Goal: Contribute content: Contribute content

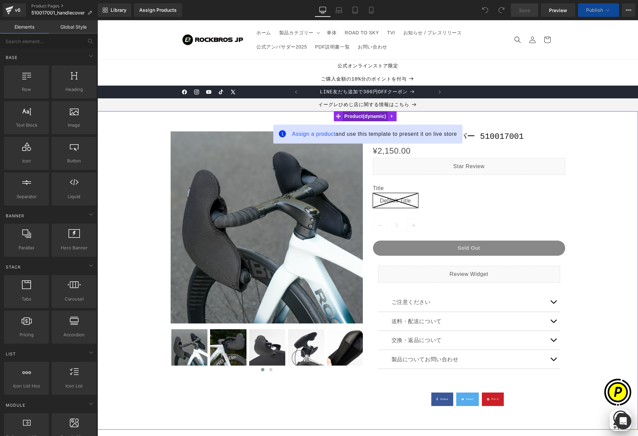
click at [351, 119] on span "Product" at bounding box center [364, 116] width 45 height 10
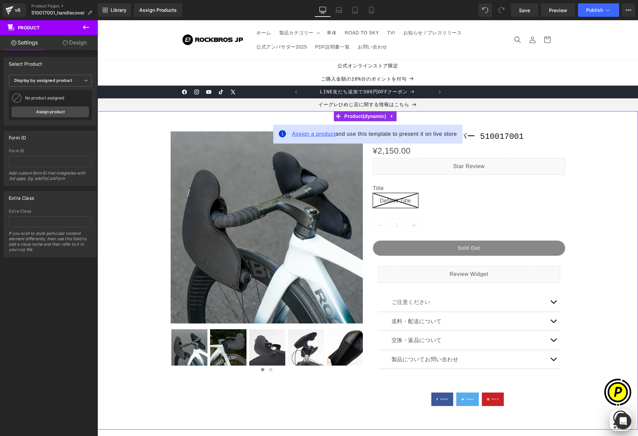
click at [310, 135] on span "Assign a product" at bounding box center [313, 134] width 43 height 6
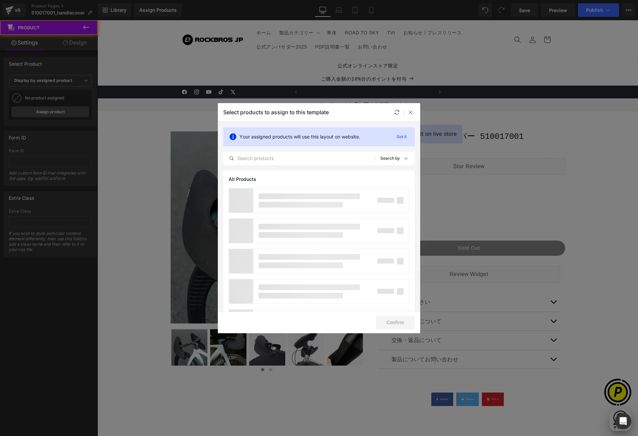
scroll to position [0, 131]
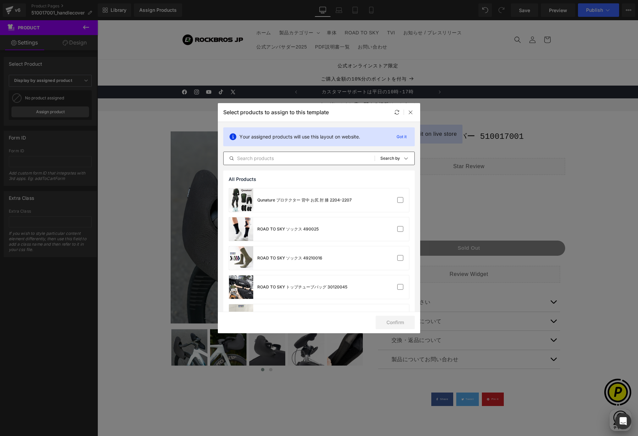
click at [276, 157] on input "text" at bounding box center [299, 158] width 151 height 8
paste input "510017001"
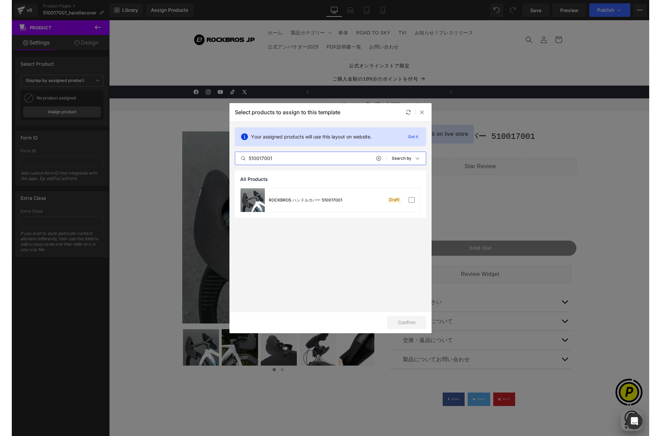
scroll to position [0, 263]
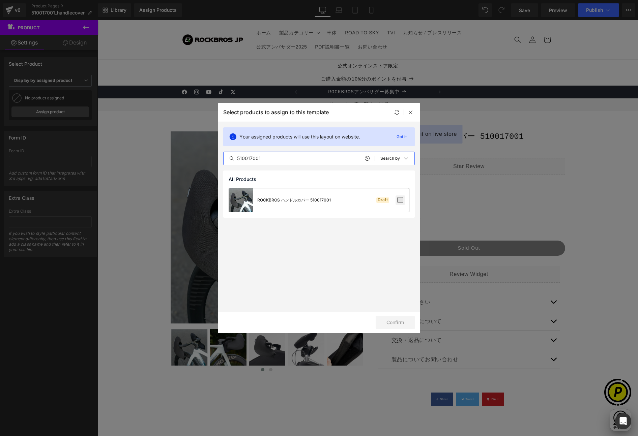
type input "510017001"
click at [399, 202] on label at bounding box center [400, 200] width 6 height 6
click at [400, 200] on input "checkbox" at bounding box center [400, 200] width 0 height 0
click at [379, 320] on button "Confirm" at bounding box center [395, 322] width 39 height 13
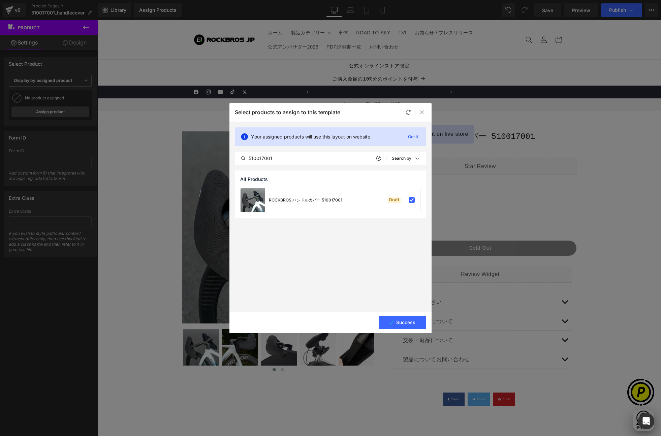
scroll to position [0, 0]
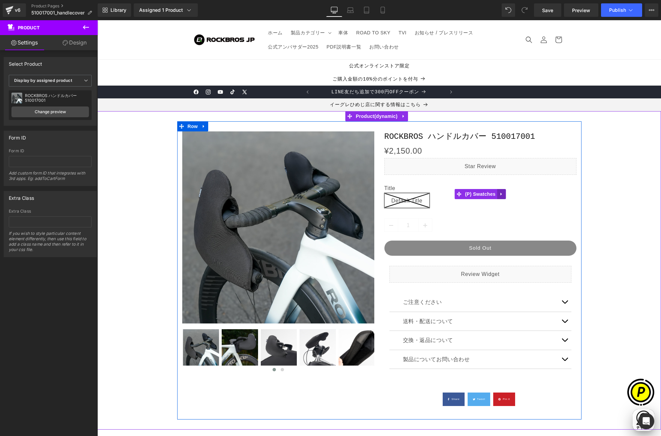
click at [501, 194] on icon at bounding box center [501, 193] width 1 height 3
click at [504, 192] on icon at bounding box center [506, 194] width 5 height 5
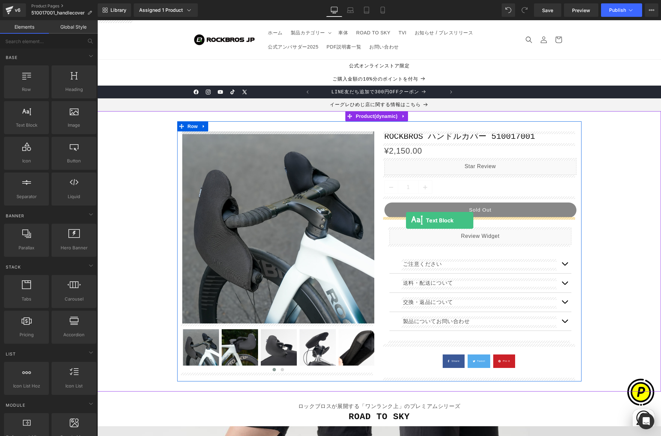
drag, startPoint x: 132, startPoint y: 139, endPoint x: 406, endPoint y: 220, distance: 286.0
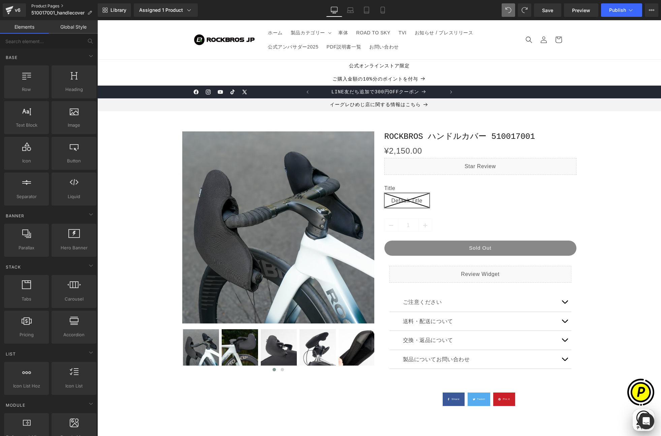
click at [55, 7] on link "Product Pages" at bounding box center [64, 5] width 66 height 5
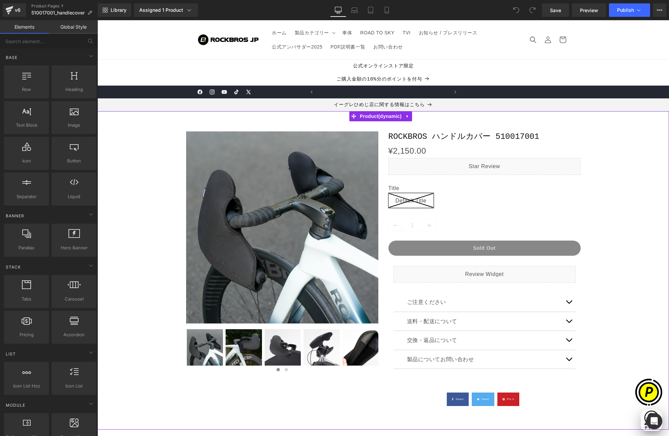
scroll to position [0, 131]
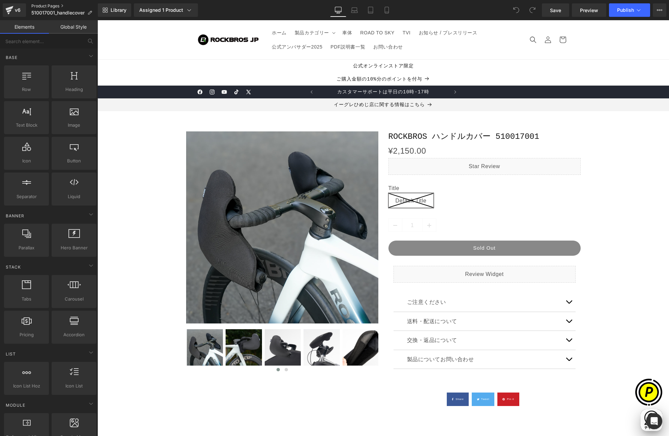
click at [42, 6] on link "Product Pages" at bounding box center [64, 5] width 66 height 5
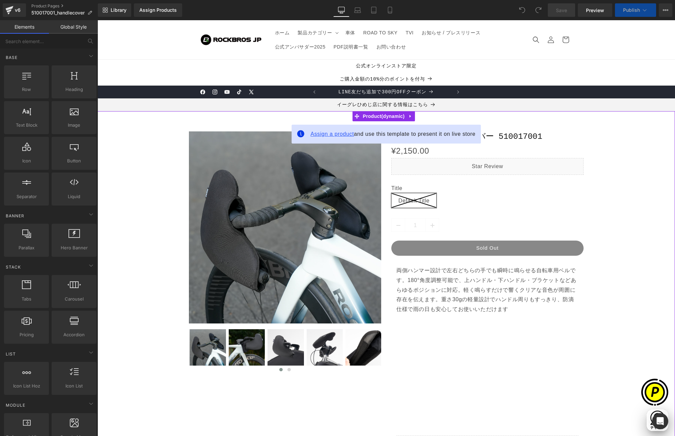
click at [324, 135] on span "Assign a product" at bounding box center [331, 134] width 43 height 6
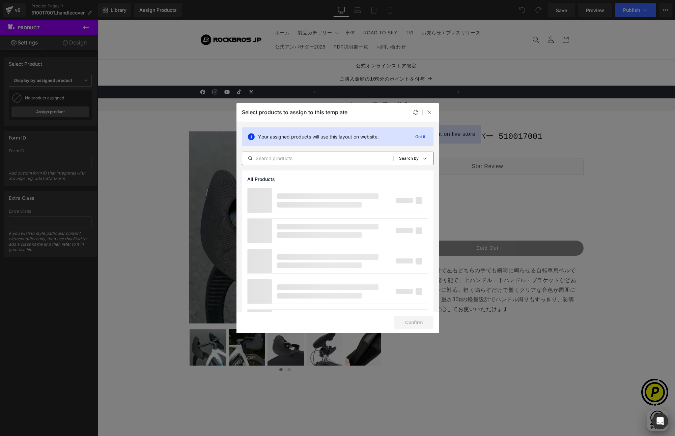
scroll to position [0, 131]
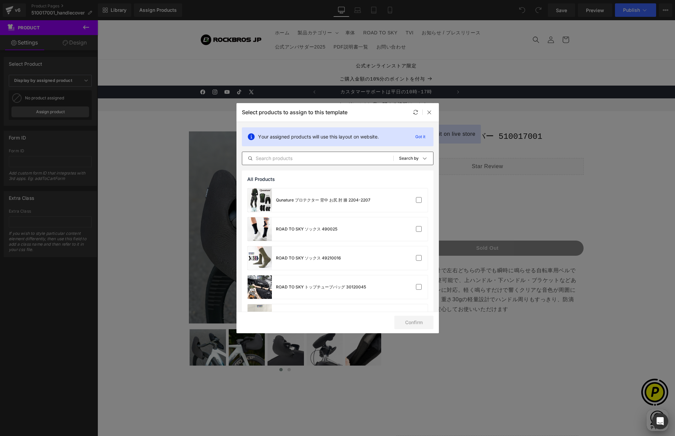
click at [300, 159] on input "text" at bounding box center [317, 158] width 151 height 8
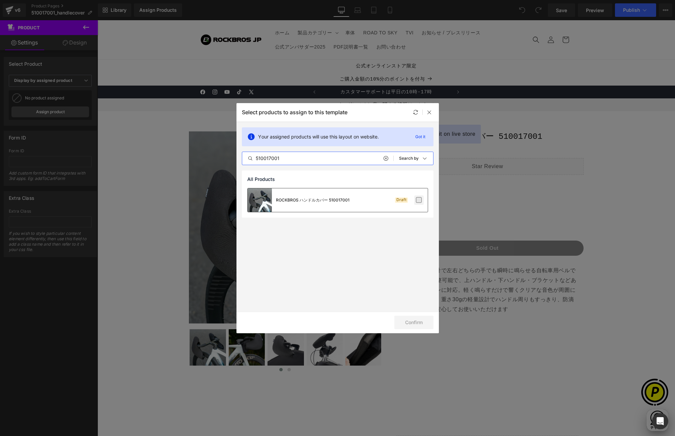
type input "510017001"
click at [416, 200] on label at bounding box center [419, 200] width 6 height 6
click at [419, 200] on input "checkbox" at bounding box center [419, 200] width 0 height 0
click at [414, 321] on button "Confirm" at bounding box center [413, 322] width 39 height 13
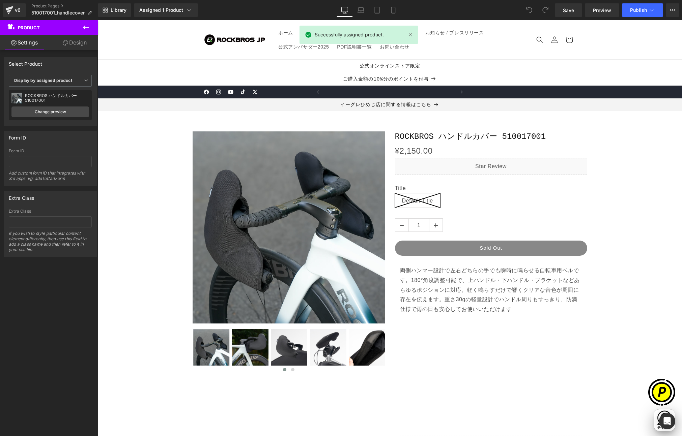
scroll to position [0, 0]
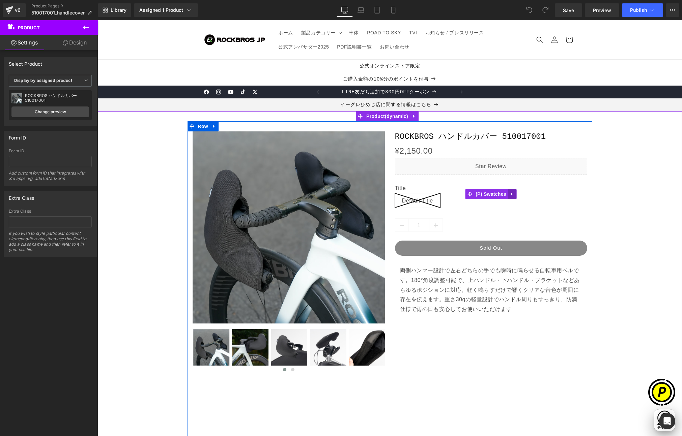
click at [510, 195] on icon at bounding box center [512, 193] width 5 height 5
click at [514, 194] on icon at bounding box center [516, 194] width 5 height 5
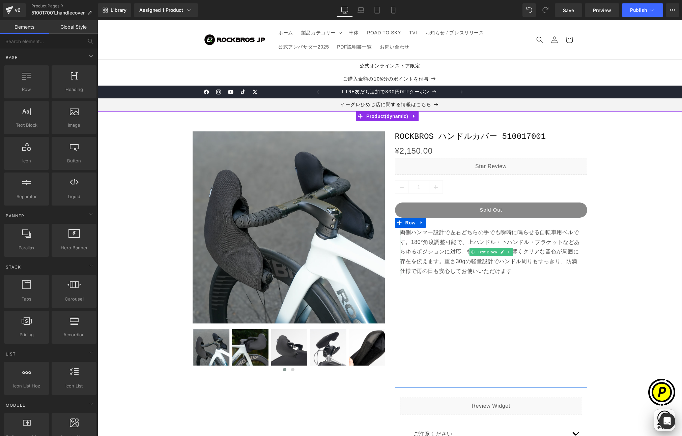
click at [455, 253] on p "両側ハンマー設計で左右どちらの手でも瞬時に鳴らせる自転車用ベルです。180°角度調整可能で、上ハンドル・下ハンドル・ブラケットなどあらゆるポジションに対応。軽…" at bounding box center [491, 252] width 182 height 49
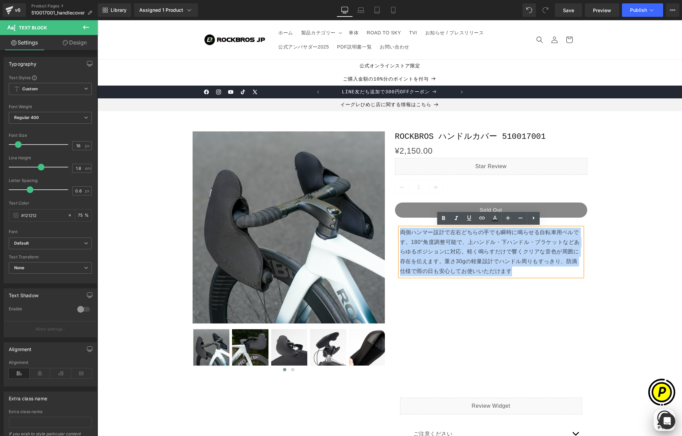
drag, startPoint x: 514, startPoint y: 272, endPoint x: 398, endPoint y: 232, distance: 122.7
click at [400, 231] on p "両側ハンマー設計で左右どちらの手でも瞬時に鳴らせる自転車用ベルです。180°角度調整可能で、上ハンドル・下ハンドル・ブラケットなどあらゆるポジションに対応。軽…" at bounding box center [491, 252] width 182 height 49
paste div
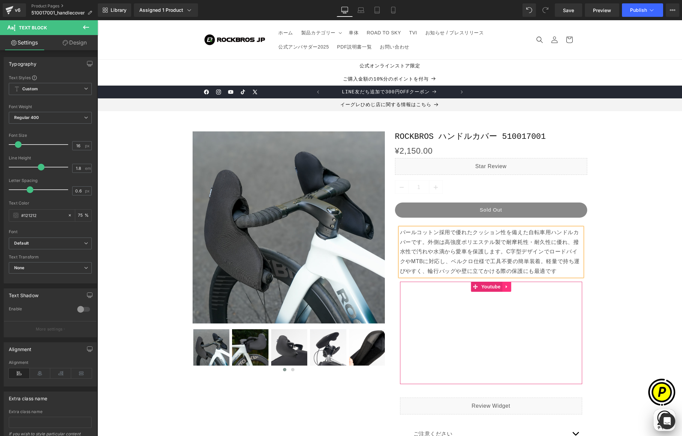
click at [505, 288] on icon at bounding box center [506, 286] width 5 height 5
click at [510, 288] on icon at bounding box center [510, 287] width 5 height 5
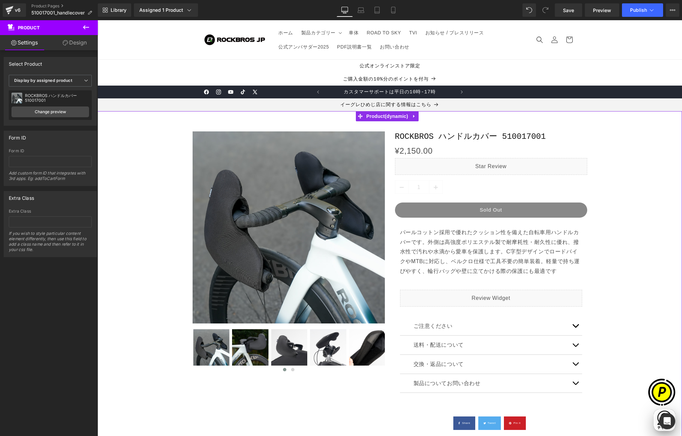
scroll to position [18, 0]
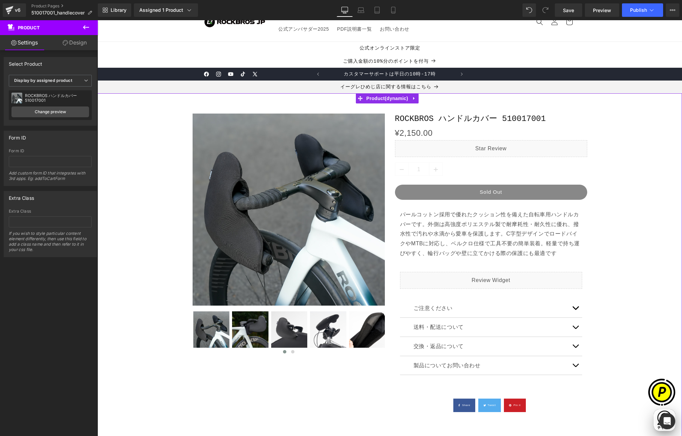
click at [573, 310] on button "button" at bounding box center [574, 308] width 13 height 19
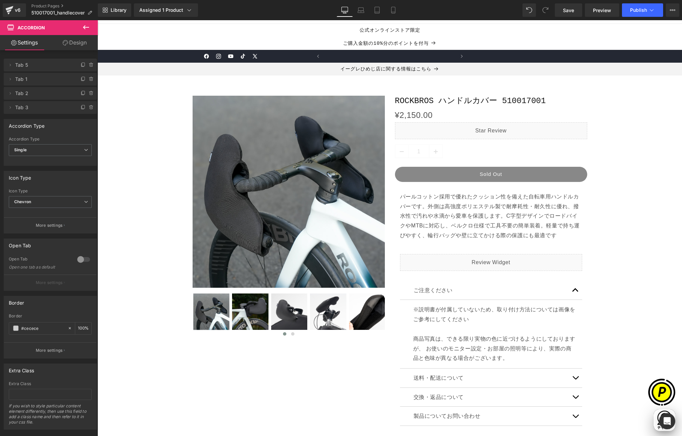
scroll to position [0, 131]
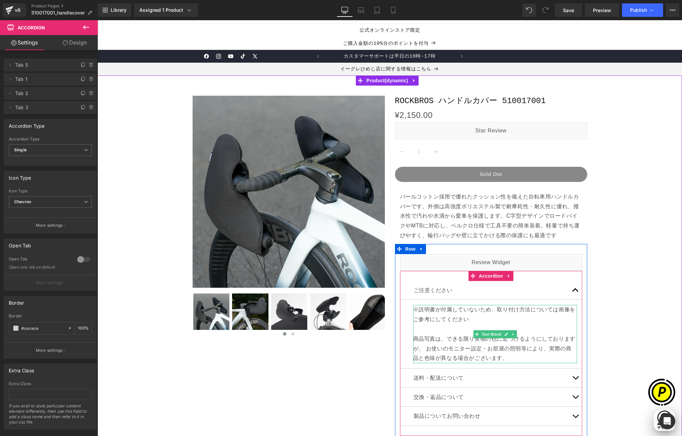
click at [431, 338] on p "※説明書が付属していないため、取り付け方法については画像をご参考にしてください 商品写真は、できる限り実物の色に近づけるようにしておりますが、 お使いのモニタ…" at bounding box center [495, 334] width 164 height 58
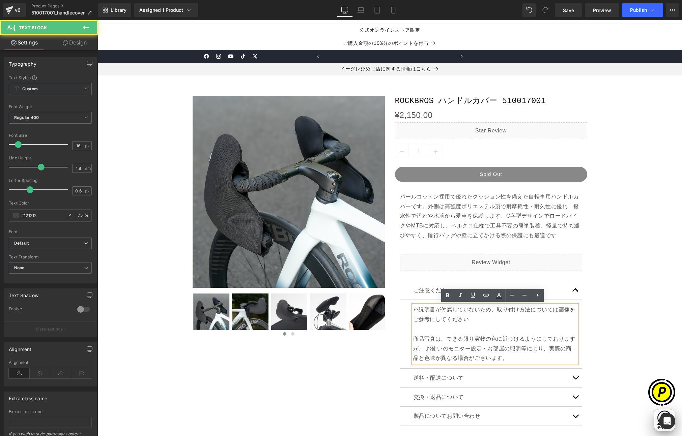
scroll to position [0, 263]
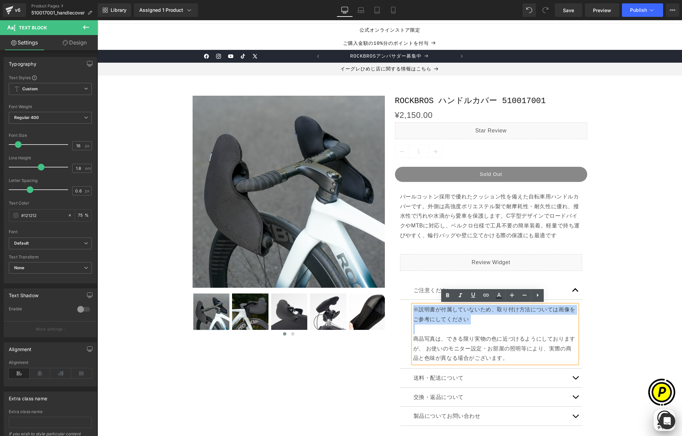
drag, startPoint x: 411, startPoint y: 337, endPoint x: 410, endPoint y: 309, distance: 28.0
click at [413, 309] on p "※説明書が付属していないため、取り付け方法については画像をご参考にしてください 商品写真は、できる限り実物の色に近づけるようにしておりますが、 お使いのモニタ…" at bounding box center [495, 334] width 164 height 58
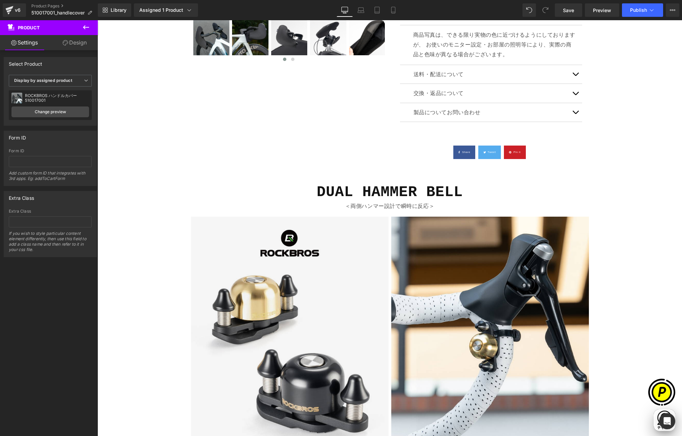
scroll to position [0, 0]
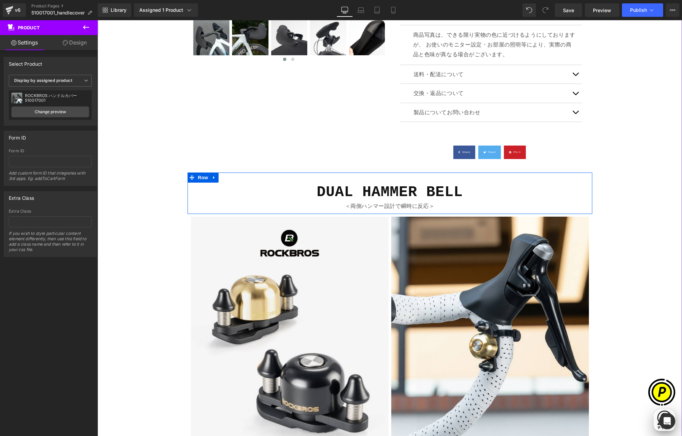
click at [336, 191] on b "DUAL HAMMER BELL" at bounding box center [390, 192] width 146 height 17
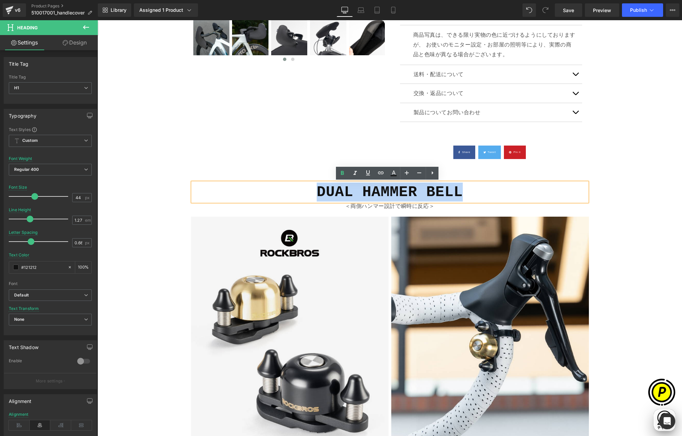
drag, startPoint x: 313, startPoint y: 192, endPoint x: 460, endPoint y: 193, distance: 147.3
click at [460, 193] on h1 "DUAL HAMMER BELL" at bounding box center [389, 192] width 394 height 19
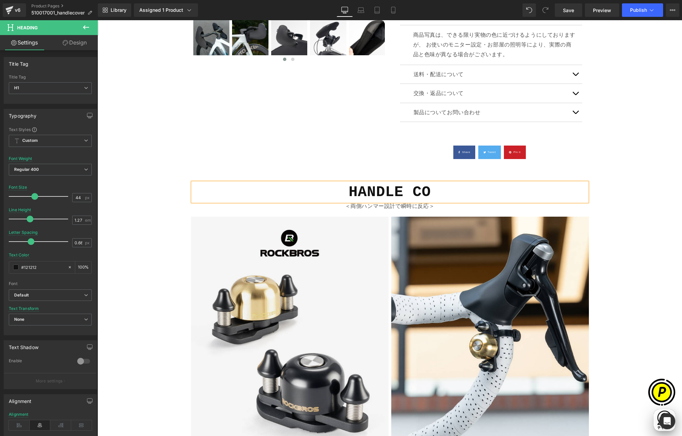
scroll to position [0, 131]
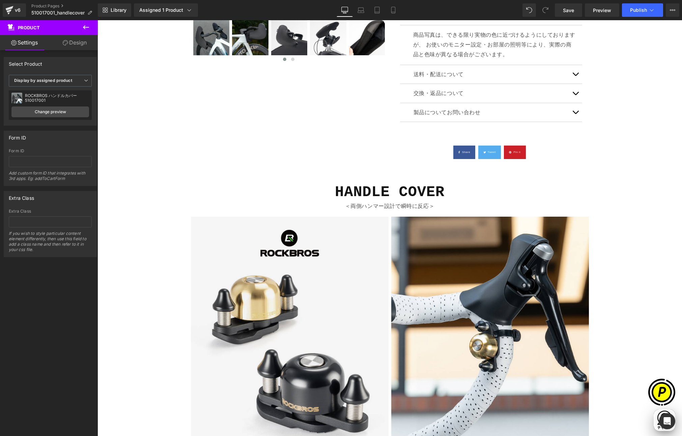
scroll to position [0, 0]
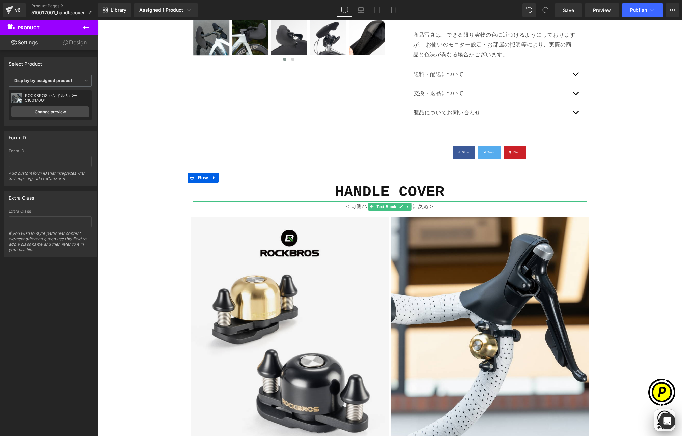
click at [362, 207] on p "＜両側ハンマー設計で瞬時に反応＞" at bounding box center [389, 207] width 394 height 10
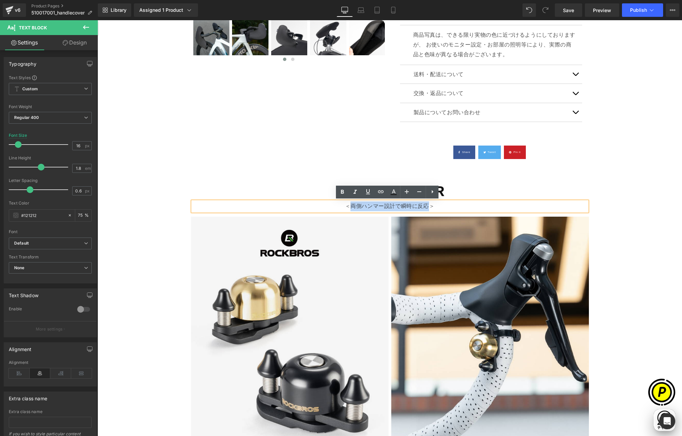
drag, startPoint x: 347, startPoint y: 206, endPoint x: 426, endPoint y: 208, distance: 79.6
click at [426, 208] on p "＜両側ハンマー設計で瞬時に反応＞" at bounding box center [389, 207] width 394 height 10
paste div
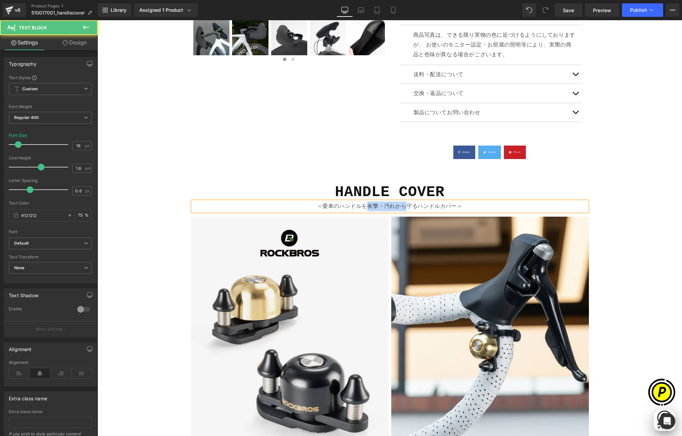
drag, startPoint x: 365, startPoint y: 205, endPoint x: 406, endPoint y: 207, distance: 41.5
click at [406, 207] on p "＜愛車のハンドルを衝撃・汚れから守るハンドルカバー＞" at bounding box center [389, 207] width 394 height 10
click at [360, 210] on p "＜愛車のハンドルを守るハンドルカバー＞" at bounding box center [389, 207] width 394 height 10
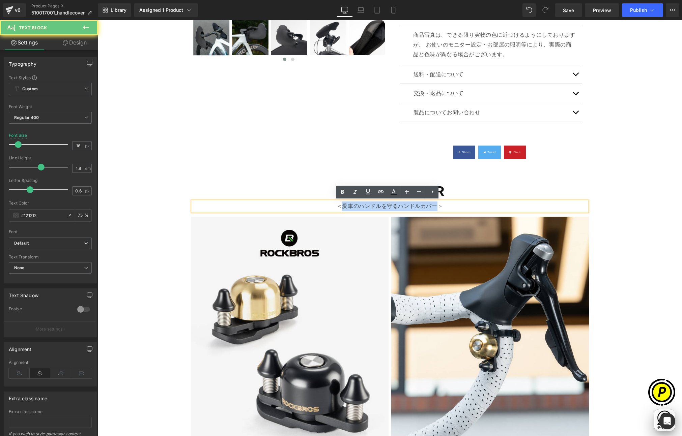
drag, startPoint x: 344, startPoint y: 205, endPoint x: 437, endPoint y: 207, distance: 92.7
click at [437, 207] on p "＜愛車のハンドルを守るハンドルカバー＞" at bounding box center [389, 207] width 394 height 10
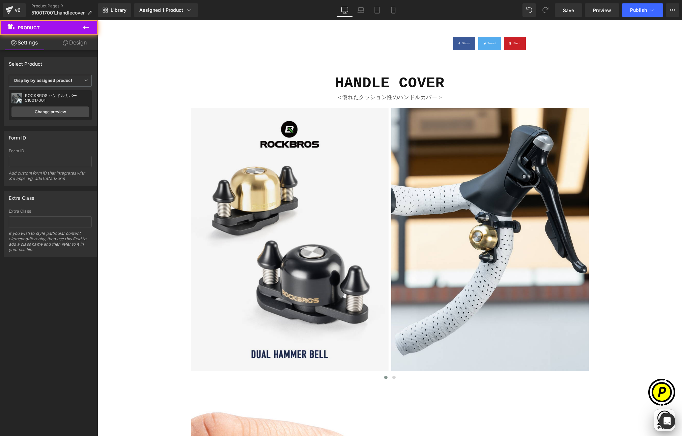
scroll to position [420, 0]
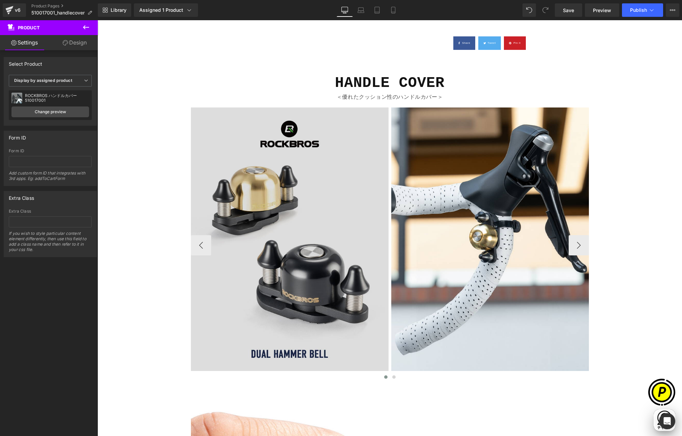
click at [339, 208] on img at bounding box center [290, 245] width 198 height 275
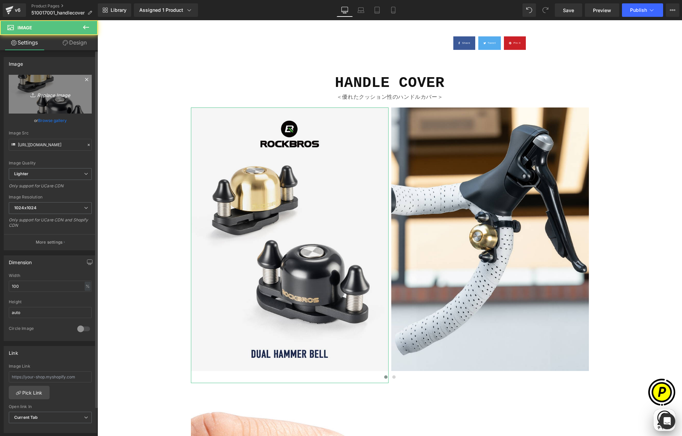
click at [61, 102] on link "Replace Image" at bounding box center [50, 94] width 83 height 39
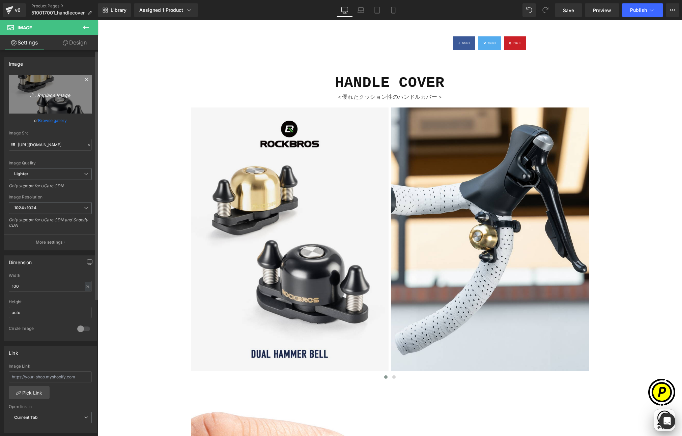
type input "C:\fakepath\shopify-LP-510017001_01-1.jpg"
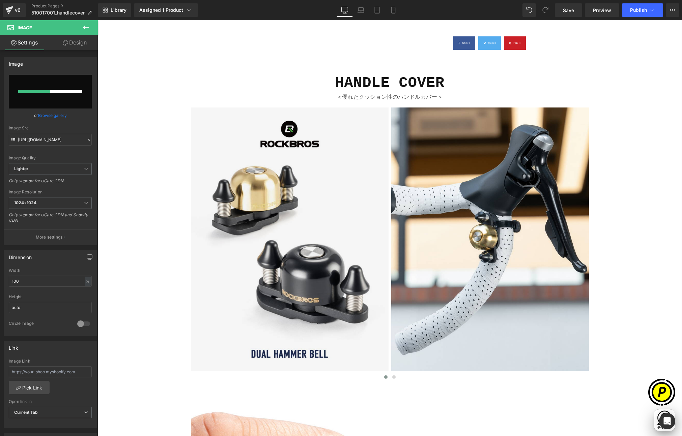
scroll to position [0, 131]
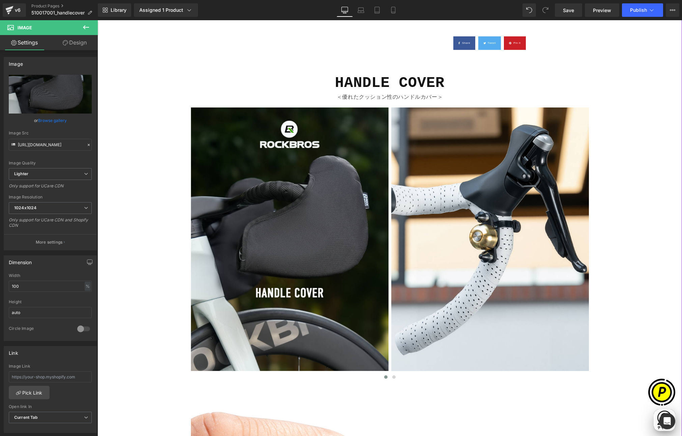
type input "https://ucarecdn.com/680d944d-f4ed-40ab-8928-c467336ef7f8/-/format/auto/-/previ…"
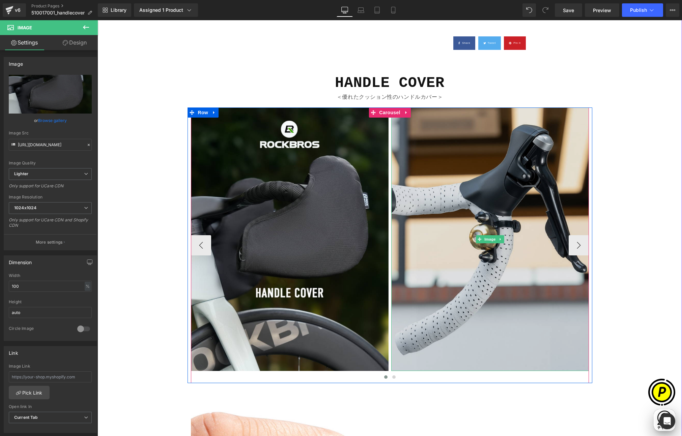
click at [457, 201] on img at bounding box center [490, 239] width 198 height 263
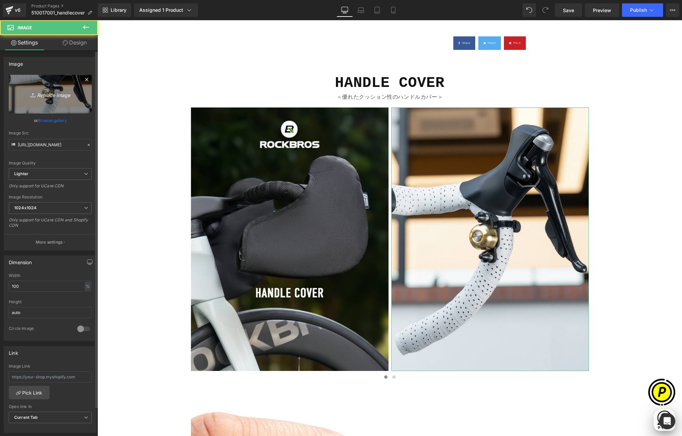
click at [59, 97] on icon "Replace Image" at bounding box center [50, 94] width 54 height 8
type input "C:\fakepath\shopify-LP-510017001_01-2.jpg"
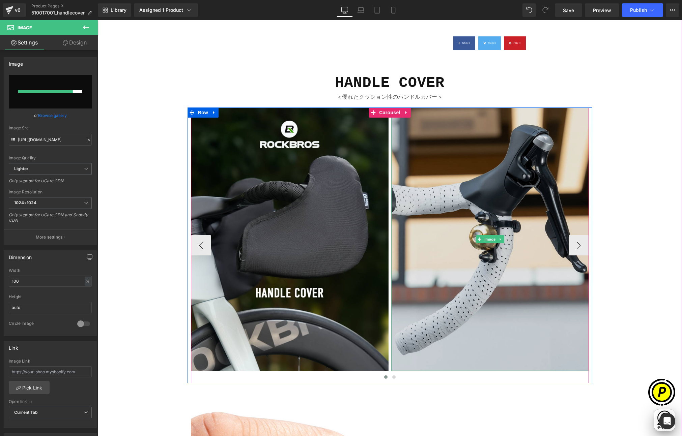
click at [534, 192] on img at bounding box center [490, 239] width 198 height 263
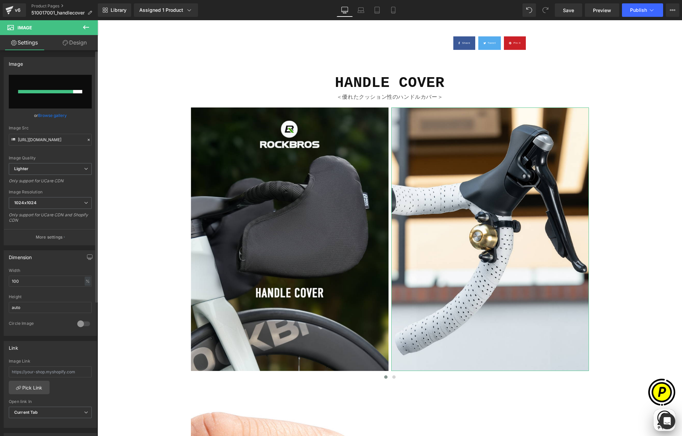
click at [66, 98] on input "file" at bounding box center [50, 92] width 83 height 34
type input "C:\fakepath\shopify-LP-510017001_01-2.jpg"
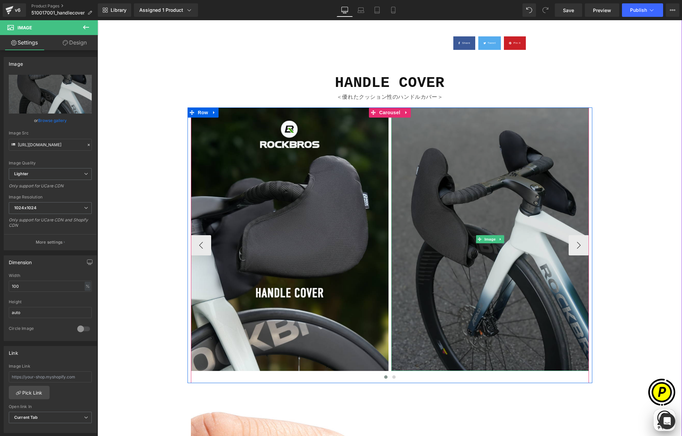
type input "https://ucarecdn.com/11c55de6-f0d5-4d61-a42d-d37dc862dd7a/-/format/auto/-/previ…"
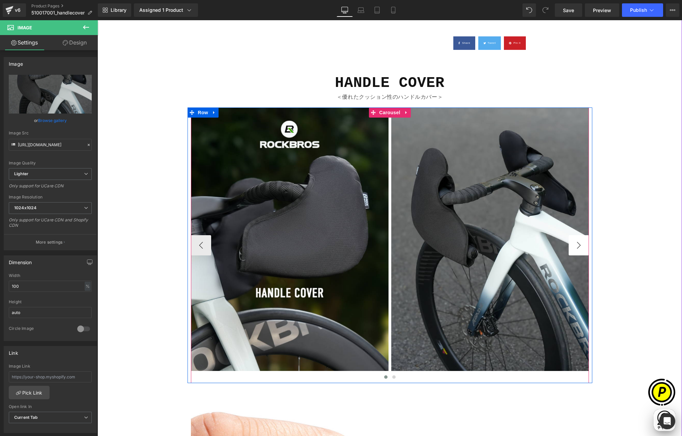
click at [578, 246] on button "›" at bounding box center [578, 245] width 20 height 20
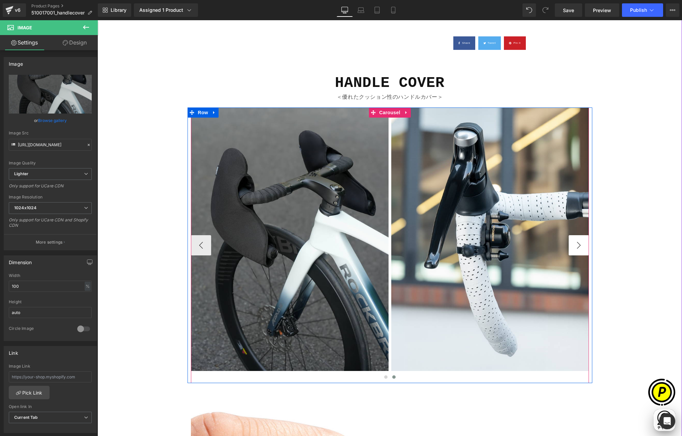
click at [577, 245] on button "›" at bounding box center [578, 245] width 20 height 20
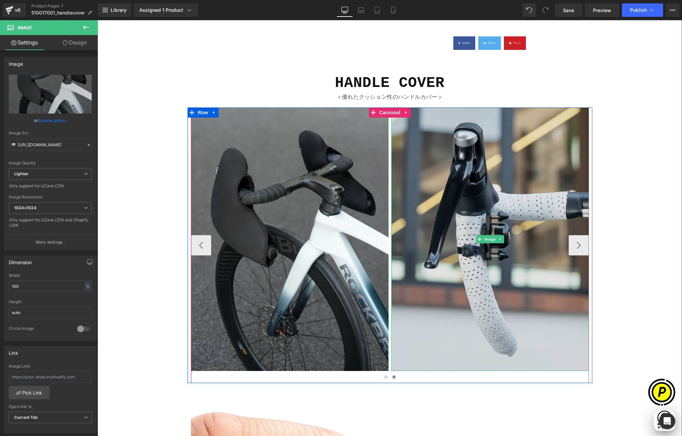
click at [464, 187] on img at bounding box center [490, 239] width 198 height 263
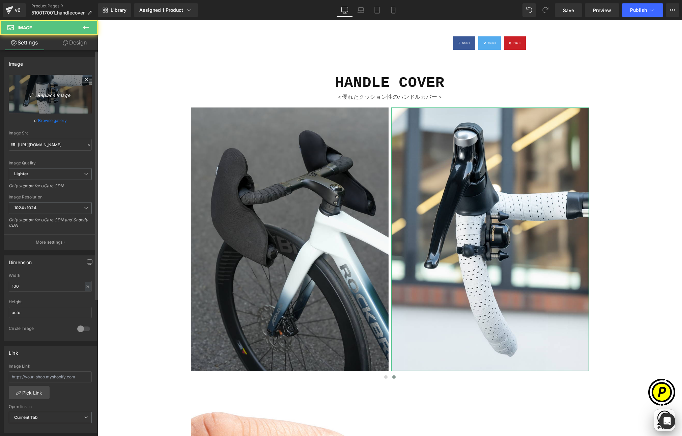
click at [63, 91] on icon "Replace Image" at bounding box center [50, 94] width 54 height 8
type input "C:\fakepath\shopify-LP-510017001_01-3.jpg"
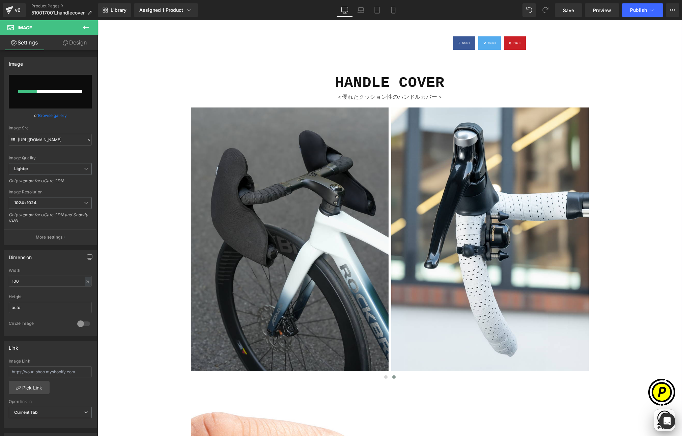
scroll to position [0, 263]
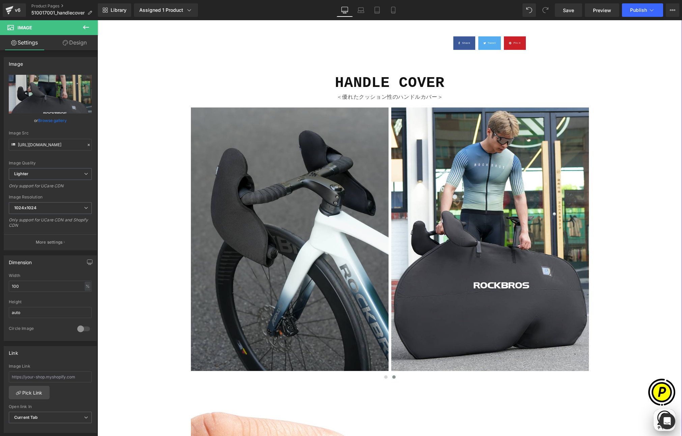
type input "https://ucarecdn.com/708f5009-8838-4816-ba83-71537a66c2b1/-/format/auto/-/previ…"
click at [82, 26] on icon at bounding box center [86, 27] width 8 height 8
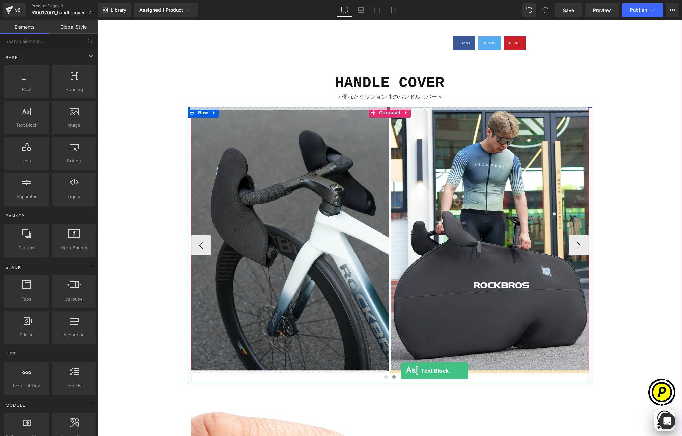
drag, startPoint x: 124, startPoint y: 144, endPoint x: 401, endPoint y: 371, distance: 358.6
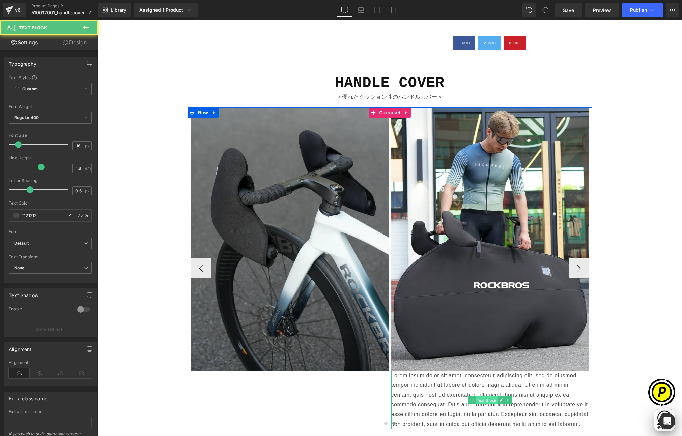
click at [482, 399] on span "Text Block" at bounding box center [486, 400] width 22 height 8
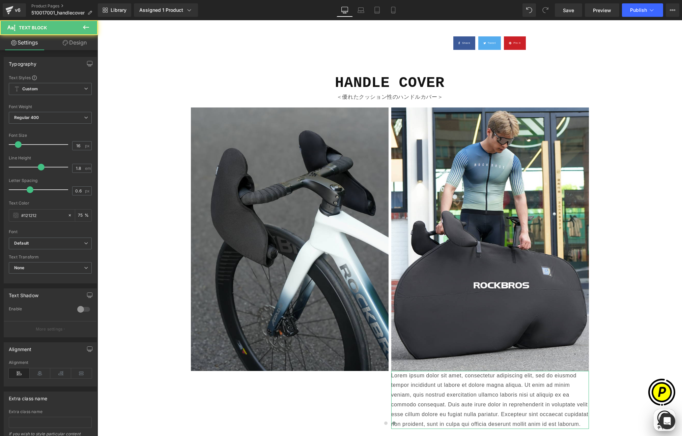
click at [79, 49] on link "Design" at bounding box center [74, 42] width 49 height 15
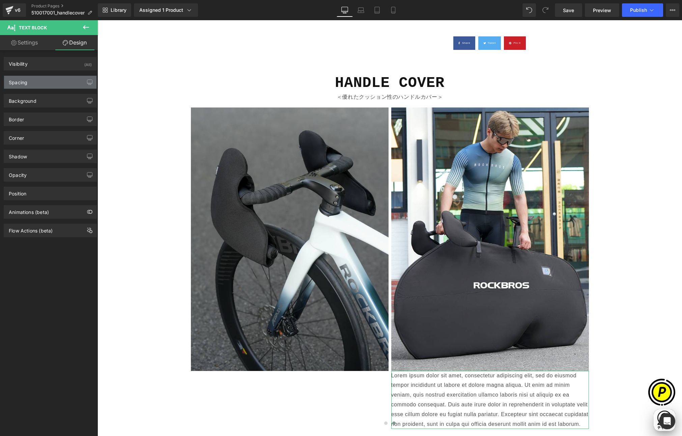
type input "0"
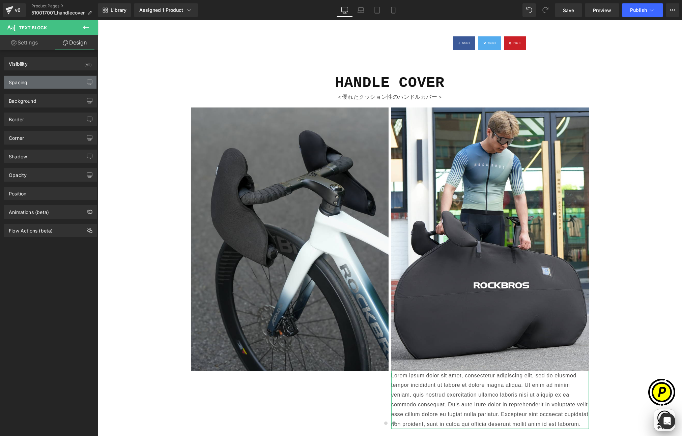
type input "0"
click at [26, 79] on div "Spacing" at bounding box center [18, 80] width 19 height 9
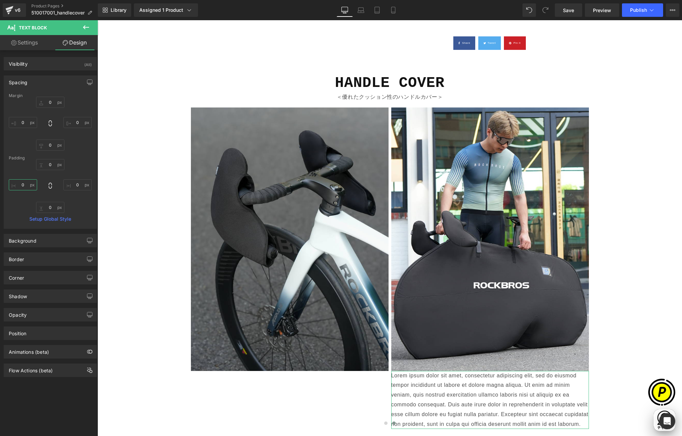
click at [21, 185] on input "0" at bounding box center [23, 184] width 28 height 11
type input "8"
click at [75, 184] on input "0" at bounding box center [77, 184] width 28 height 11
type input "8"
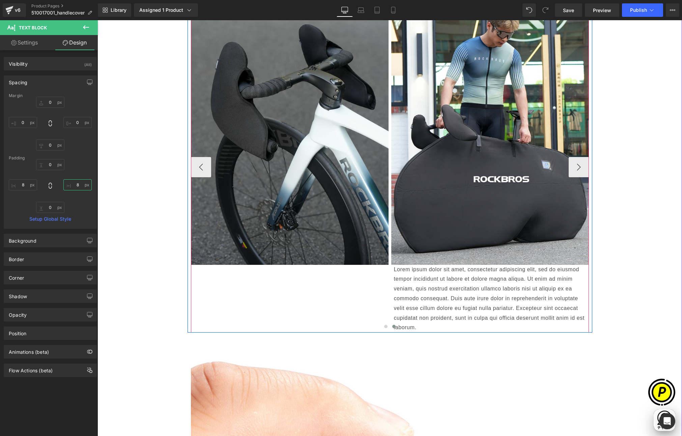
scroll to position [555, 0]
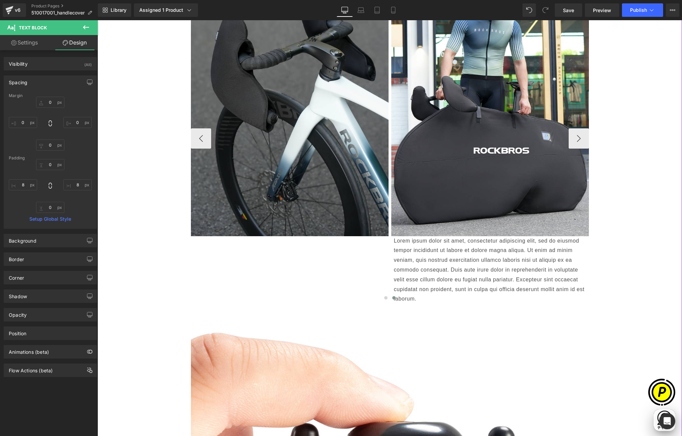
click at [443, 276] on p "Lorem ipsum dolor sit amet, consectetur adipiscing elit, sed do eiusmod tempor …" at bounding box center [490, 270] width 192 height 68
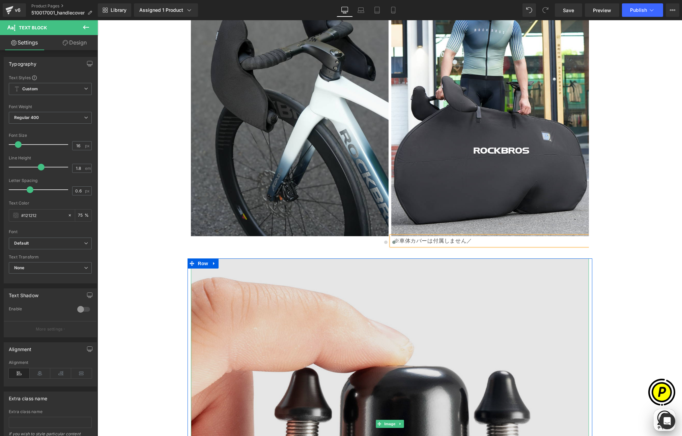
scroll to position [0, 263]
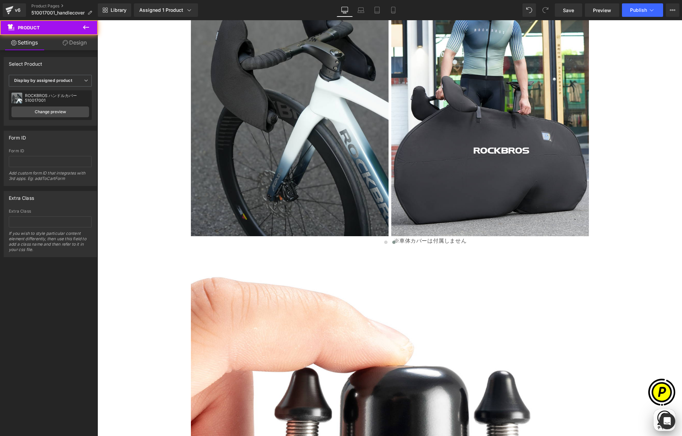
scroll to position [0, 0]
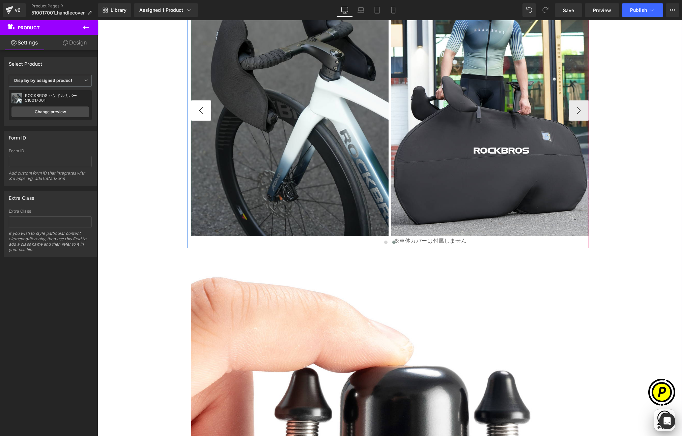
click at [205, 110] on button "‹" at bounding box center [201, 110] width 20 height 20
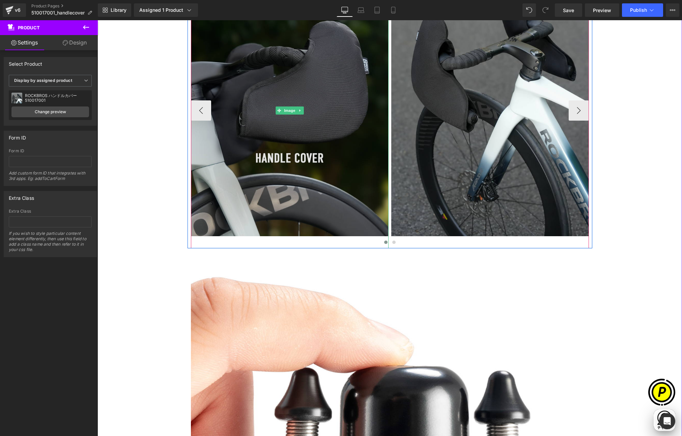
click at [270, 80] on img at bounding box center [290, 110] width 198 height 275
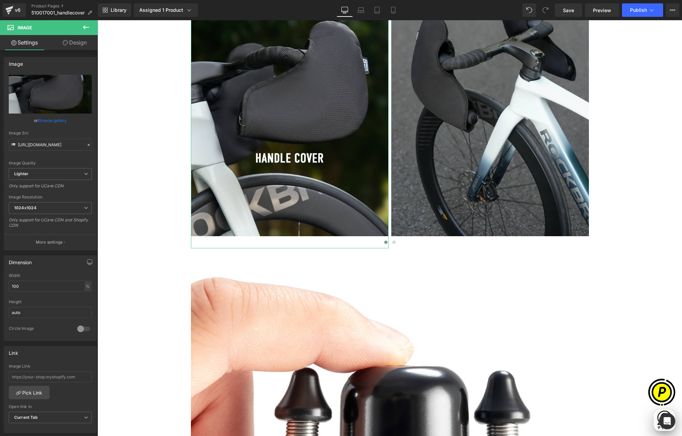
click at [77, 43] on link "Design" at bounding box center [74, 42] width 49 height 15
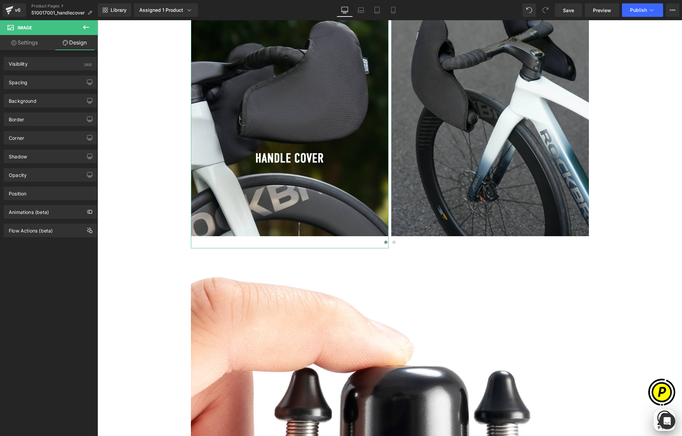
type input "0"
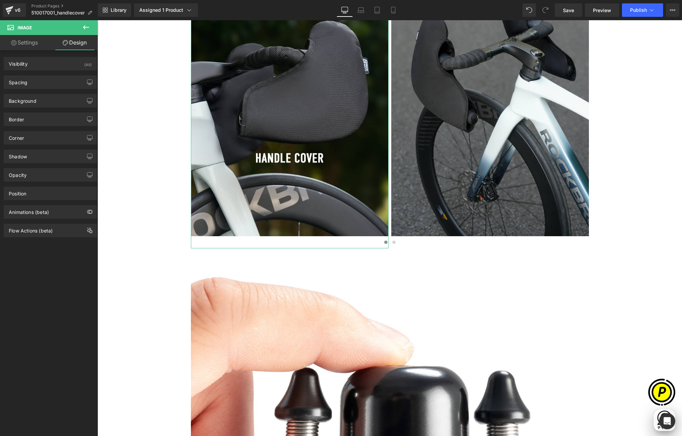
type input "0"
type input "36"
type input "0"
click at [22, 84] on div "Spacing" at bounding box center [18, 80] width 19 height 9
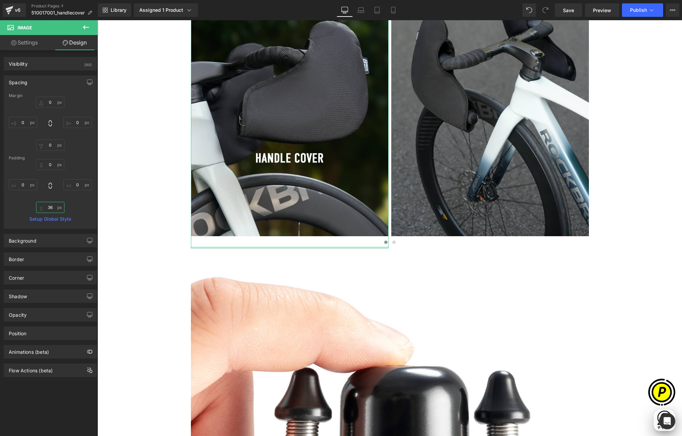
click at [54, 208] on input "36" at bounding box center [50, 207] width 28 height 11
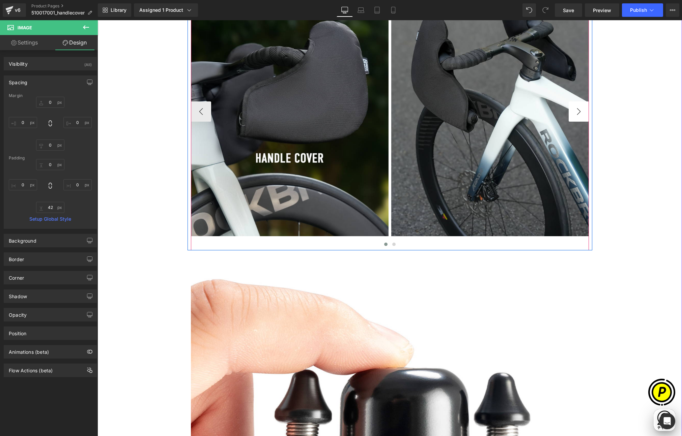
click at [576, 108] on button "›" at bounding box center [578, 111] width 20 height 20
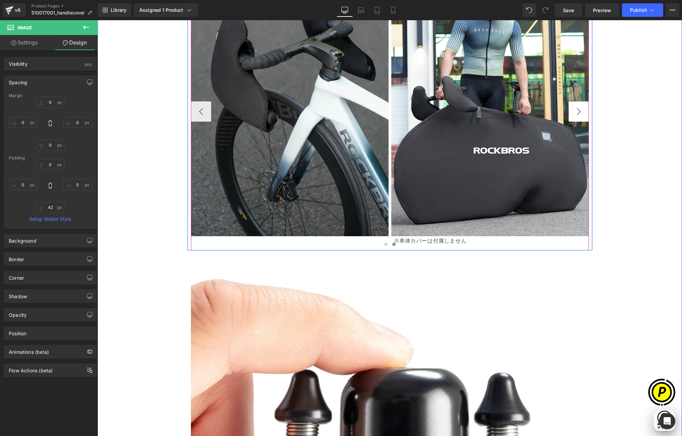
click at [576, 108] on button "›" at bounding box center [578, 111] width 20 height 20
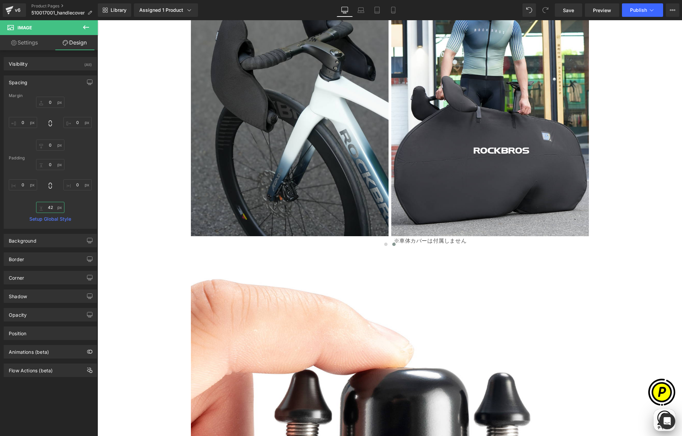
click at [52, 205] on input "42" at bounding box center [50, 207] width 28 height 11
type input "45"
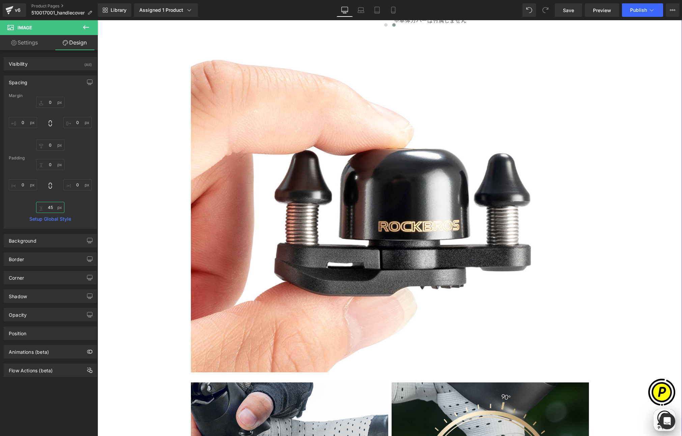
scroll to position [779, 0]
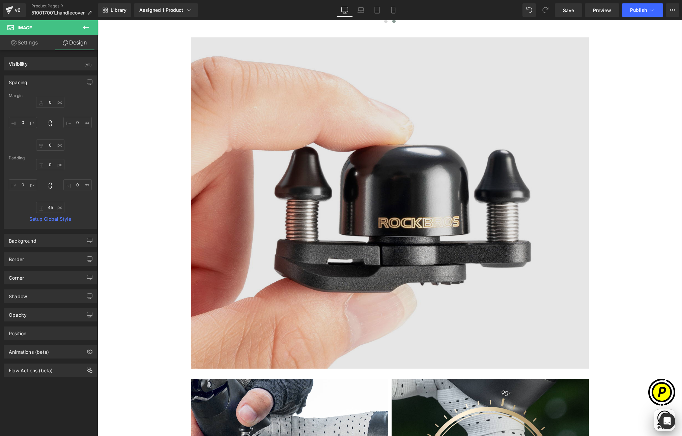
click at [416, 186] on img at bounding box center [390, 202] width 398 height 331
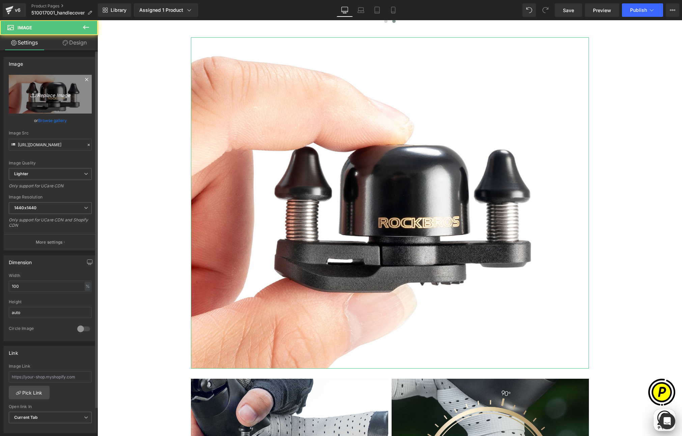
click at [56, 96] on icon "Replace Image" at bounding box center [50, 94] width 54 height 8
type input "C:\fakepath\shopify-LP-510017001_02.jpg"
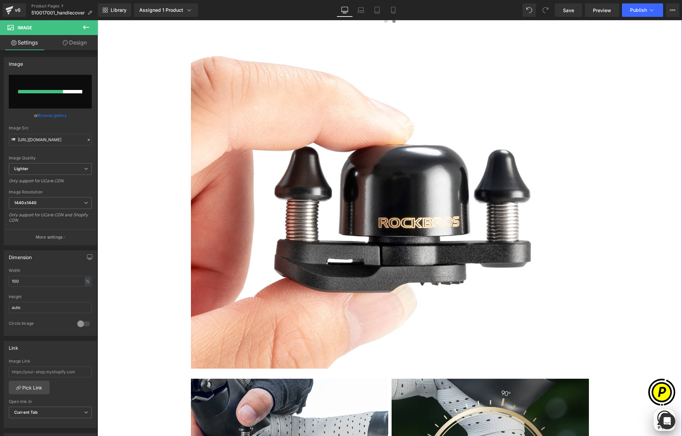
scroll to position [0, 131]
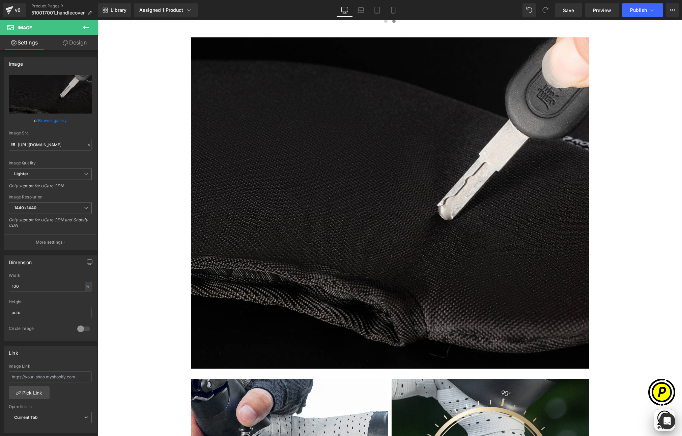
type input "https://ucarecdn.com/957842f5-d04f-46ec-9716-15c725cec47e/-/format/auto/-/previ…"
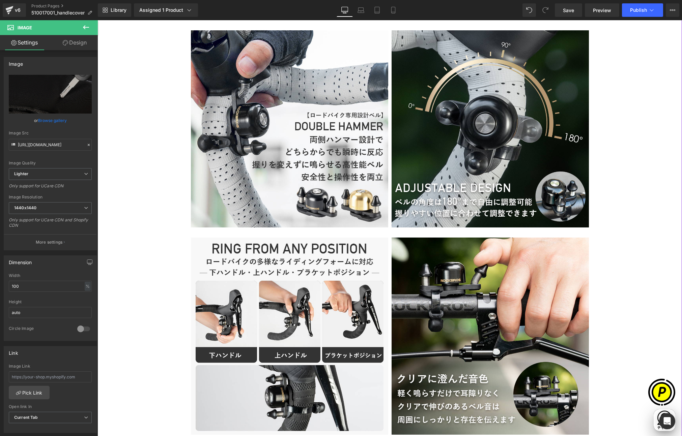
scroll to position [1134, 0]
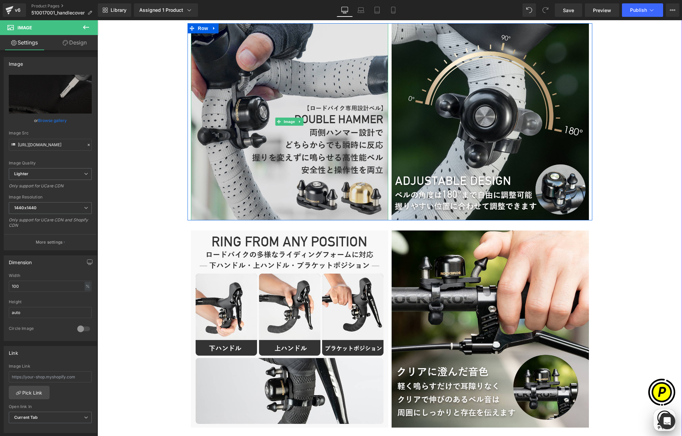
click at [314, 98] on img at bounding box center [289, 121] width 197 height 197
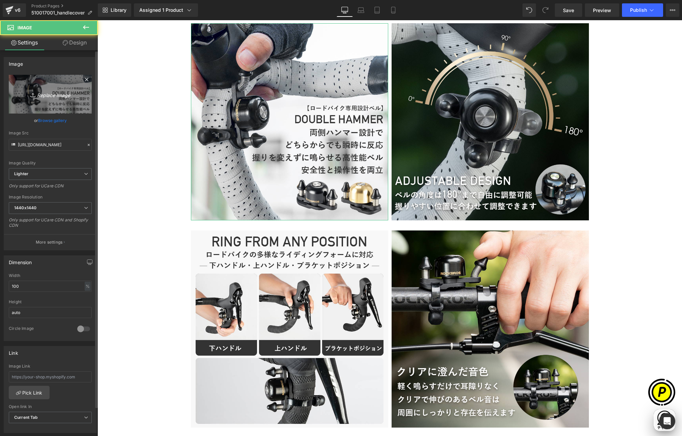
click at [54, 86] on link "Replace Image" at bounding box center [50, 94] width 83 height 39
type input "C:\fakepath\510017001_3.jpg"
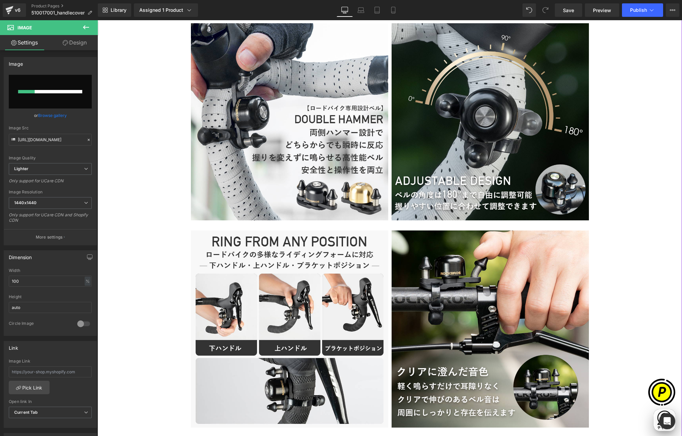
scroll to position [0, 0]
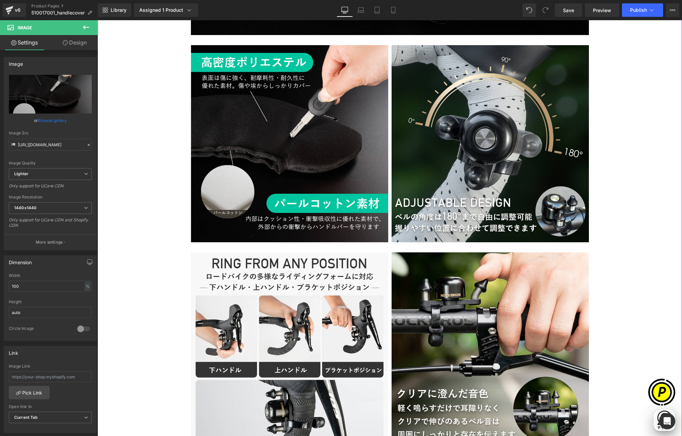
type input "https://ucarecdn.com/ee7a6845-cf7e-4bef-ae08-a3b0715a8ec8/-/format/auto/-/previ…"
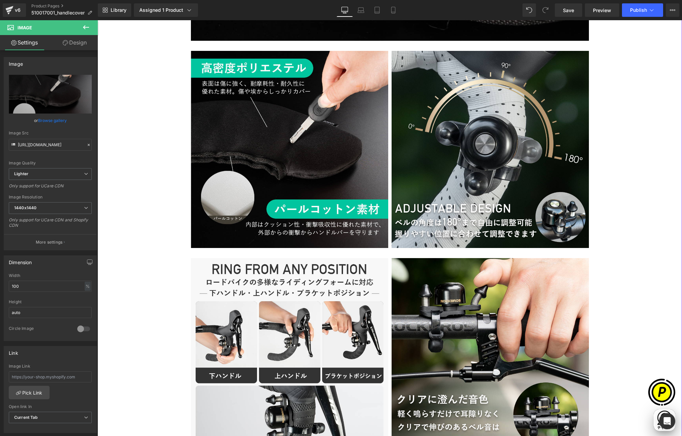
scroll to position [1015, 0]
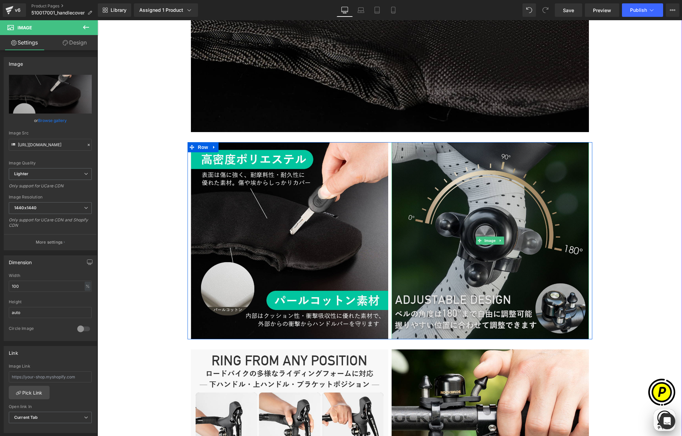
click at [438, 179] on img at bounding box center [489, 240] width 197 height 197
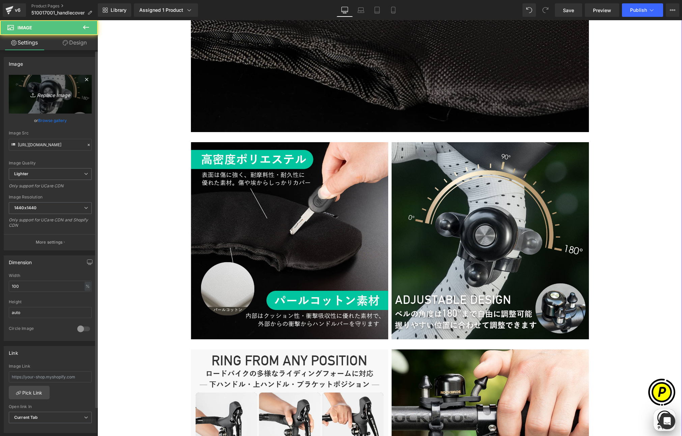
scroll to position [0, 131]
click at [54, 84] on link "Replace Image" at bounding box center [50, 94] width 83 height 39
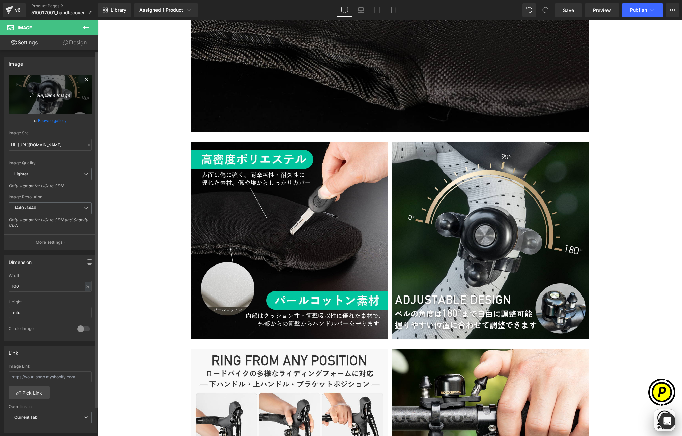
scroll to position [0, 263]
type input "C:\fakepath\510017001_4.jpg"
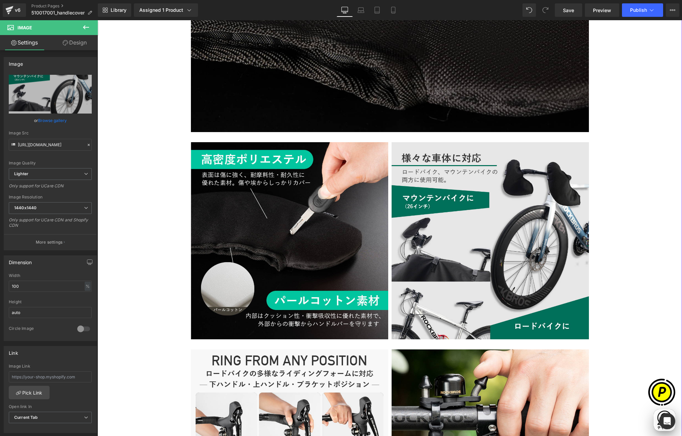
type input "https://ucarecdn.com/5d6bc89a-84df-475a-9674-57b93df09637/-/format/auto/-/previ…"
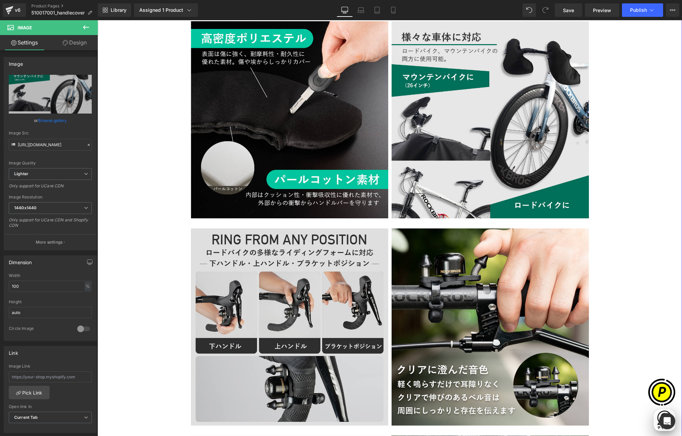
scroll to position [0, 0]
click at [295, 251] on img at bounding box center [289, 327] width 197 height 197
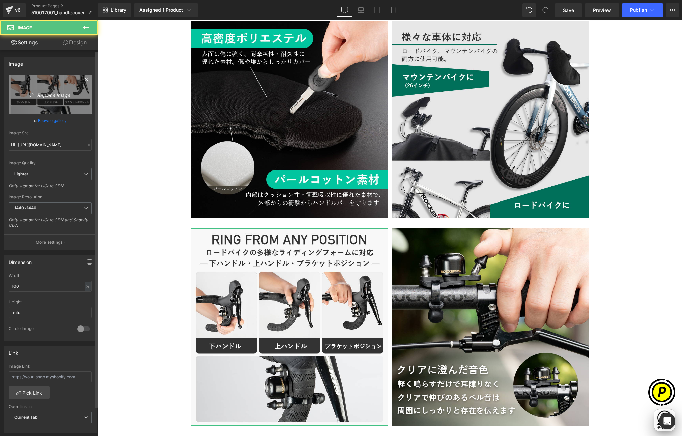
click at [54, 94] on icon "Replace Image" at bounding box center [50, 94] width 54 height 8
type input "C:\fakepath\510017001_5.jpg"
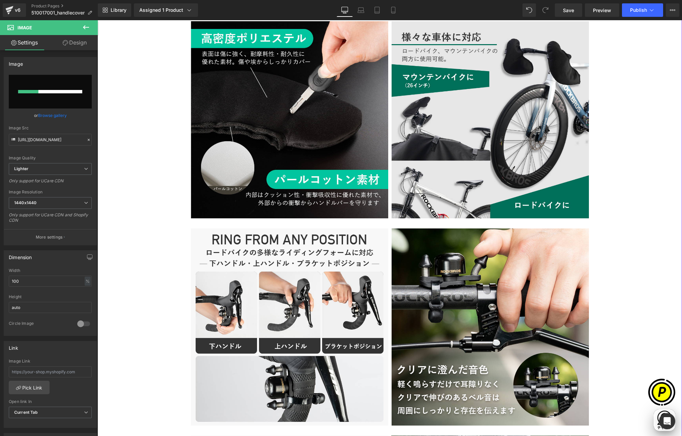
scroll to position [0, 131]
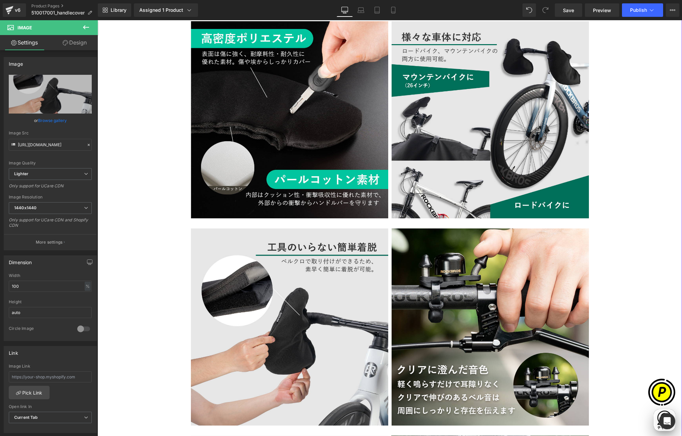
type input "https://ucarecdn.com/4a1bf220-03af-4bee-adb6-752651c7a121/-/format/auto/-/previ…"
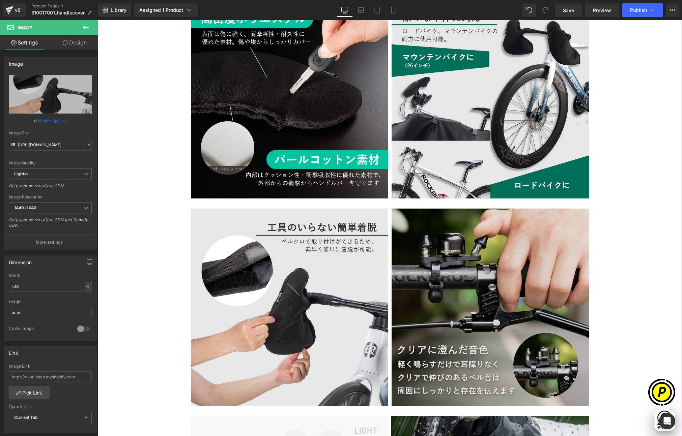
click at [482, 266] on img at bounding box center [489, 307] width 197 height 197
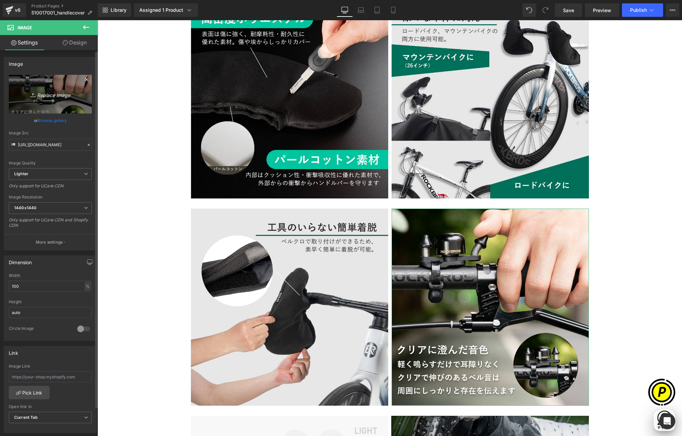
click at [35, 96] on icon at bounding box center [33, 95] width 7 height 7
type input "C:\fakepath\510017001_6.jpg"
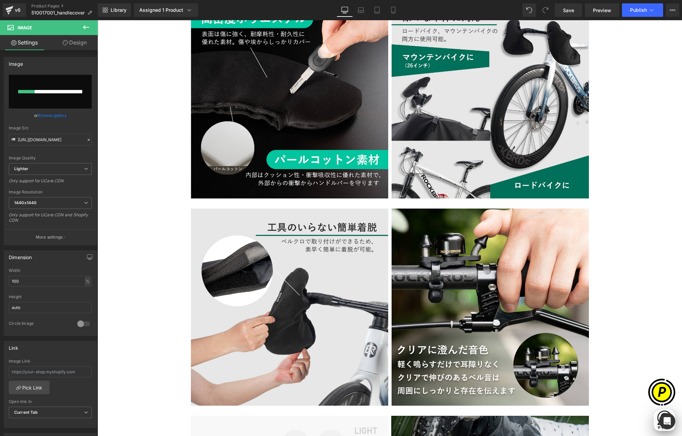
scroll to position [0, 0]
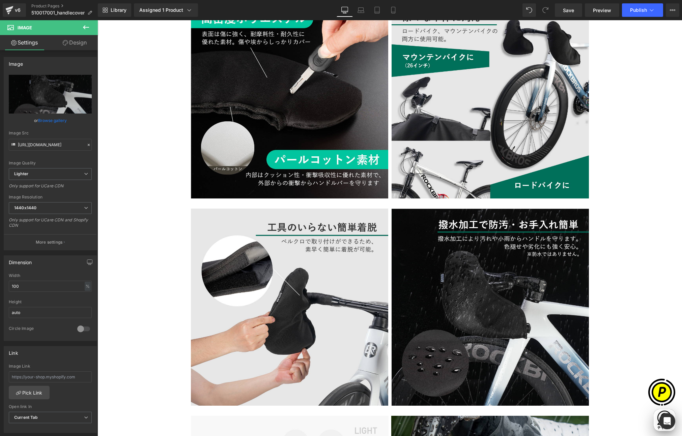
type input "https://ucarecdn.com/5bf919c1-0658-41e3-af13-fa4cc4631fc0/-/format/auto/-/previ…"
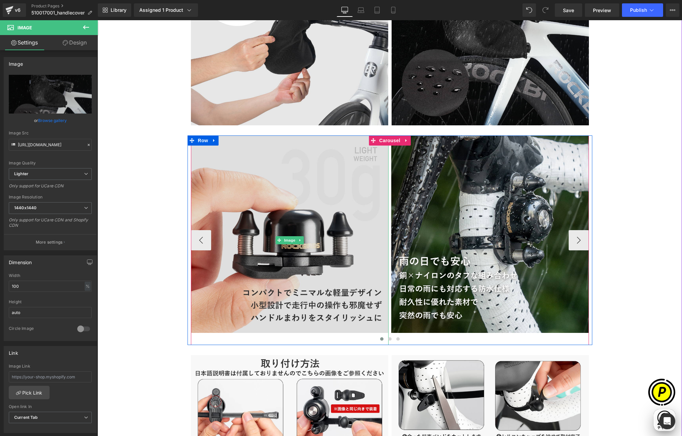
click at [276, 196] on img at bounding box center [290, 241] width 198 height 210
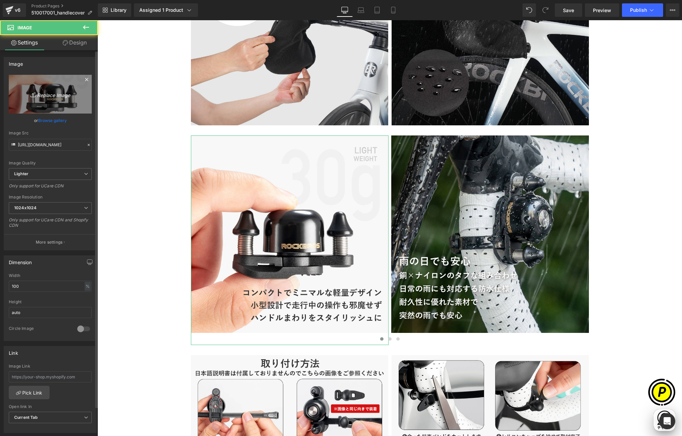
click at [62, 100] on link "Replace Image" at bounding box center [50, 94] width 83 height 39
type input "C:\fakepath\510017001_7.jpg"
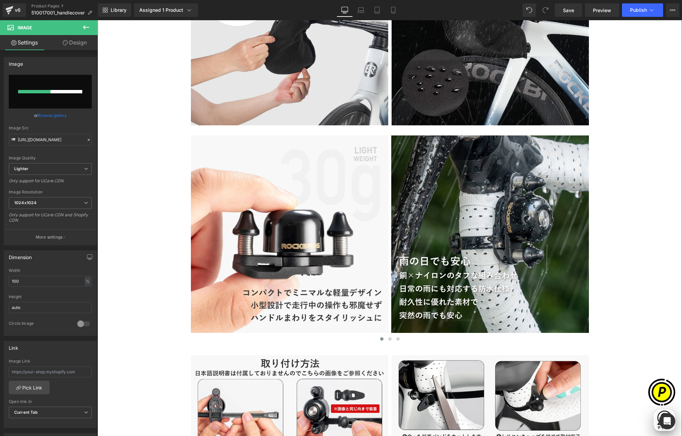
scroll to position [0, 263]
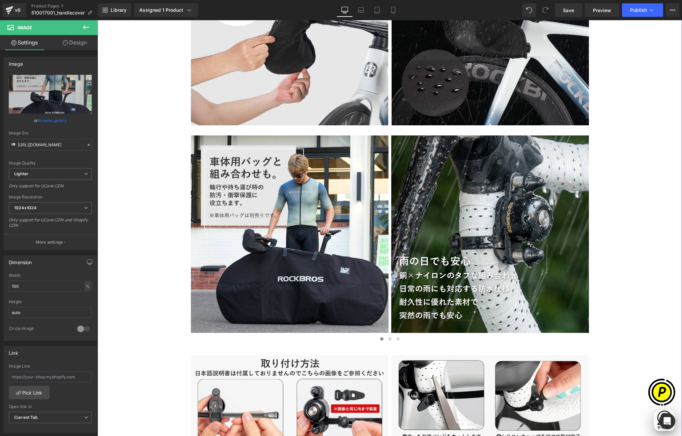
type input "https://ucarecdn.com/fc279fe8-158c-4d7d-b994-bafda62a999f/-/format/auto/-/previ…"
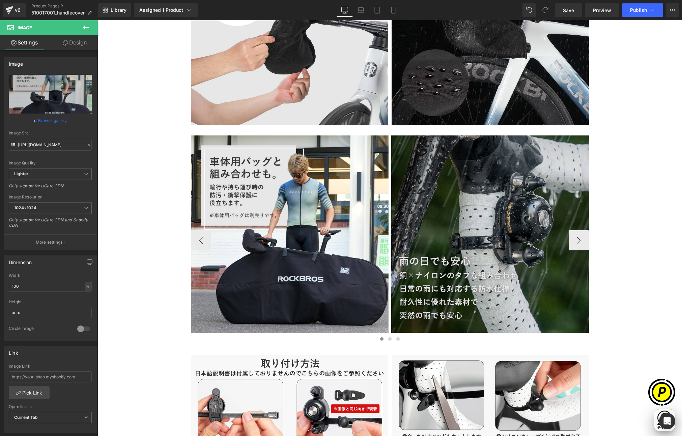
click at [450, 189] on img at bounding box center [490, 235] width 198 height 198
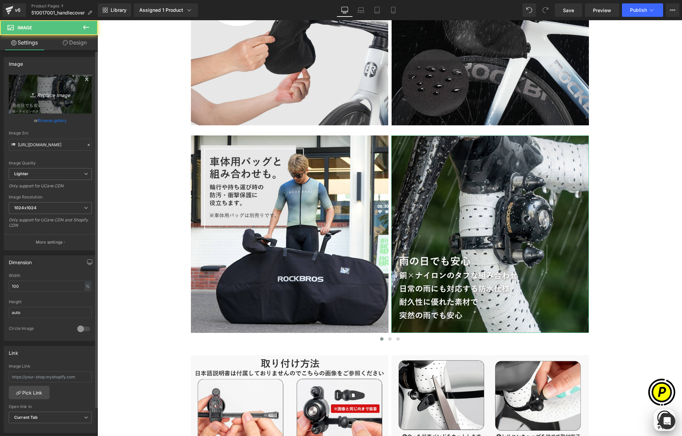
click at [62, 106] on link "Replace Image" at bounding box center [50, 94] width 83 height 39
type input "C:\fakepath\510017001_8.jpg"
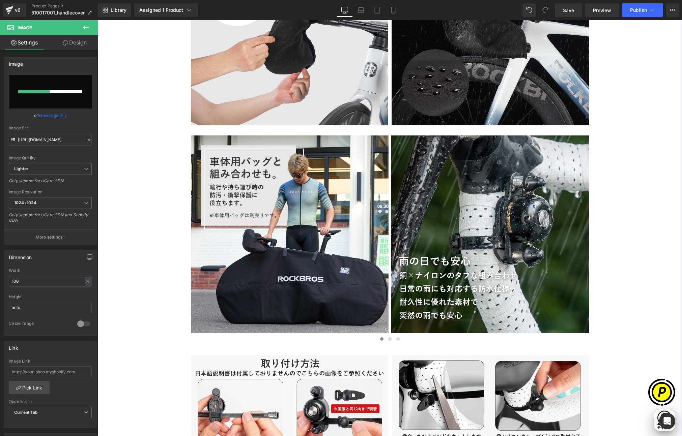
scroll to position [0, 0]
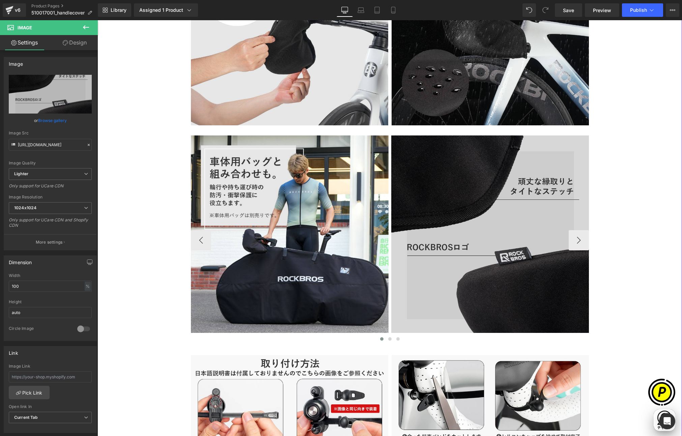
type input "https://ucarecdn.com/92a90ea2-9bdc-4a54-b8c7-8d69f201c5ba/-/format/auto/-/previ…"
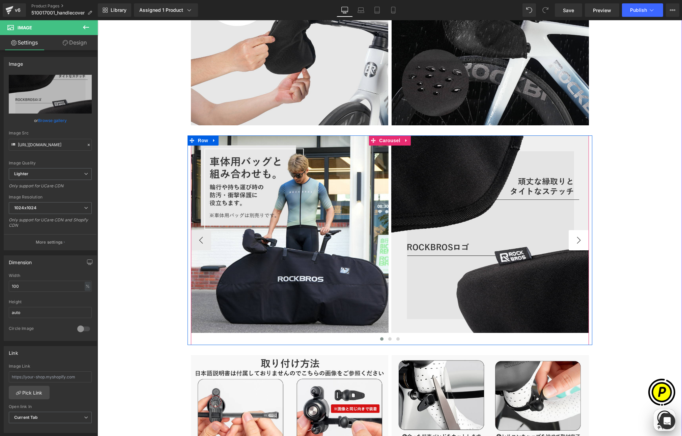
click at [571, 241] on button "›" at bounding box center [578, 240] width 20 height 20
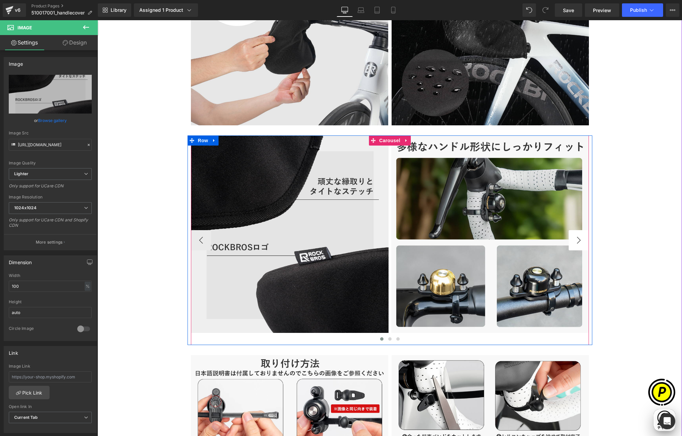
click at [571, 241] on button "›" at bounding box center [578, 240] width 20 height 20
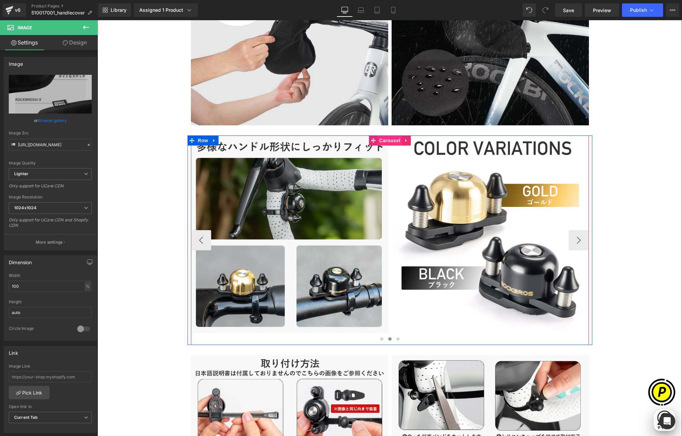
click at [390, 140] on span "Carousel" at bounding box center [389, 141] width 24 height 10
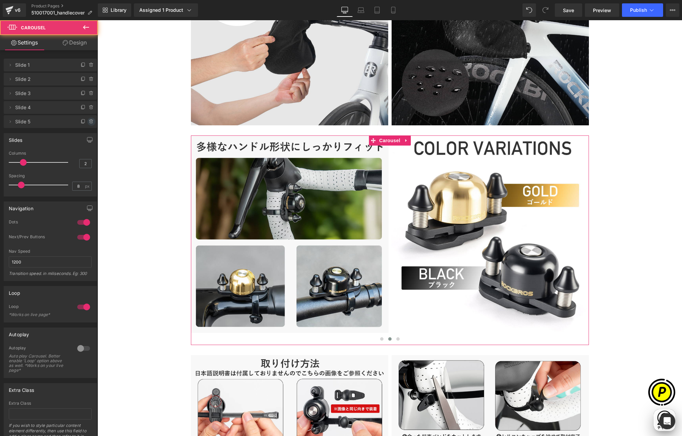
scroll to position [0, 131]
click at [89, 122] on icon at bounding box center [91, 121] width 5 height 5
click at [85, 121] on button "Delete" at bounding box center [83, 122] width 21 height 9
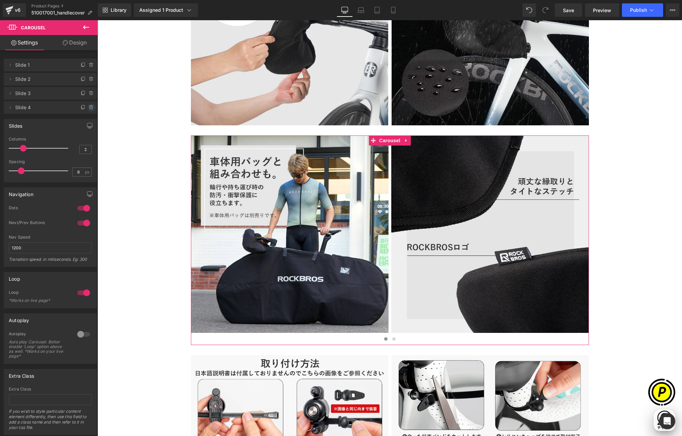
click at [89, 107] on icon at bounding box center [91, 107] width 5 height 5
click at [85, 106] on button "Delete" at bounding box center [83, 107] width 21 height 9
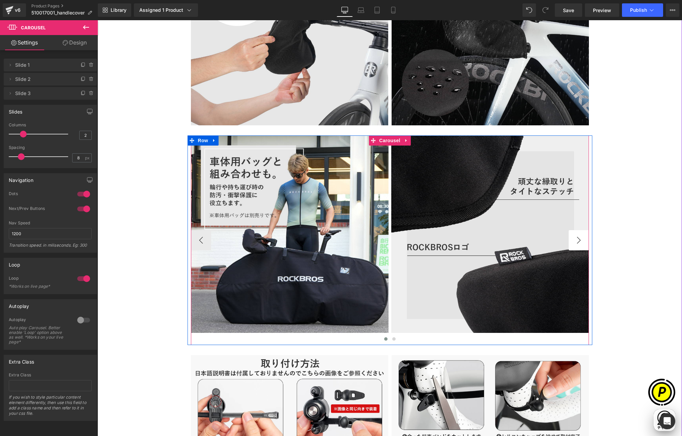
click at [581, 245] on button "›" at bounding box center [578, 240] width 20 height 20
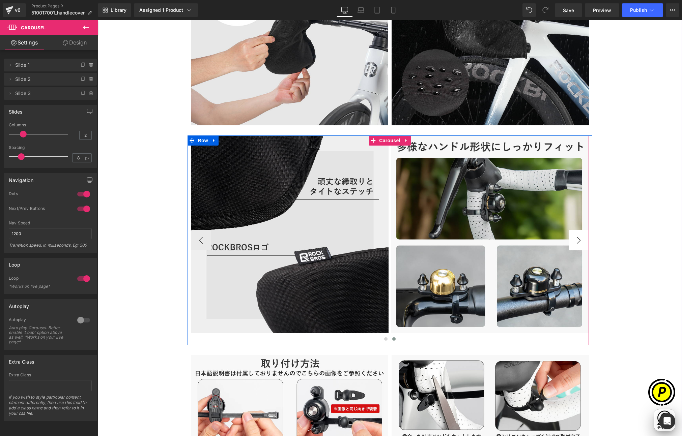
click at [575, 242] on button "›" at bounding box center [578, 240] width 20 height 20
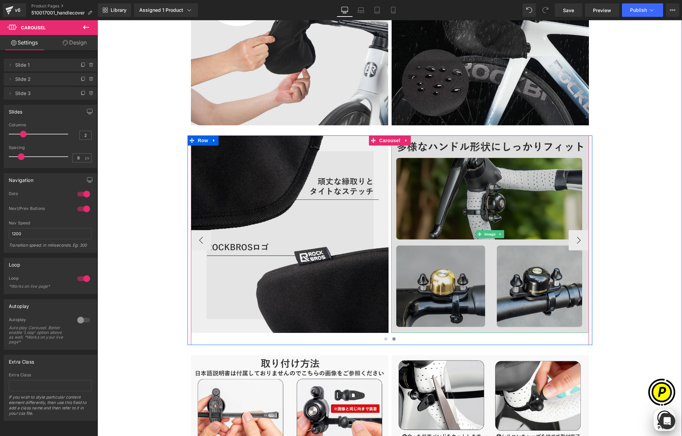
click at [469, 204] on img at bounding box center [490, 235] width 198 height 198
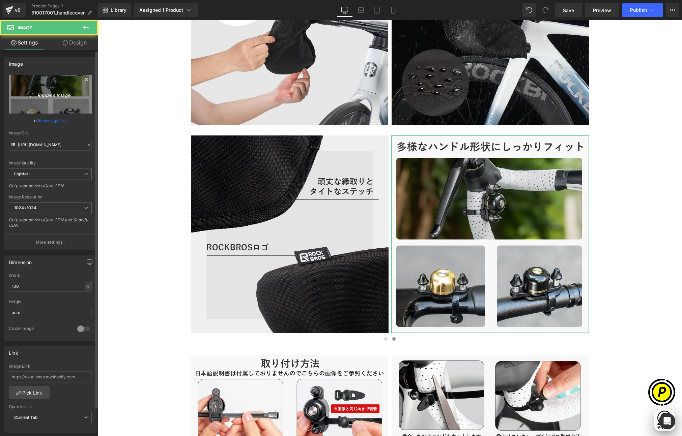
click at [60, 100] on link "Replace Image" at bounding box center [50, 94] width 83 height 39
type input "C:\fakepath\510017001_9.jpg"
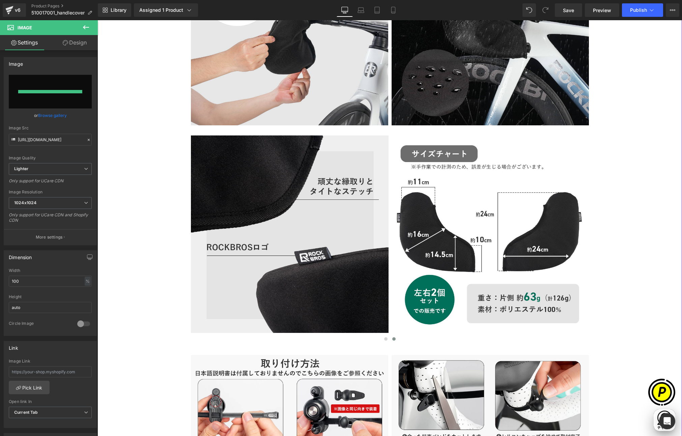
scroll to position [0, 0]
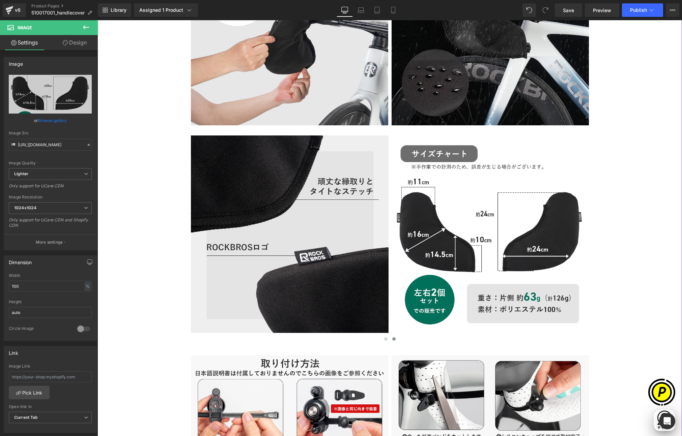
type input "https://ucarecdn.com/39a17a3d-3fc5-46b5-a2ec-6fbd1659ab86/-/format/auto/-/previ…"
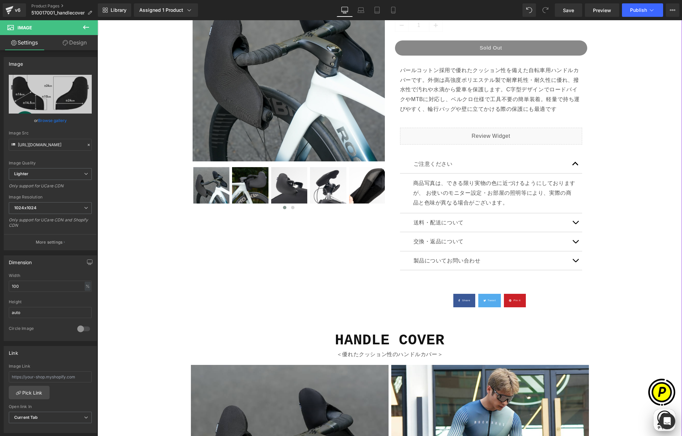
scroll to position [36, 0]
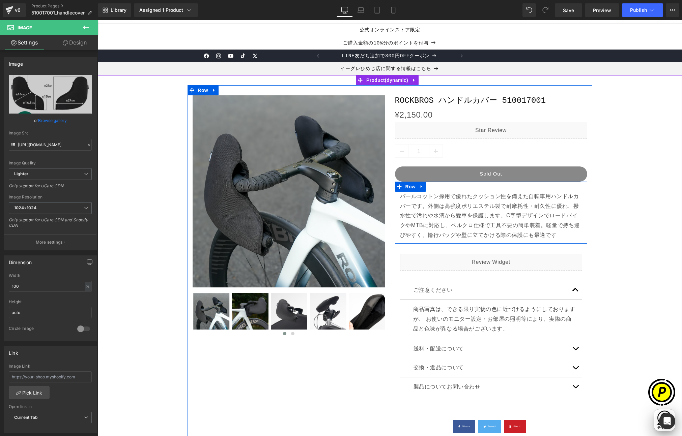
click at [548, 236] on p "パールコットン採用で優れたクッション性を備えた自転車用ハンドルカバーです。外側は高強度ポリエステル製で耐摩耗性・耐久性に優れ、撥水性で汚れや水滴から愛車を保護…" at bounding box center [491, 216] width 182 height 49
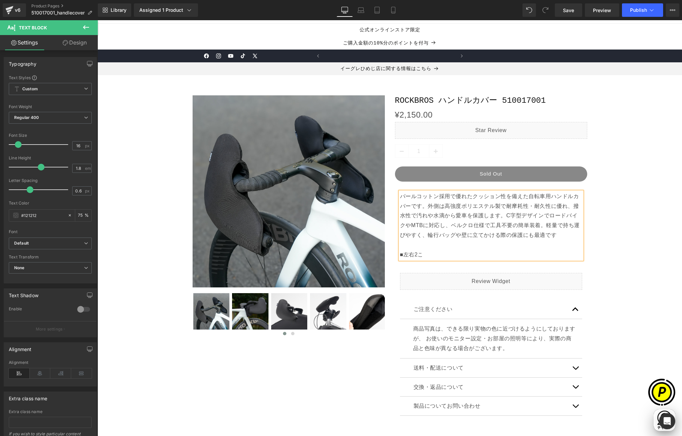
scroll to position [0, 263]
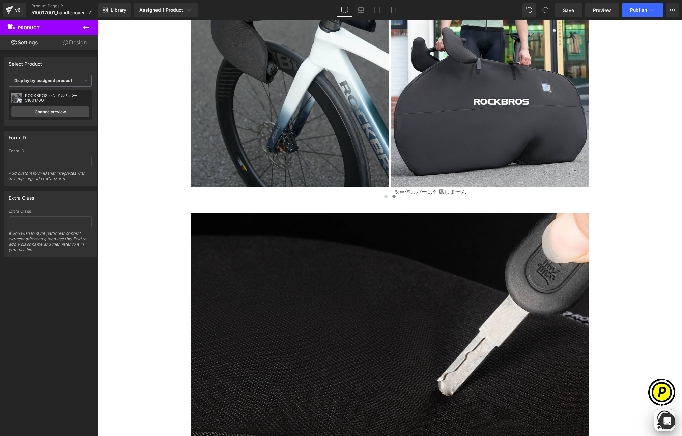
scroll to position [579, 0]
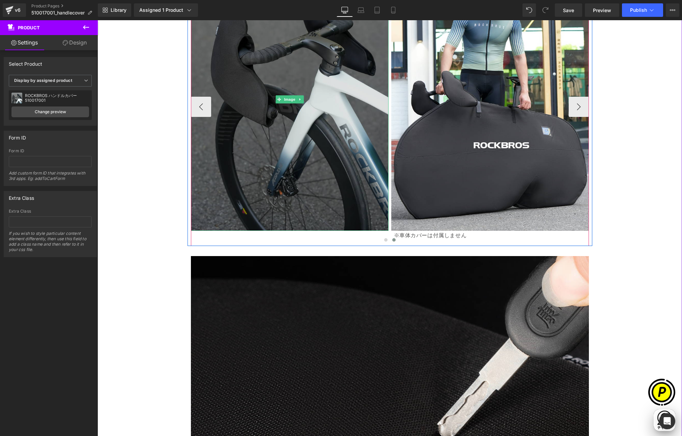
click at [314, 166] on img at bounding box center [290, 99] width 198 height 263
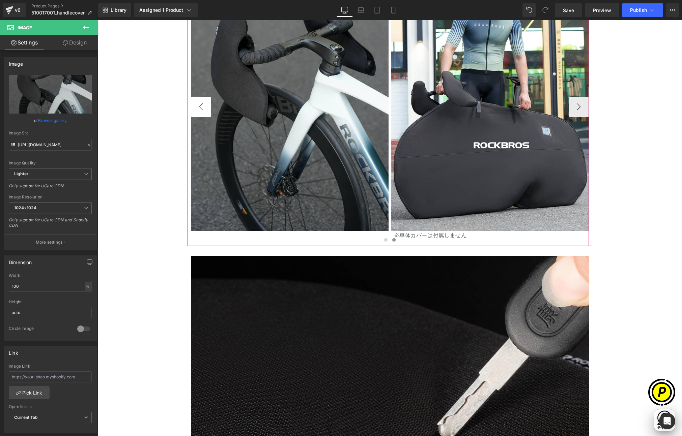
click at [197, 98] on button "‹" at bounding box center [201, 107] width 20 height 20
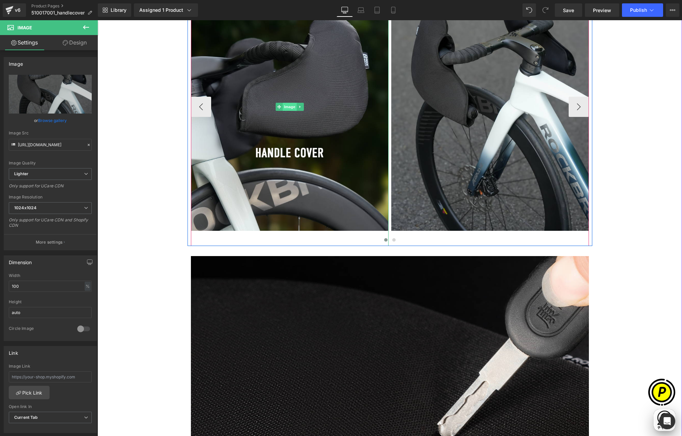
scroll to position [0, 131]
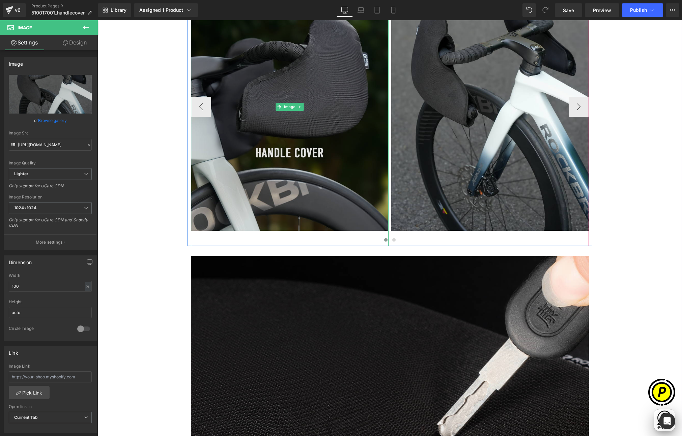
click at [247, 71] on img at bounding box center [290, 107] width 198 height 278
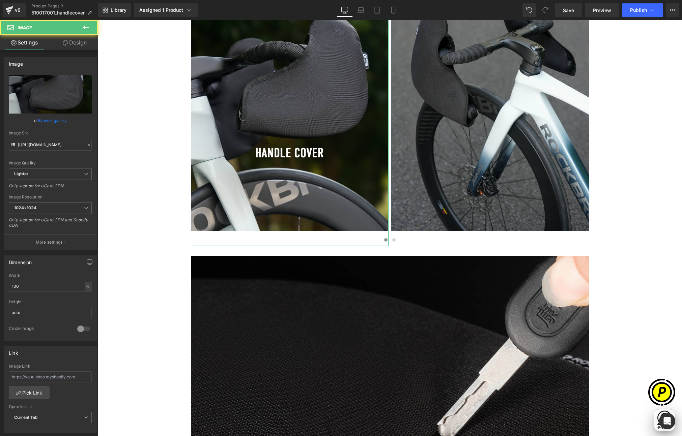
click at [73, 43] on link "Design" at bounding box center [74, 42] width 49 height 15
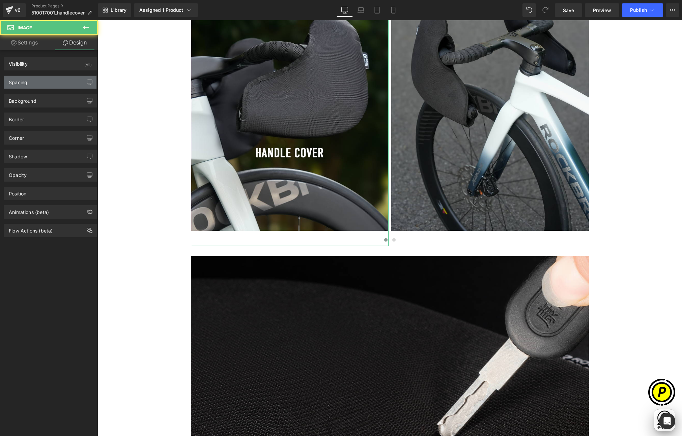
type input "0"
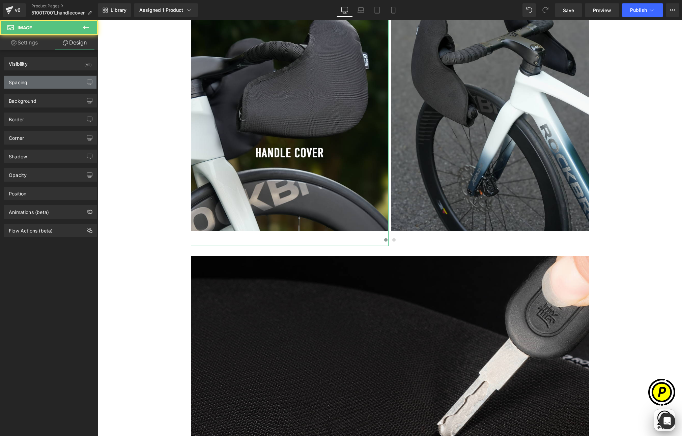
type input "0"
type input "45"
type input "0"
click at [27, 82] on div "Spacing" at bounding box center [18, 80] width 19 height 9
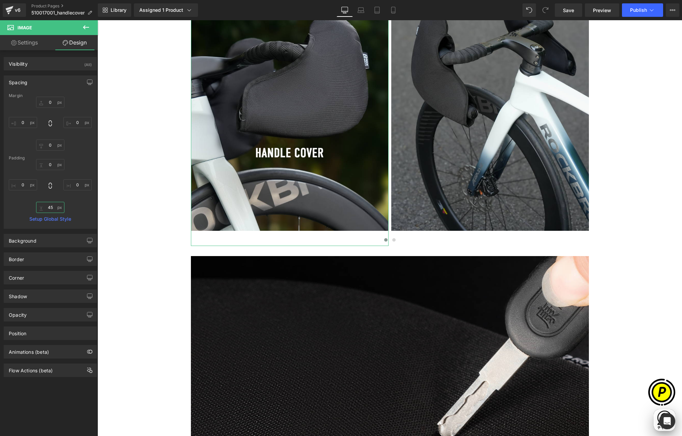
click at [52, 209] on input "45" at bounding box center [50, 207] width 28 height 11
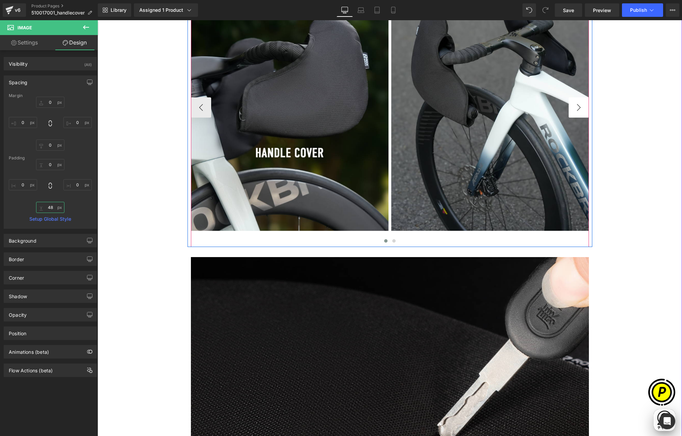
type input "48"
click at [576, 108] on button "›" at bounding box center [578, 107] width 20 height 20
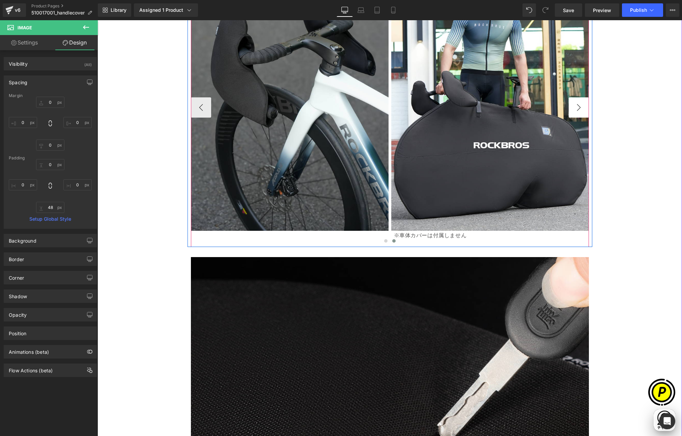
click at [576, 108] on button "›" at bounding box center [578, 107] width 20 height 20
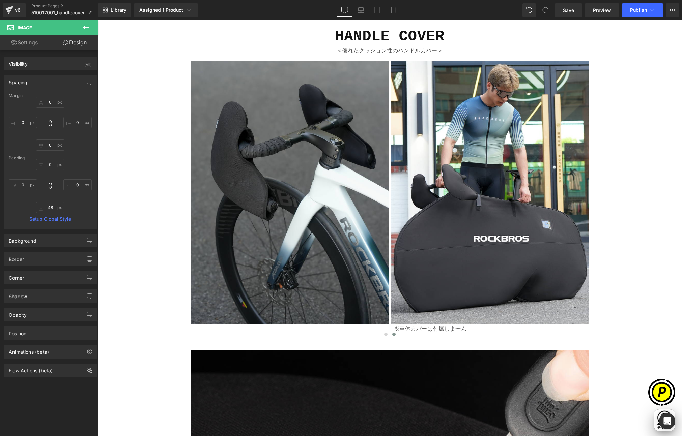
scroll to position [423, 0]
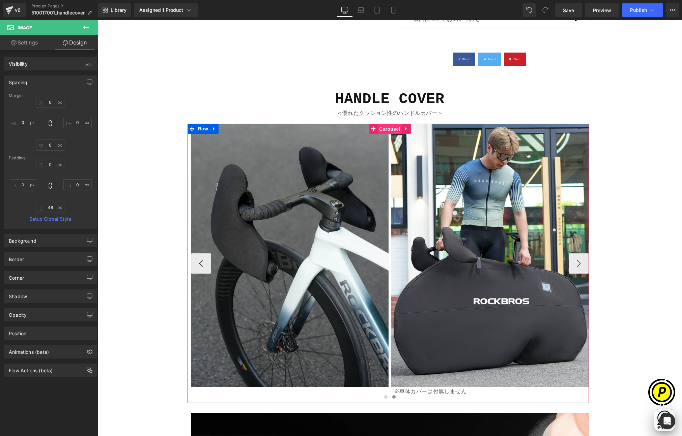
click at [388, 131] on span "Carousel" at bounding box center [389, 129] width 24 height 10
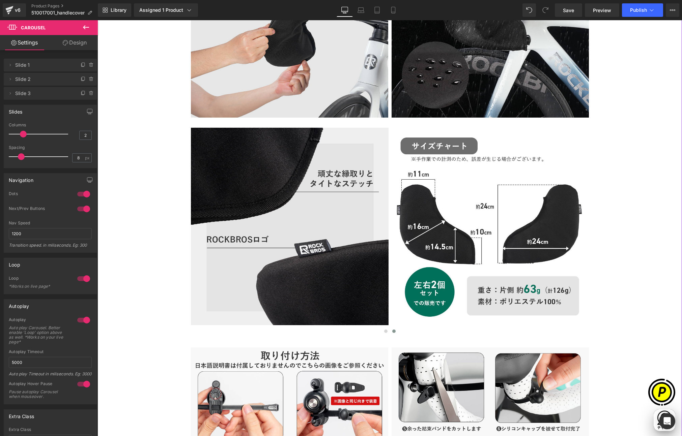
scroll to position [1472, 0]
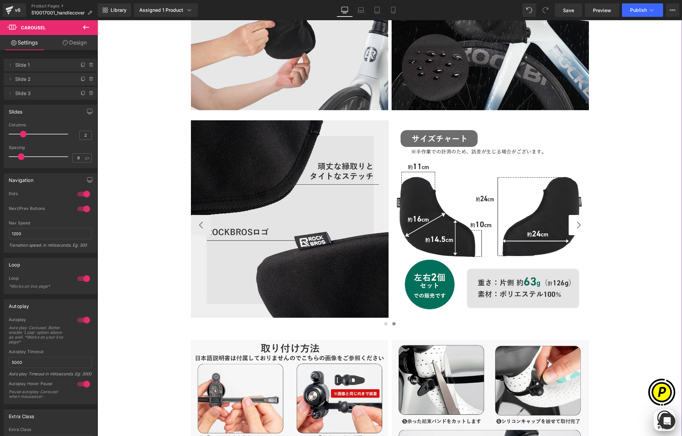
click at [575, 223] on button "›" at bounding box center [578, 225] width 20 height 20
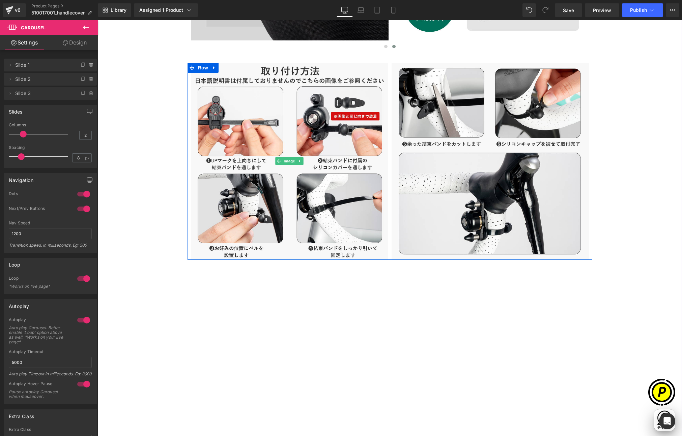
scroll to position [1627, 0]
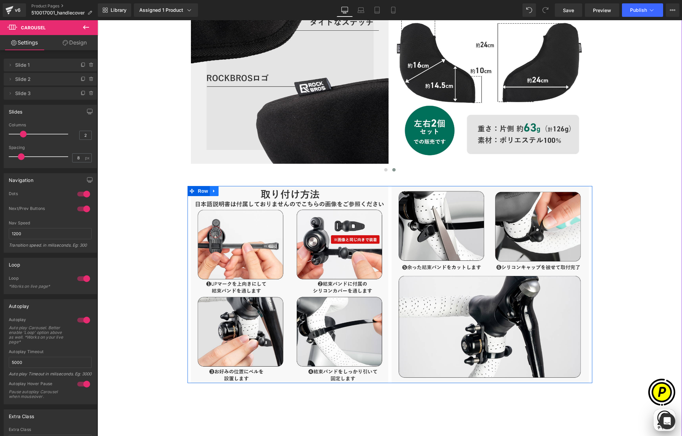
click at [213, 189] on icon at bounding box center [213, 190] width 1 height 3
click at [229, 192] on icon at bounding box center [231, 191] width 5 height 5
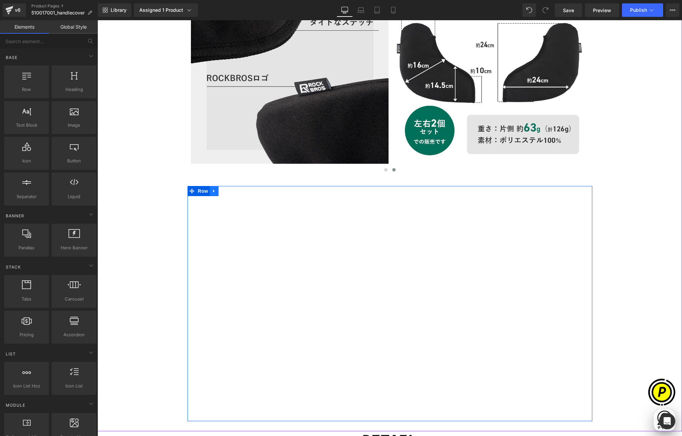
click at [212, 192] on icon at bounding box center [214, 190] width 5 height 5
click at [230, 192] on icon at bounding box center [231, 191] width 5 height 5
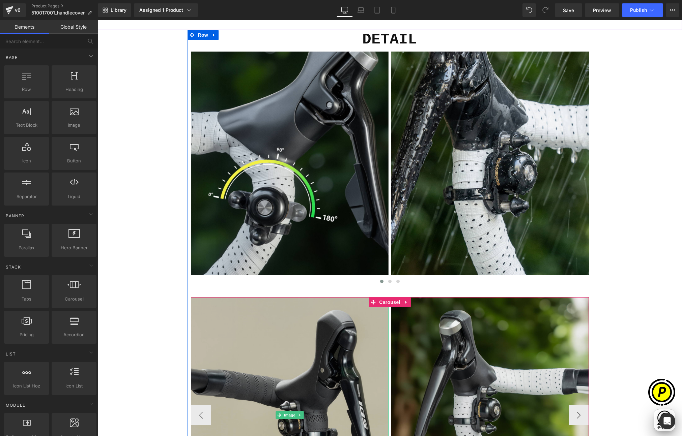
scroll to position [0, 263]
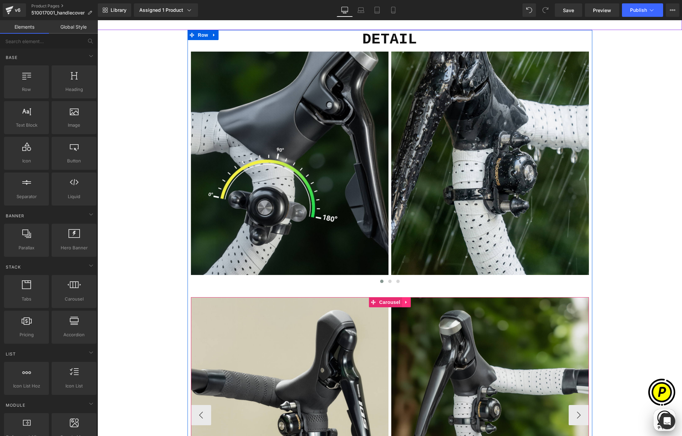
click at [405, 301] on icon at bounding box center [405, 302] width 1 height 3
click at [408, 302] on icon at bounding box center [410, 302] width 5 height 5
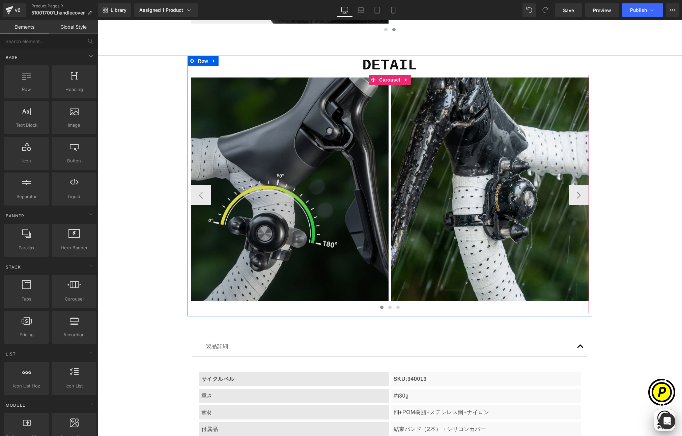
scroll to position [1766, 0]
click at [283, 138] on img at bounding box center [290, 196] width 198 height 236
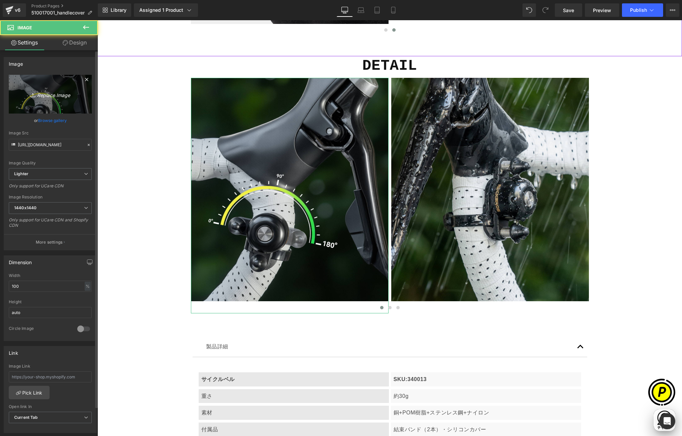
click at [58, 96] on icon "Replace Image" at bounding box center [50, 94] width 54 height 8
type input "C:\fakepath\shopify-LP-510017001_03-1.jpg"
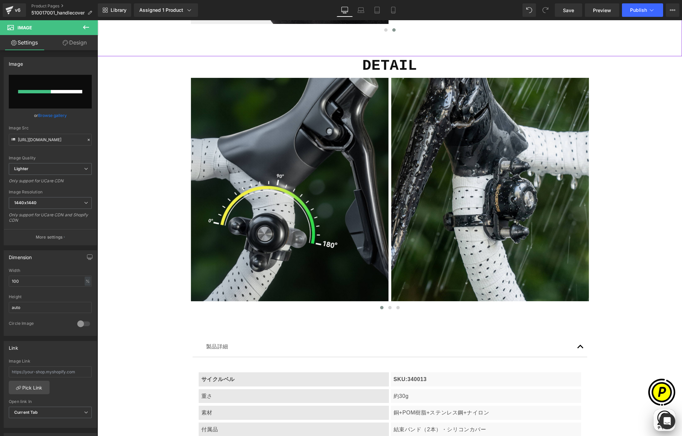
scroll to position [0, 131]
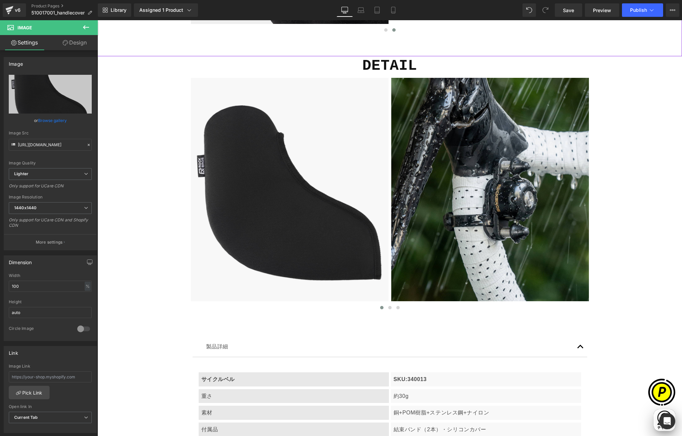
type input "https://ucarecdn.com/dd4f4688-13e1-4d6d-816c-1b780033f3e7/-/format/auto/-/previ…"
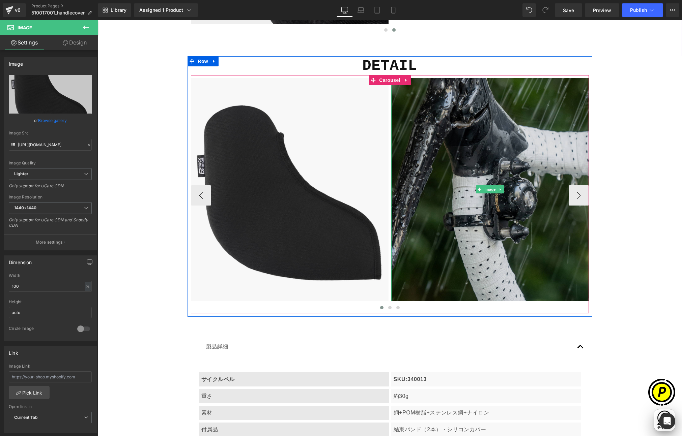
click at [432, 152] on img at bounding box center [490, 190] width 198 height 224
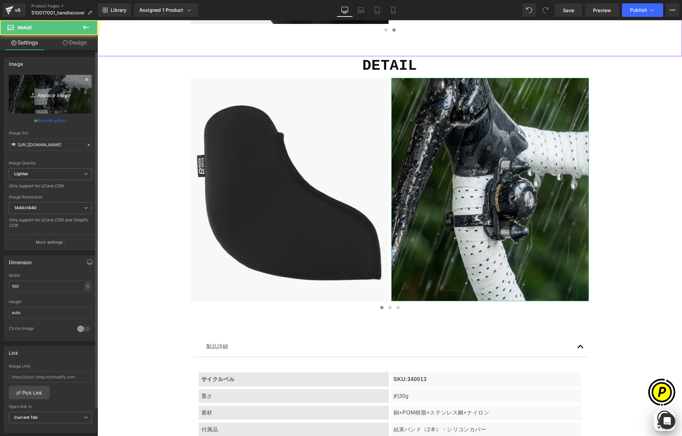
click at [66, 98] on icon "Replace Image" at bounding box center [50, 94] width 54 height 8
type input "C:\fakepath\shopify-LP-510017001_03-2.jpg"
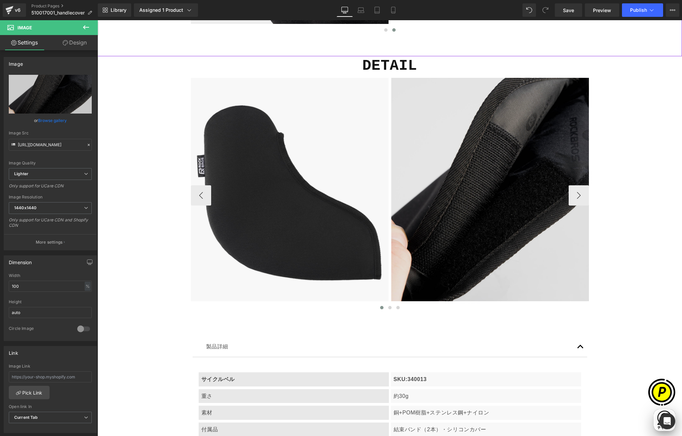
type input "https://ucarecdn.com/60717f99-88a0-4f4f-a822-0f0884882b57/-/format/auto/-/previ…"
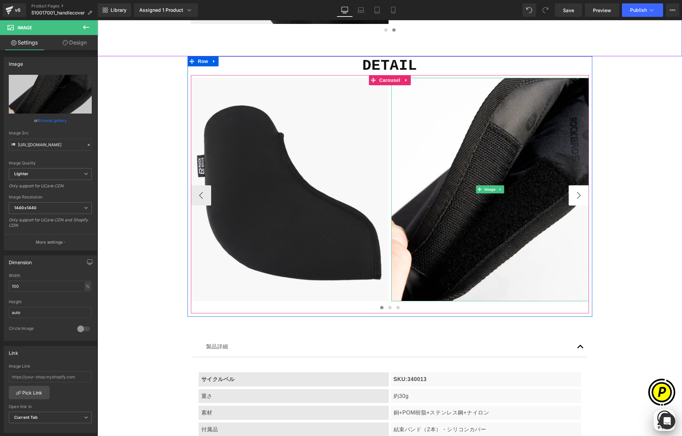
scroll to position [0, 0]
click at [575, 200] on button "›" at bounding box center [578, 195] width 20 height 20
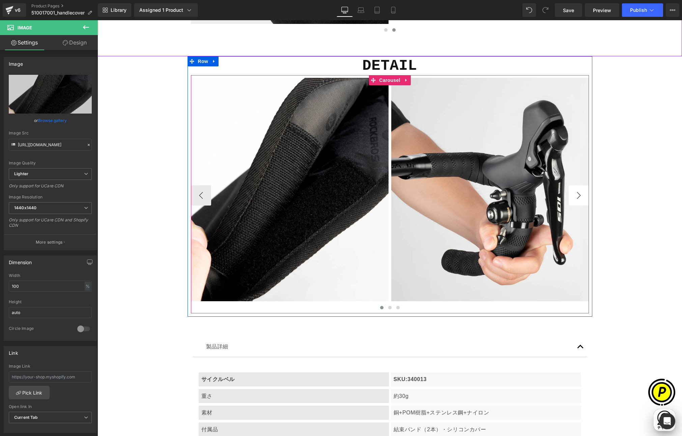
click at [574, 198] on button "›" at bounding box center [578, 195] width 20 height 20
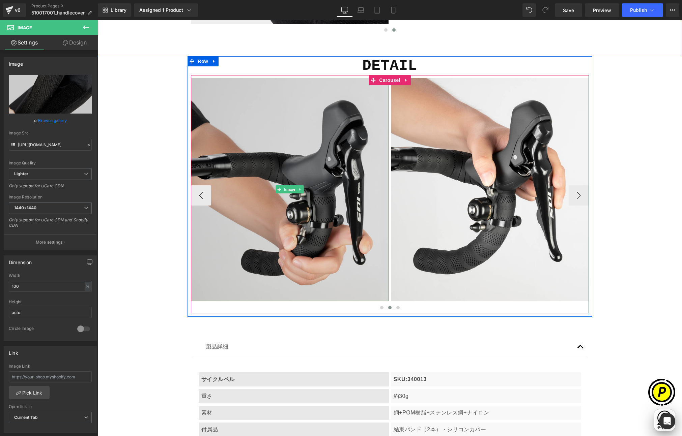
click at [276, 131] on img at bounding box center [290, 190] width 198 height 224
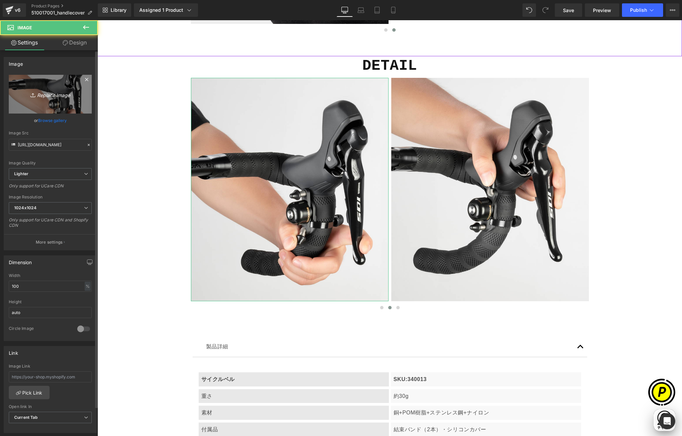
click at [41, 83] on link "Replace Image" at bounding box center [50, 94] width 83 height 39
type input "C:\fakepath\shopify-LP-510017001_03-3.jpg"
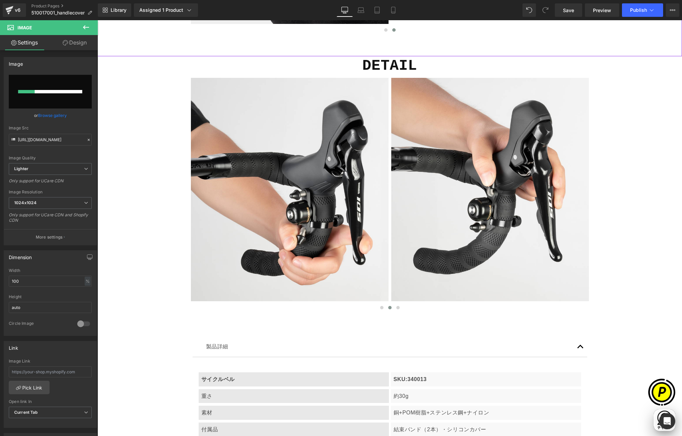
scroll to position [0, 131]
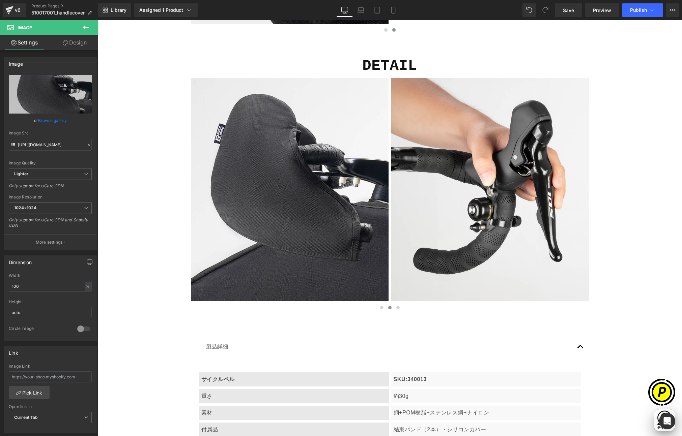
type input "https://ucarecdn.com/7abf2ee9-5005-4ca1-8ecb-cb2e1507aea4/-/format/auto/-/previ…"
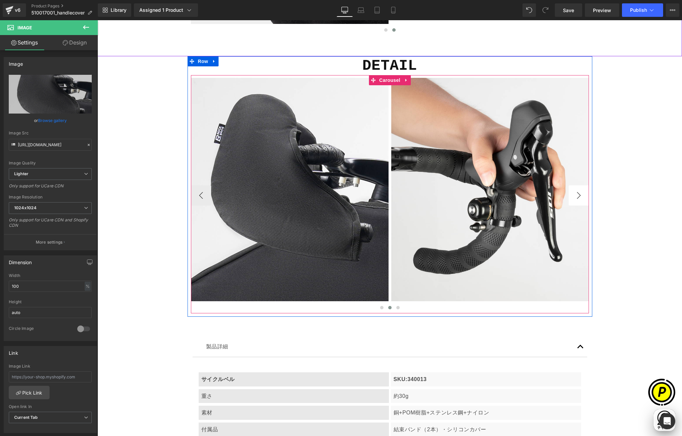
scroll to position [0, 263]
click at [572, 197] on button "›" at bounding box center [578, 195] width 20 height 20
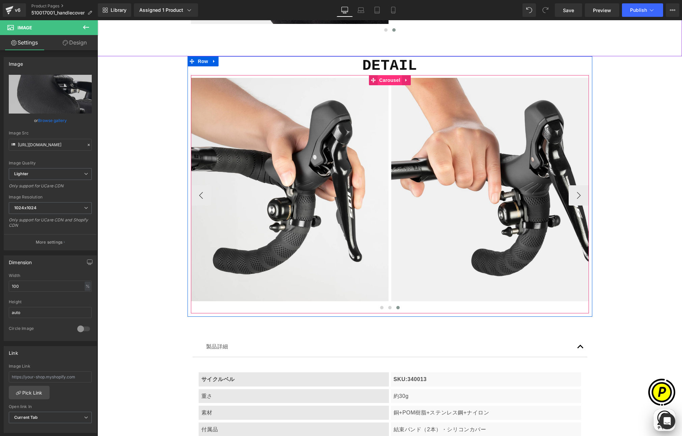
click at [385, 81] on span "Carousel" at bounding box center [389, 80] width 24 height 10
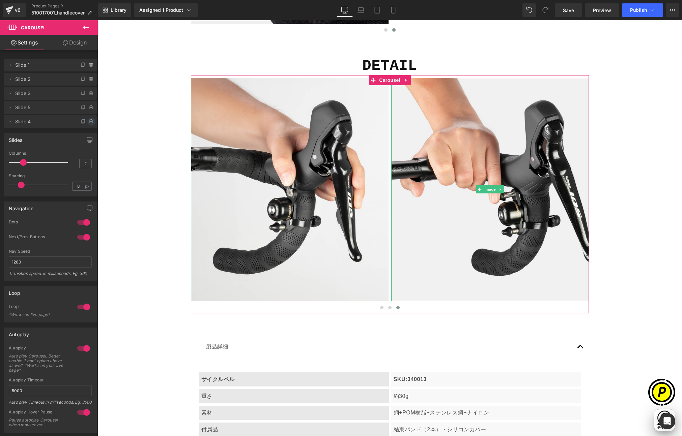
click at [90, 121] on icon at bounding box center [91, 121] width 3 height 3
click at [88, 121] on button "Delete" at bounding box center [83, 122] width 21 height 9
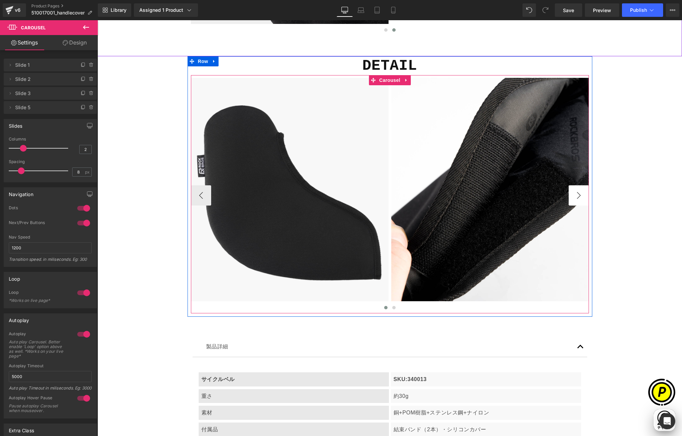
click at [571, 194] on button "›" at bounding box center [578, 195] width 20 height 20
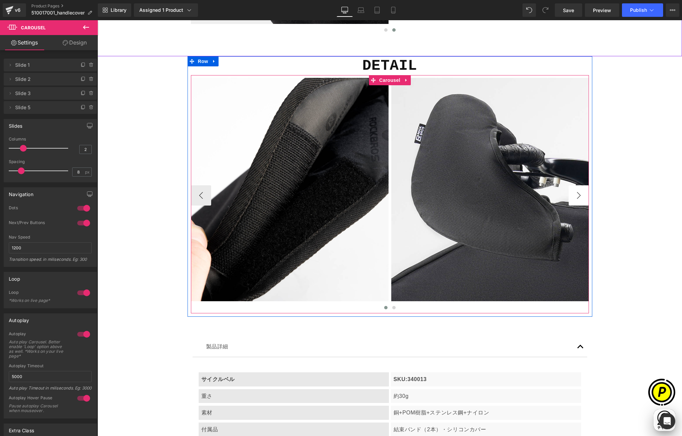
scroll to position [0, 0]
click at [571, 194] on button "›" at bounding box center [578, 195] width 20 height 20
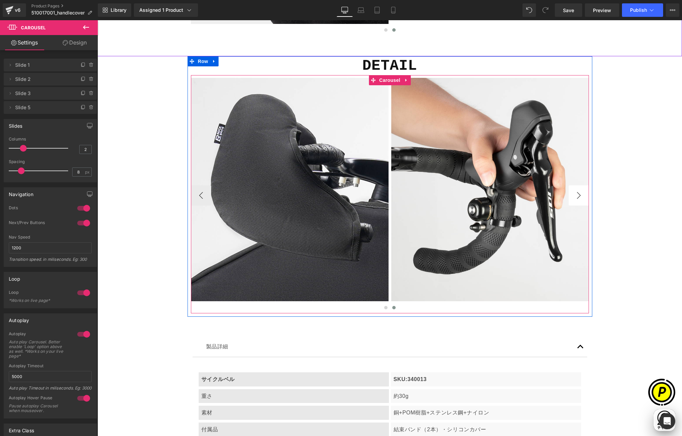
click at [571, 194] on button "›" at bounding box center [578, 195] width 20 height 20
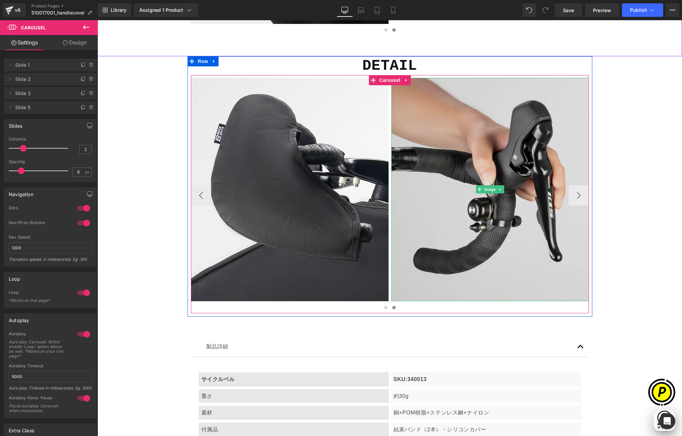
click at [440, 143] on img at bounding box center [490, 190] width 198 height 224
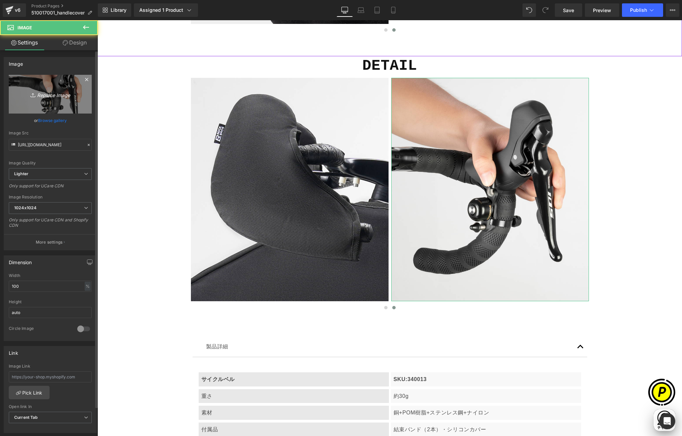
click at [47, 83] on link "Replace Image" at bounding box center [50, 94] width 83 height 39
type input "C:\fakepath\shopify-LP-510017001_03-4.jpg"
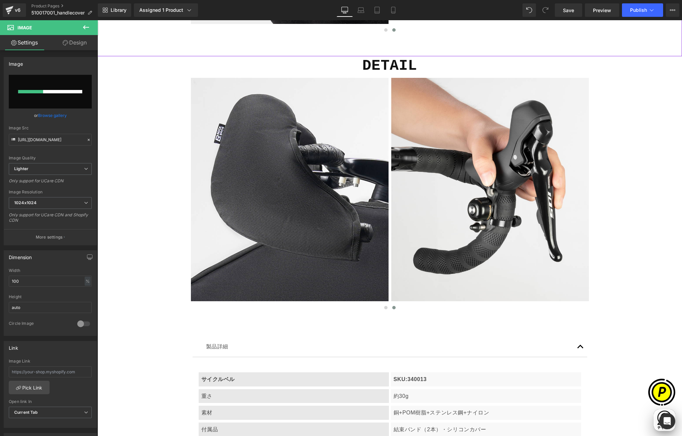
scroll to position [0, 131]
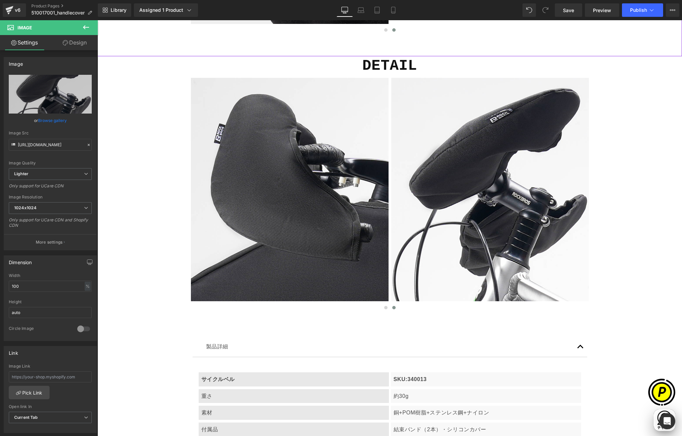
type input "https://ucarecdn.com/841e4bd3-9213-4150-b0af-d062aaae368b/-/format/auto/-/previ…"
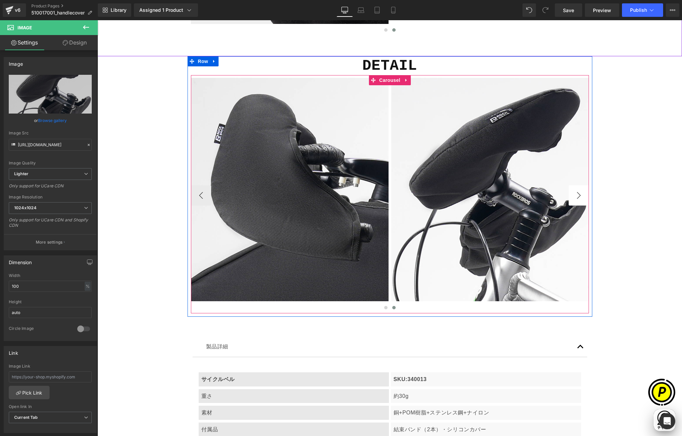
click at [573, 198] on button "›" at bounding box center [578, 195] width 20 height 20
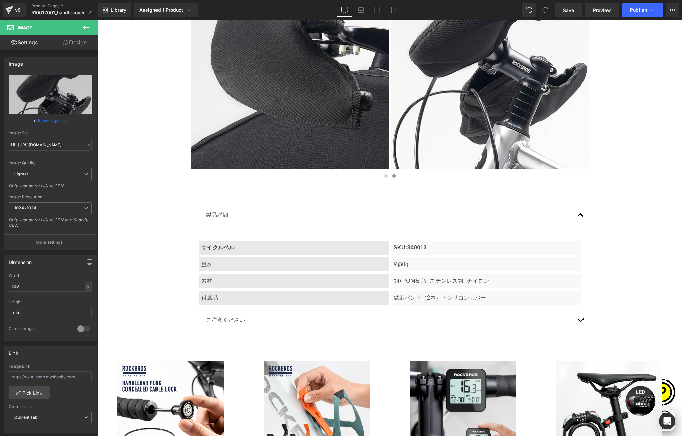
scroll to position [1899, 0]
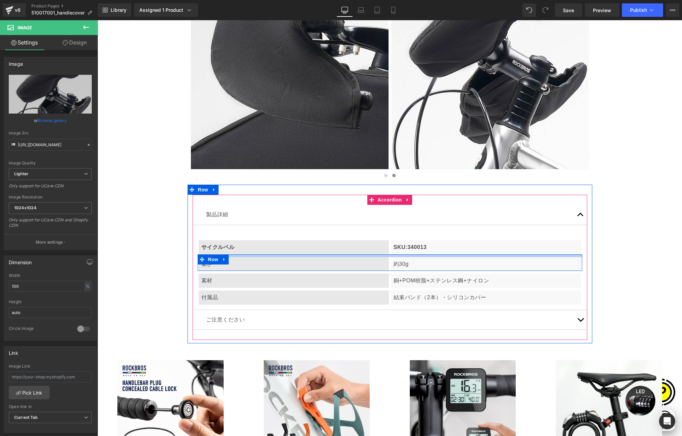
click at [241, 247] on p "サイクルベル" at bounding box center [293, 247] width 185 height 9
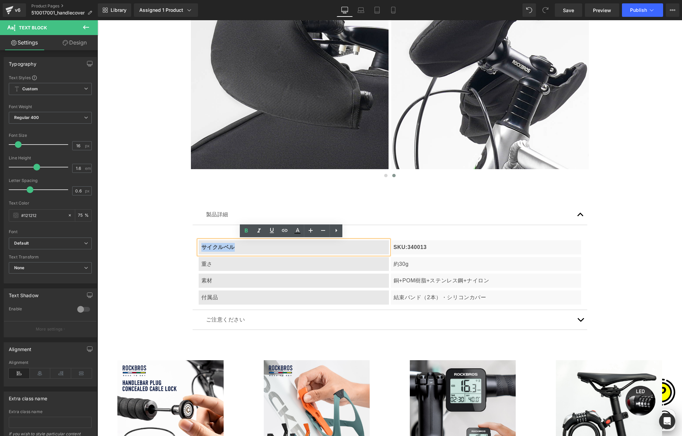
drag, startPoint x: 199, startPoint y: 246, endPoint x: 243, endPoint y: 250, distance: 44.3
click at [243, 250] on p "サイクルベル" at bounding box center [293, 247] width 185 height 9
click at [409, 247] on p "SKU:340013" at bounding box center [485, 247] width 185 height 9
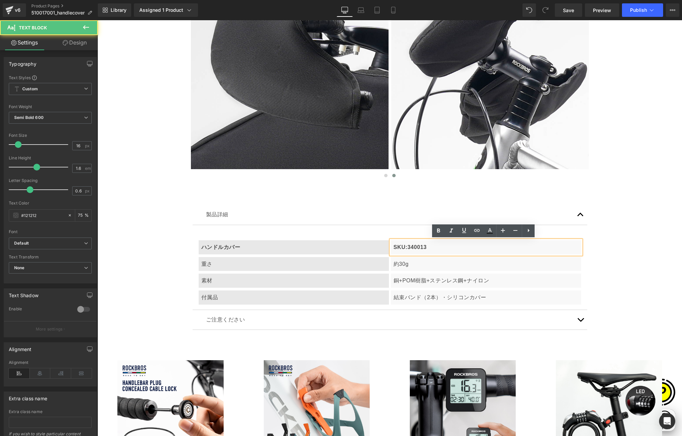
scroll to position [0, 263]
drag, startPoint x: 405, startPoint y: 247, endPoint x: 470, endPoint y: 251, distance: 65.5
click at [458, 249] on p "SKU:340013" at bounding box center [485, 247] width 185 height 9
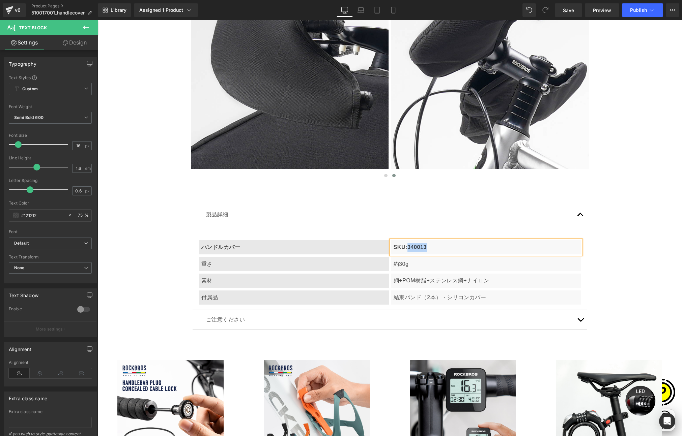
paste div
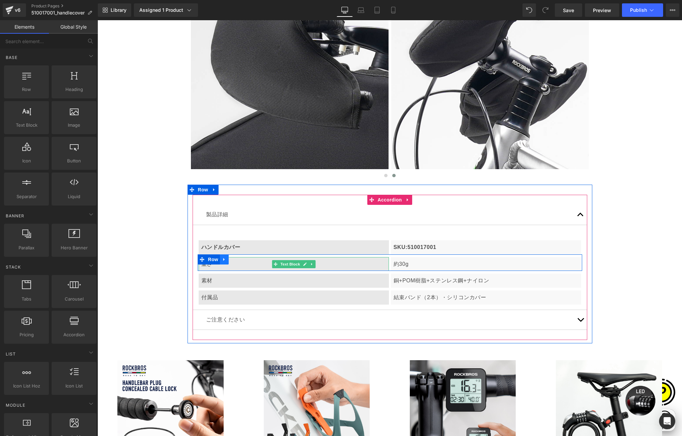
click at [222, 260] on icon at bounding box center [224, 259] width 5 height 5
click at [220, 267] on p "重さ" at bounding box center [293, 264] width 185 height 9
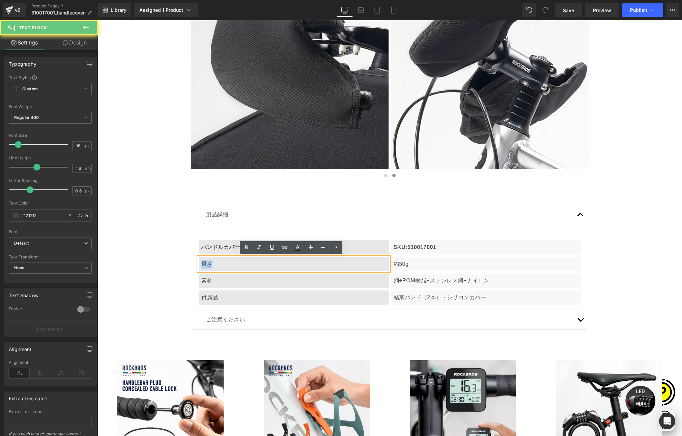
drag, startPoint x: 201, startPoint y: 264, endPoint x: 215, endPoint y: 264, distance: 14.5
click at [215, 264] on p "重さ" at bounding box center [293, 264] width 185 height 9
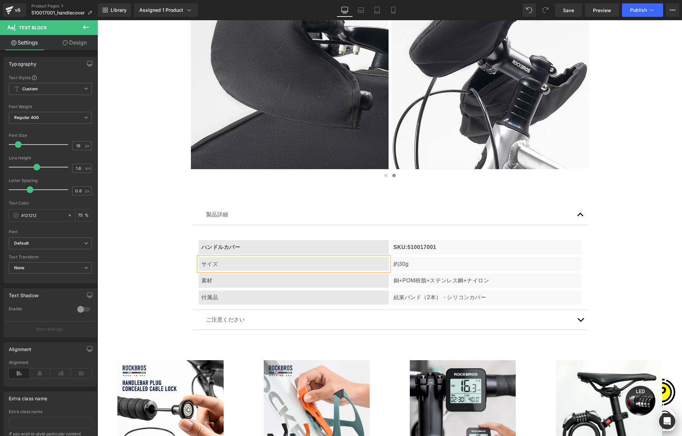
click at [398, 266] on p "約30g" at bounding box center [485, 264] width 185 height 9
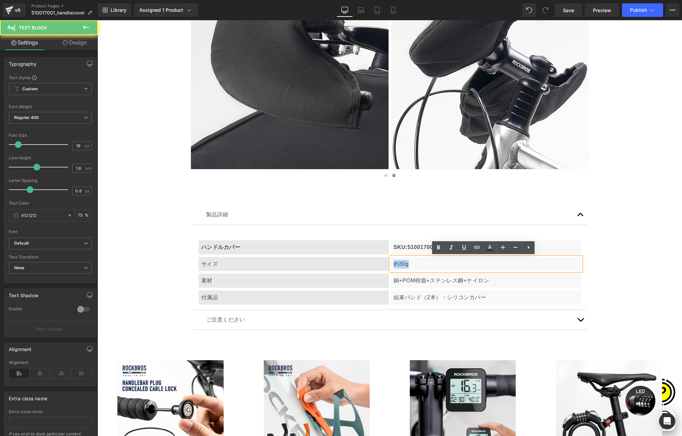
drag, startPoint x: 392, startPoint y: 264, endPoint x: 414, endPoint y: 267, distance: 21.8
click at [414, 267] on p "約30g" at bounding box center [485, 264] width 185 height 9
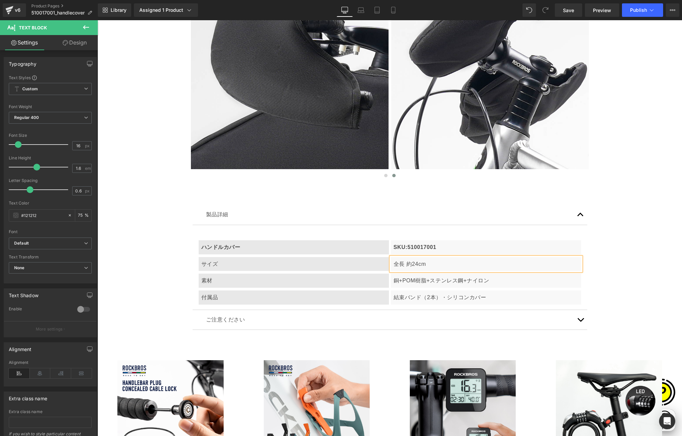
scroll to position [0, 0]
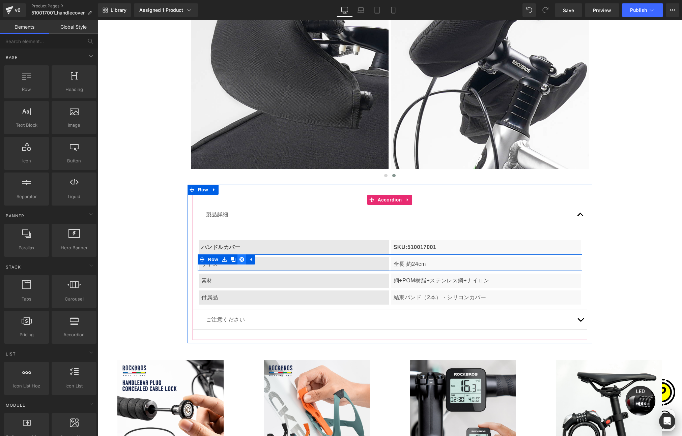
scroll to position [0, 131]
click at [242, 264] on link at bounding box center [241, 260] width 9 height 10
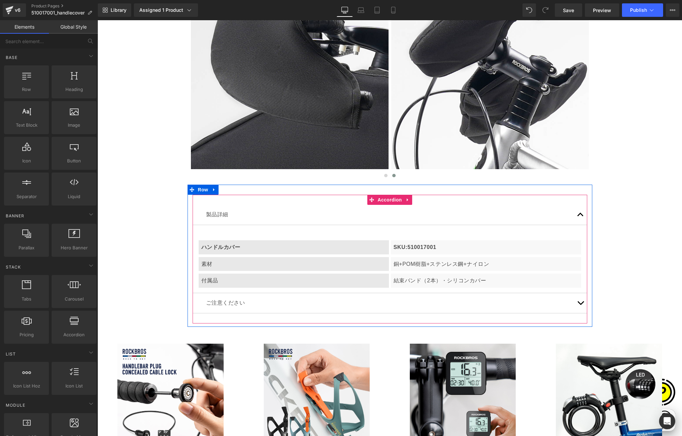
scroll to position [0, 263]
click at [229, 266] on p "素材" at bounding box center [293, 264] width 185 height 9
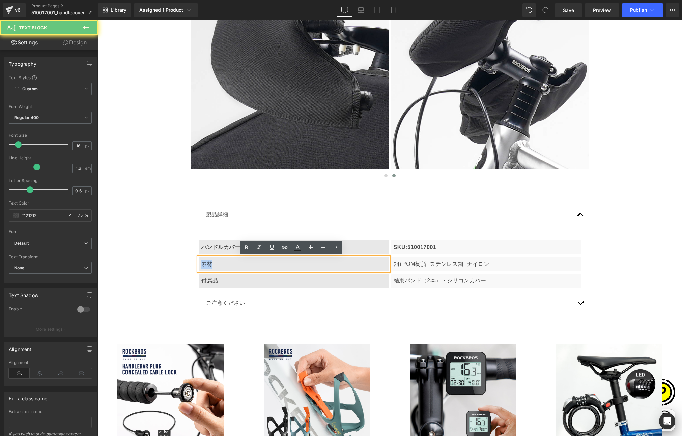
drag, startPoint x: 200, startPoint y: 264, endPoint x: 219, endPoint y: 265, distance: 19.2
click at [219, 265] on p "素材" at bounding box center [293, 264] width 185 height 9
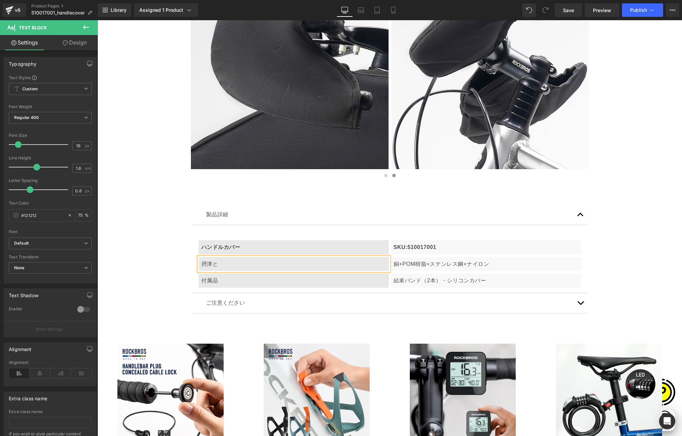
scroll to position [0, 0]
click at [410, 264] on p "銅+POM樹脂+ステンレス鋼+ナイロン" at bounding box center [485, 264] width 185 height 9
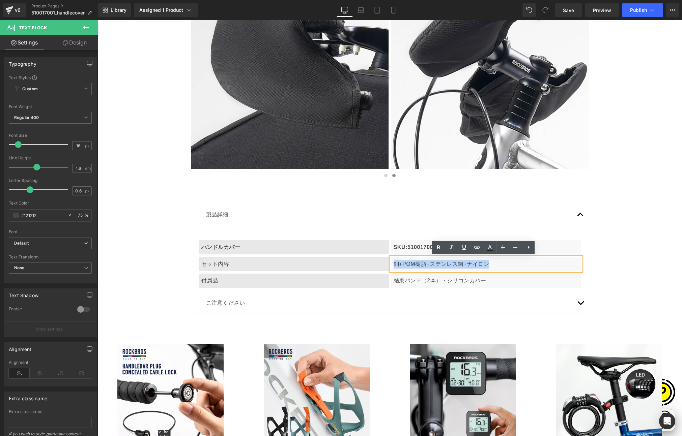
drag, startPoint x: 390, startPoint y: 264, endPoint x: 495, endPoint y: 268, distance: 105.6
click at [495, 268] on div "銅+POM樹脂+ステンレス鋼+ナイロン" at bounding box center [486, 264] width 190 height 14
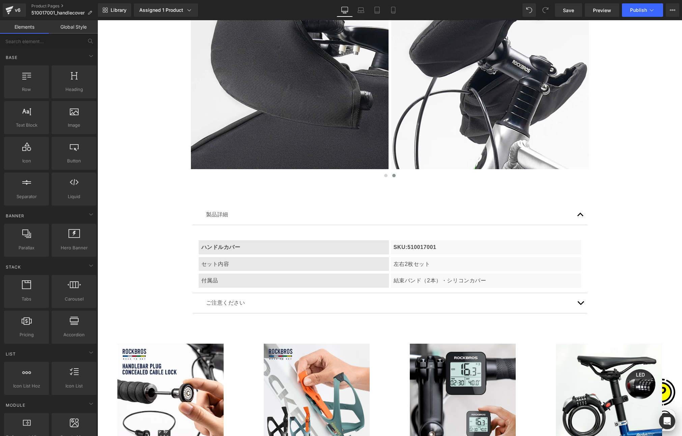
scroll to position [0, 0]
click at [237, 283] on p "付属品" at bounding box center [293, 280] width 185 height 9
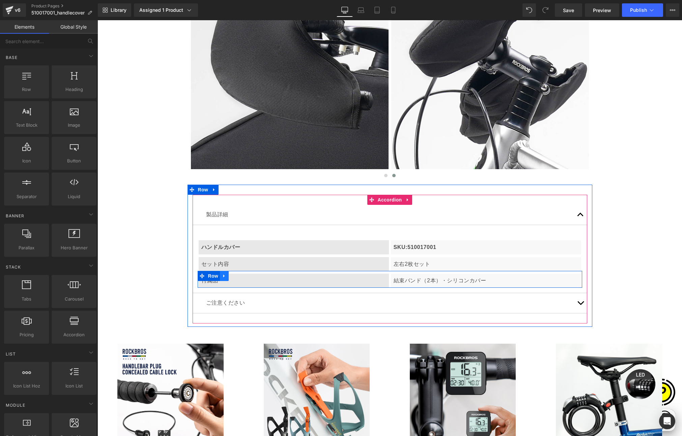
click at [224, 276] on icon at bounding box center [224, 276] width 5 height 5
click at [231, 276] on icon at bounding box center [233, 276] width 5 height 5
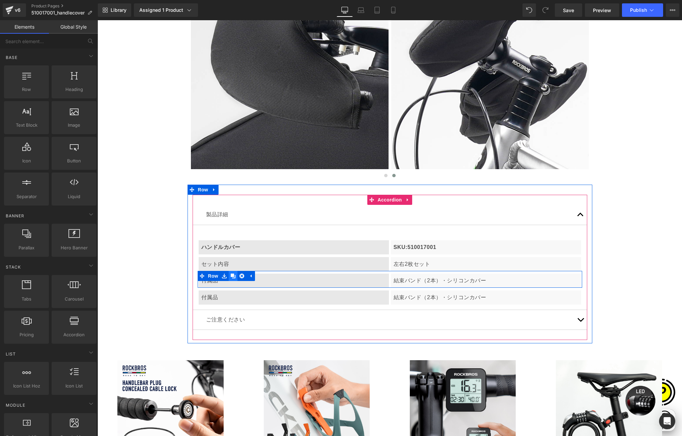
click at [231, 276] on icon at bounding box center [233, 276] width 5 height 5
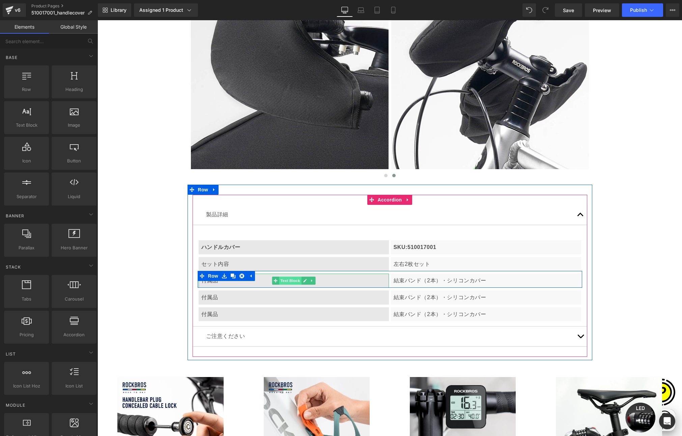
click at [284, 281] on span "Text Block" at bounding box center [290, 281] width 22 height 8
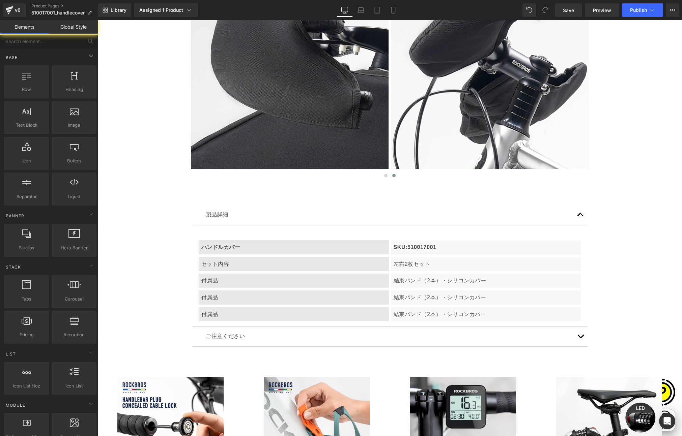
click at [221, 280] on link at bounding box center [224, 276] width 7 height 8
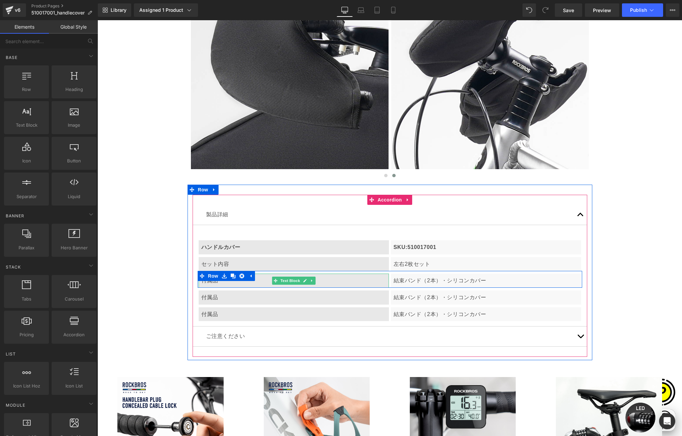
click at [220, 284] on p "付属品" at bounding box center [293, 280] width 185 height 9
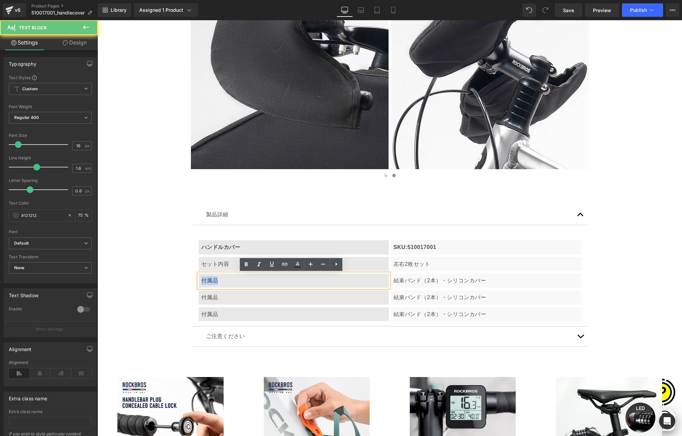
drag, startPoint x: 198, startPoint y: 279, endPoint x: 223, endPoint y: 279, distance: 24.6
click at [223, 279] on p "付属品" at bounding box center [293, 280] width 185 height 9
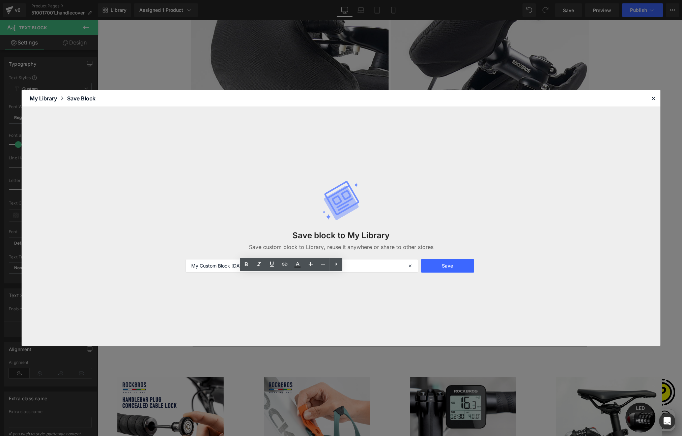
scroll to position [0, 263]
drag, startPoint x: 651, startPoint y: 98, endPoint x: 337, endPoint y: 187, distance: 325.9
click at [651, 98] on icon at bounding box center [653, 98] width 6 height 6
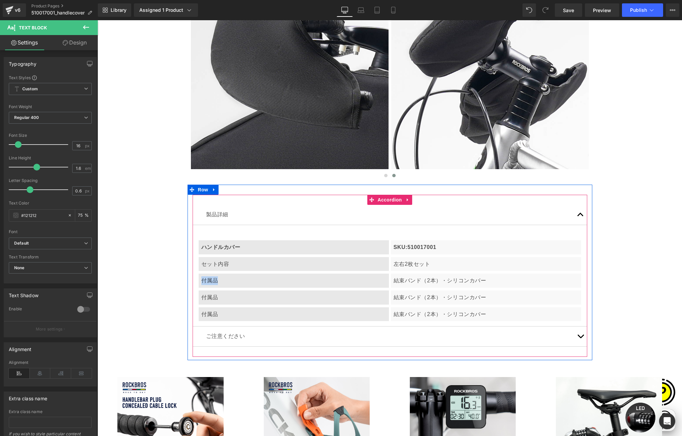
click at [223, 278] on icon at bounding box center [225, 276] width 4 height 4
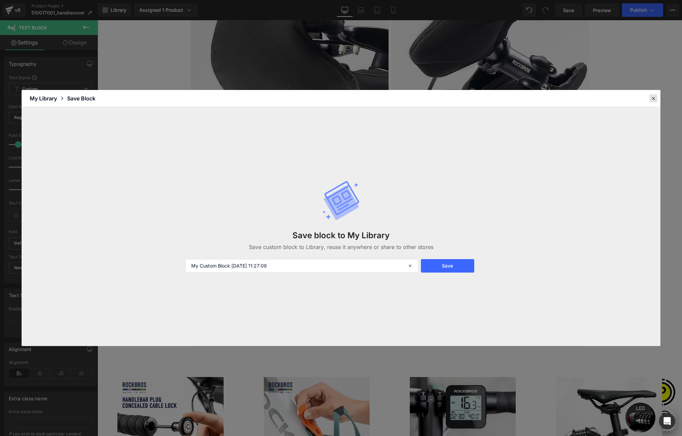
click at [652, 100] on icon at bounding box center [653, 98] width 6 height 6
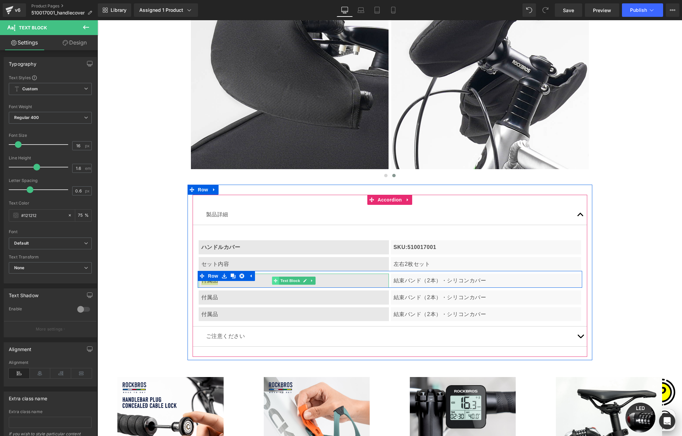
click at [273, 282] on icon at bounding box center [275, 281] width 4 height 4
click at [258, 284] on p "付属品" at bounding box center [293, 280] width 185 height 9
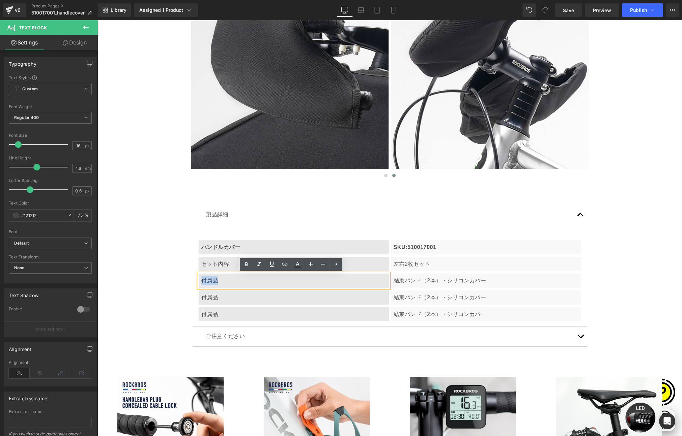
drag, startPoint x: 199, startPoint y: 279, endPoint x: 218, endPoint y: 282, distance: 19.8
click at [218, 282] on p "付属品" at bounding box center [293, 280] width 185 height 9
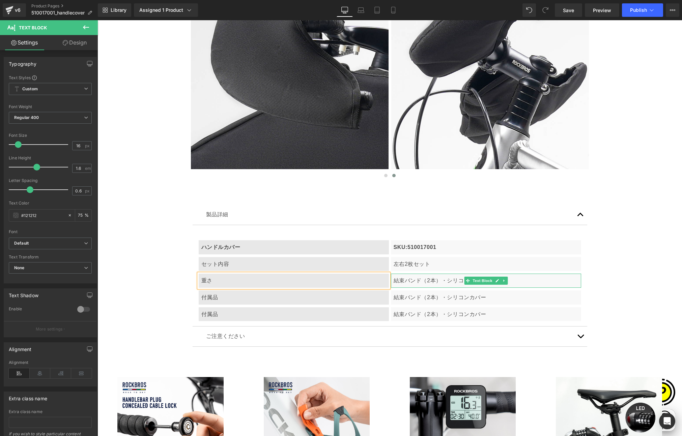
click at [399, 278] on p "結束バンド（2本）・シリコンカバー" at bounding box center [485, 280] width 185 height 9
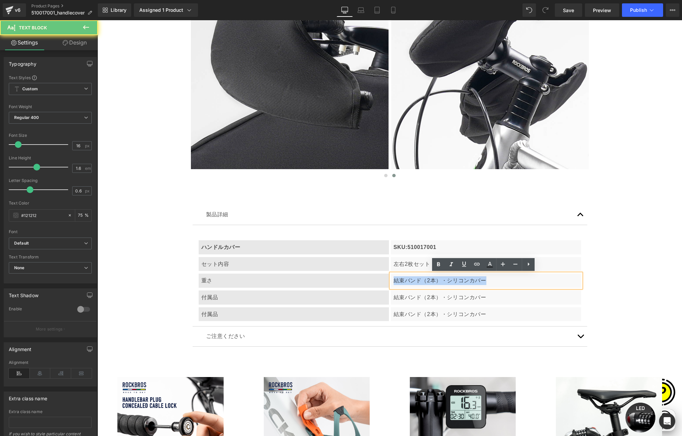
drag, startPoint x: 390, startPoint y: 280, endPoint x: 480, endPoint y: 283, distance: 90.0
click at [480, 283] on div "結束バンド（2本）・シリコンカバー" at bounding box center [486, 281] width 190 height 14
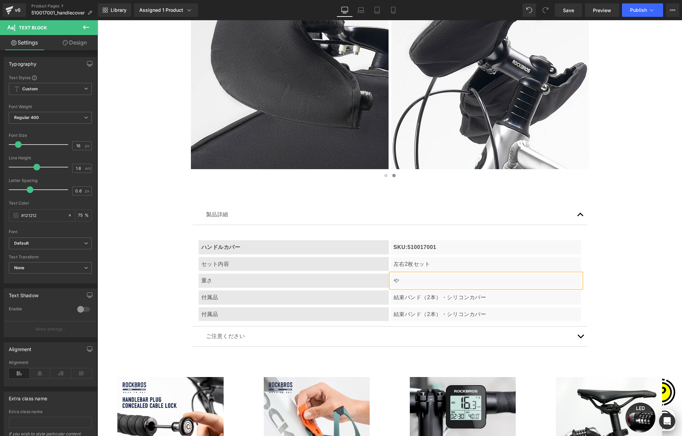
scroll to position [0, 131]
click at [416, 285] on p "約" at bounding box center [485, 280] width 185 height 9
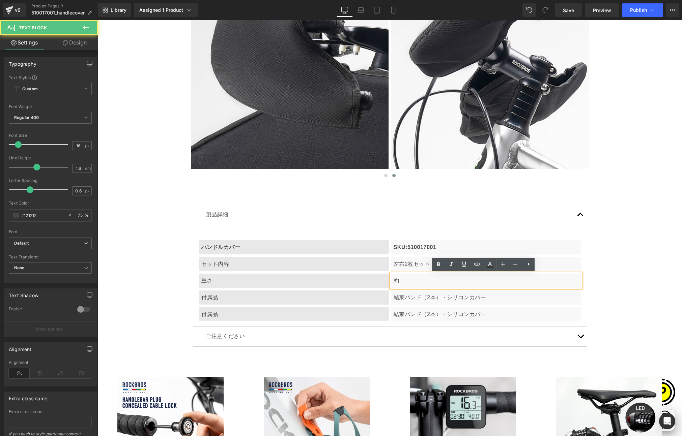
scroll to position [0, 263]
drag, startPoint x: 391, startPoint y: 282, endPoint x: 410, endPoint y: 284, distance: 18.6
click at [410, 284] on p "約" at bounding box center [485, 280] width 185 height 9
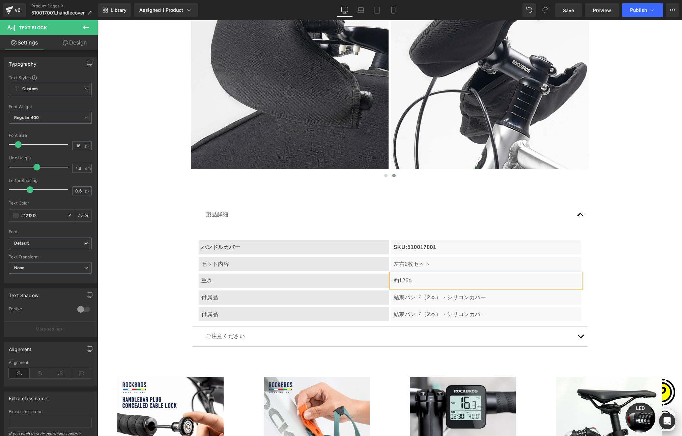
click at [397, 280] on p "約126g" at bounding box center [485, 280] width 185 height 9
click at [422, 282] on p "約 126g" at bounding box center [485, 280] width 185 height 9
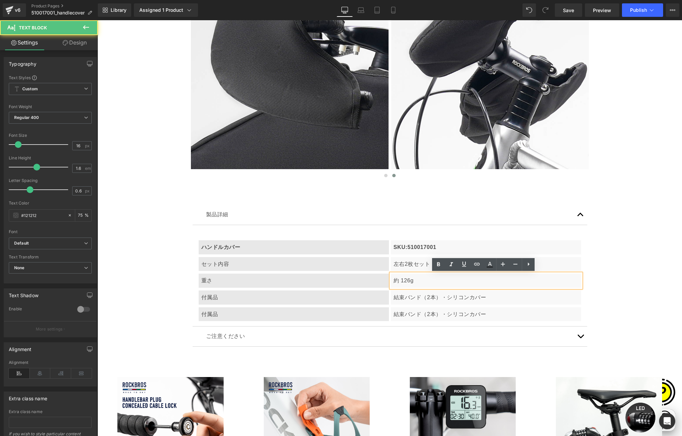
click at [422, 281] on p "約 126g" at bounding box center [485, 280] width 185 height 9
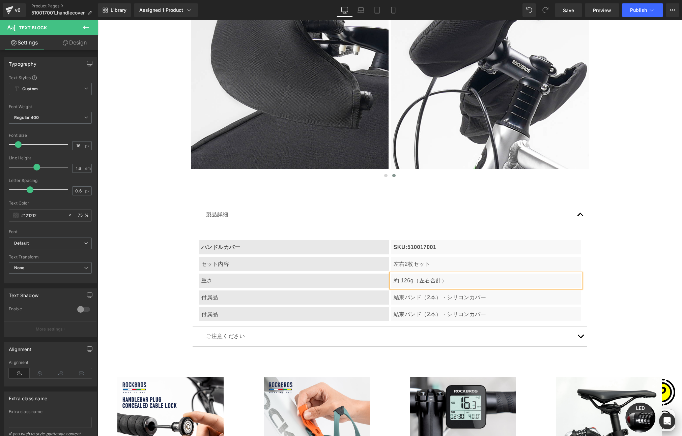
scroll to position [0, 263]
click at [237, 294] on p "付属品" at bounding box center [293, 297] width 185 height 9
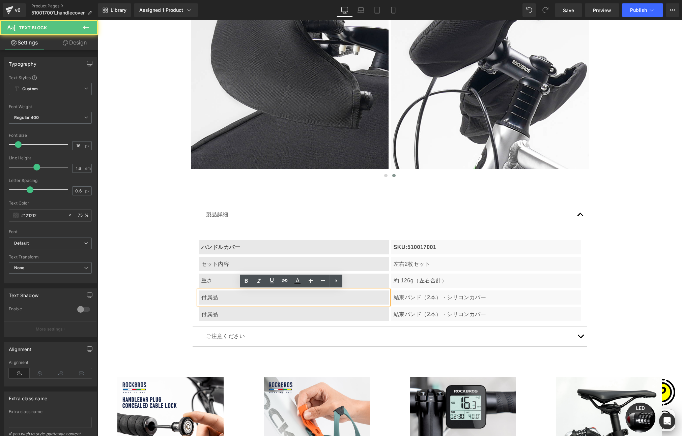
click at [221, 298] on p "付属品" at bounding box center [293, 297] width 185 height 9
drag, startPoint x: 200, startPoint y: 297, endPoint x: 222, endPoint y: 298, distance: 22.3
click at [222, 298] on p "付属品" at bounding box center [293, 297] width 185 height 9
paste div
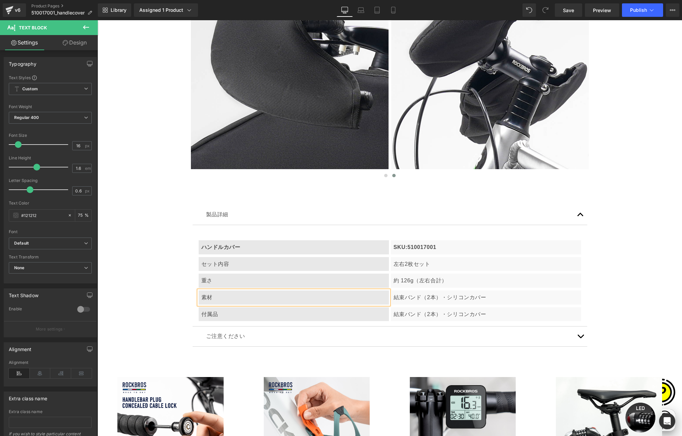
click at [405, 299] on p "結束バンド（2本）・シリコンカバー" at bounding box center [485, 297] width 185 height 9
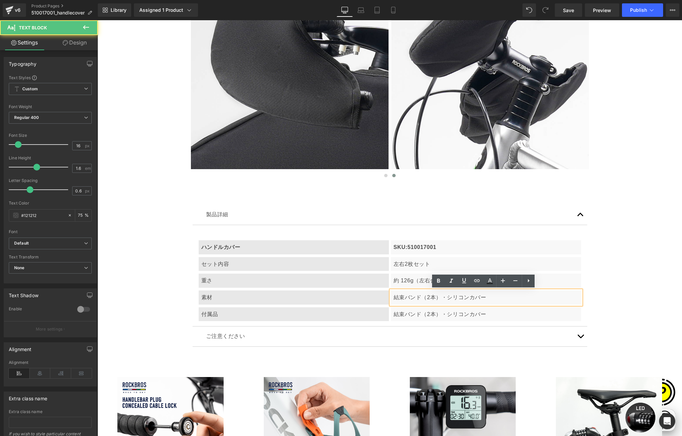
scroll to position [0, 0]
drag, startPoint x: 392, startPoint y: 297, endPoint x: 475, endPoint y: 297, distance: 82.6
click at [475, 297] on p "結束バンド（2本）・シリコンカバー" at bounding box center [485, 297] width 185 height 9
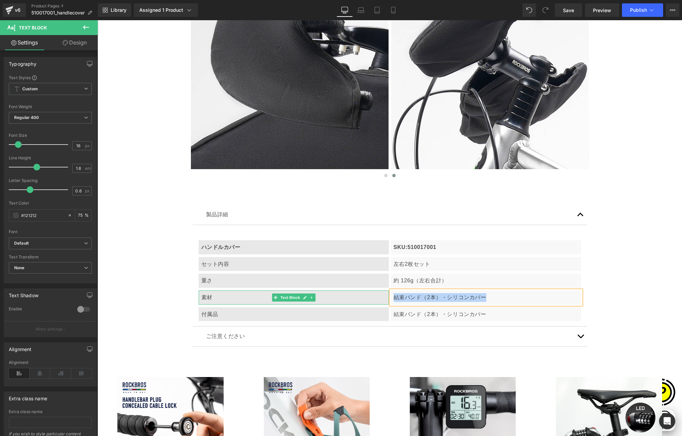
drag, startPoint x: 484, startPoint y: 298, endPoint x: 384, endPoint y: 296, distance: 100.8
click at [384, 296] on div "素材 Text Block 結束バンド（2本）・シリコンカバー Text Block Row" at bounding box center [390, 296] width 384 height 17
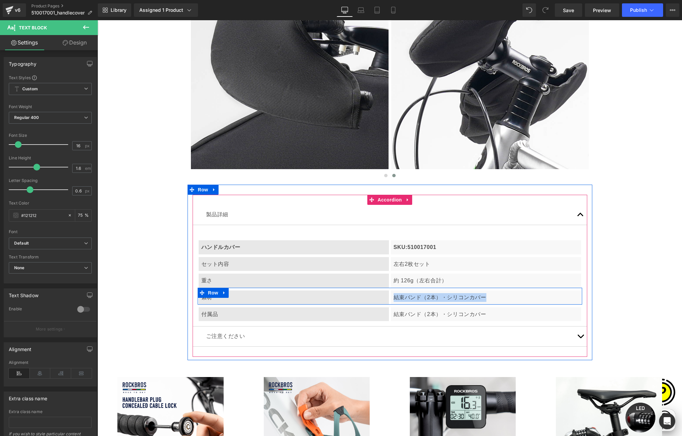
paste div
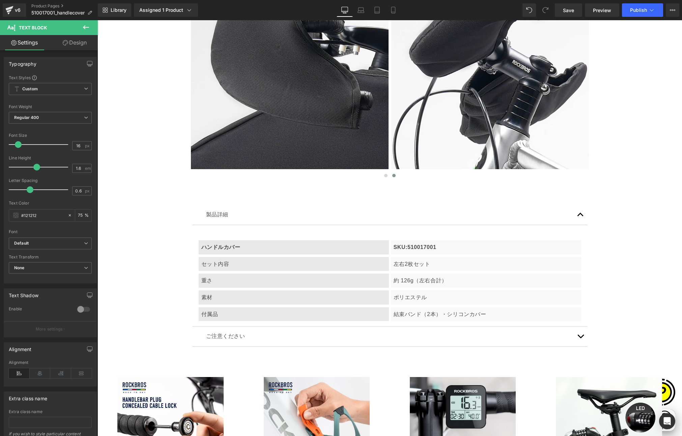
scroll to position [0, 131]
click at [242, 315] on p "付属品" at bounding box center [293, 314] width 185 height 9
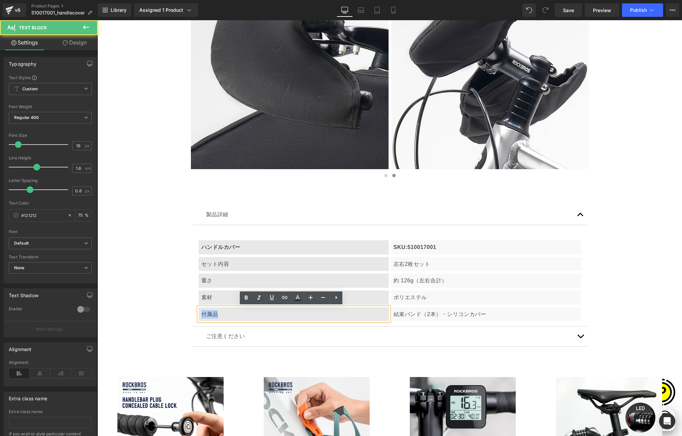
drag, startPoint x: 199, startPoint y: 315, endPoint x: 228, endPoint y: 315, distance: 29.0
click at [230, 317] on p "付属品" at bounding box center [293, 314] width 185 height 9
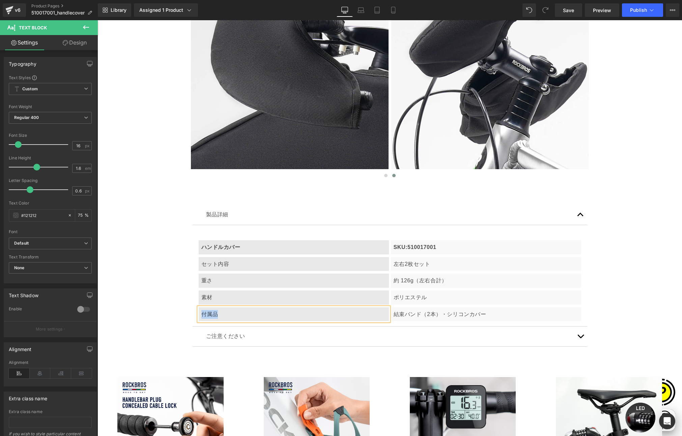
paste div
drag, startPoint x: 200, startPoint y: 313, endPoint x: 209, endPoint y: 313, distance: 9.4
click at [209, 313] on p "対応自転車" at bounding box center [293, 314] width 185 height 9
click at [408, 314] on p "結束バンド（2本）・シリコンカバー" at bounding box center [485, 314] width 185 height 9
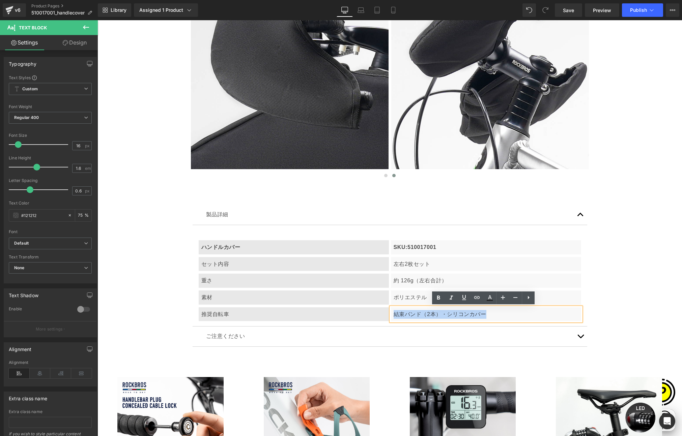
drag, startPoint x: 391, startPoint y: 315, endPoint x: 480, endPoint y: 317, distance: 88.7
click at [480, 317] on p "結束バンド（2本）・シリコンカバー" at bounding box center [485, 314] width 185 height 9
paste div
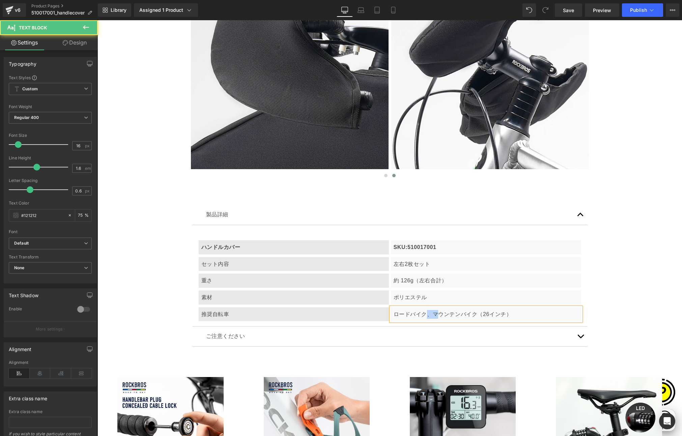
drag, startPoint x: 422, startPoint y: 314, endPoint x: 434, endPoint y: 315, distance: 12.2
click at [434, 315] on p "ロードバイク、マウンテンバイク（26インチ）" at bounding box center [485, 314] width 185 height 9
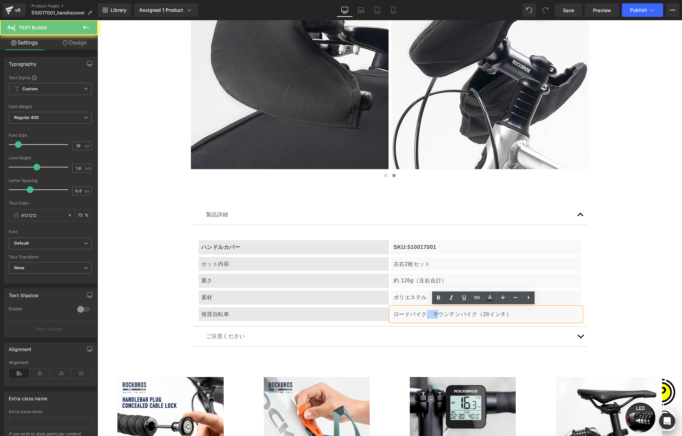
click at [433, 316] on p "ロードバイク、マウンテンバイク（26インチ）" at bounding box center [485, 314] width 185 height 9
drag, startPoint x: 422, startPoint y: 315, endPoint x: 428, endPoint y: 315, distance: 6.1
click at [428, 315] on p "ロードバイク、マウンテンバイク（26インチ）" at bounding box center [485, 314] width 185 height 9
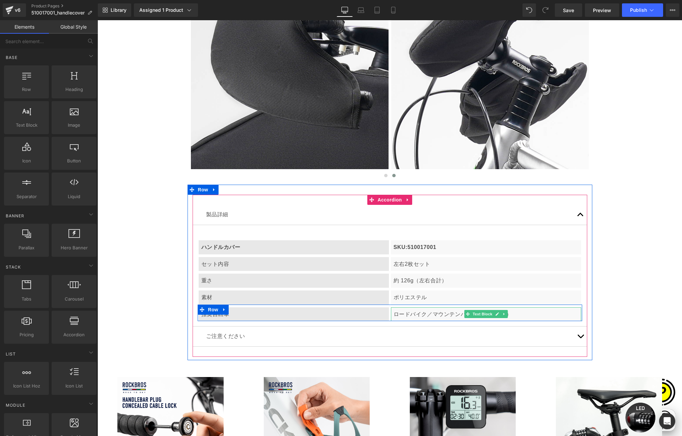
click at [524, 317] on p "ロードバイク／マウンテンバイク（26インチ）" at bounding box center [485, 314] width 185 height 9
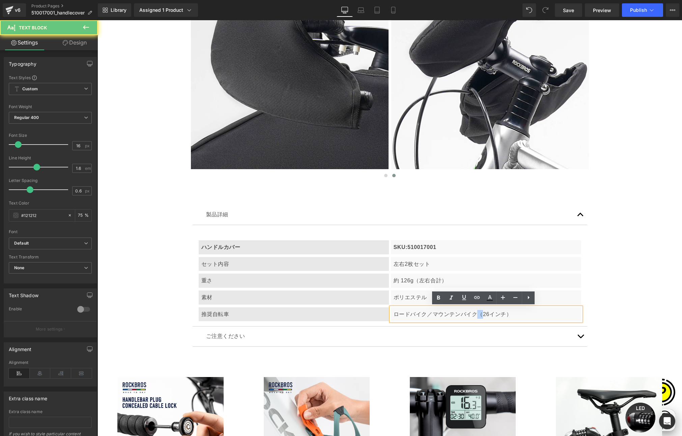
click at [478, 314] on p "ロードバイク／マウンテンバイク（26インチ）" at bounding box center [485, 314] width 185 height 9
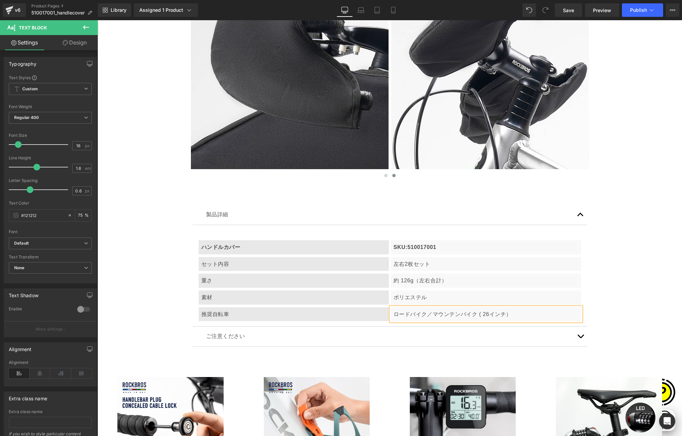
click at [517, 316] on p "ロードバイク／マウンテンバイク ( 26インチ）" at bounding box center [485, 314] width 185 height 9
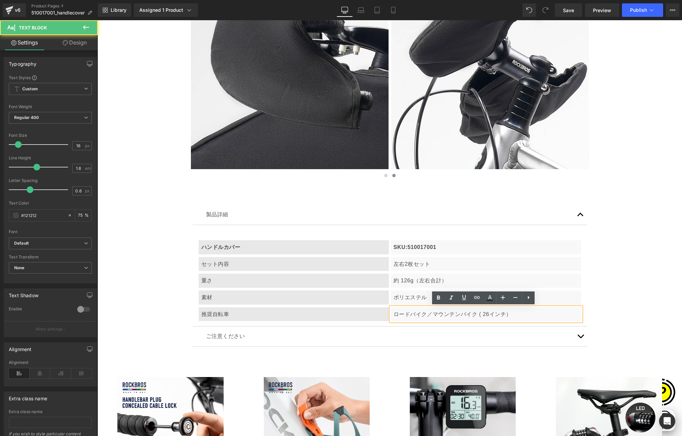
scroll to position [0, 0]
drag, startPoint x: 501, startPoint y: 315, endPoint x: 510, endPoint y: 315, distance: 9.4
click at [510, 315] on p "ロードバイク／マウンテンバイク ( 26インチ）" at bounding box center [485, 314] width 185 height 9
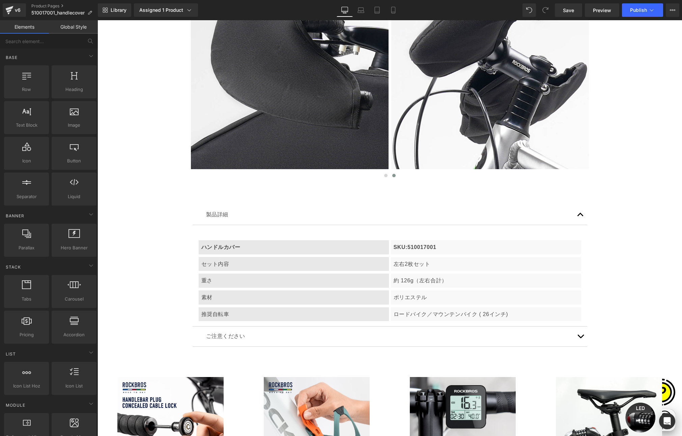
click at [578, 336] on button "button" at bounding box center [579, 337] width 13 height 20
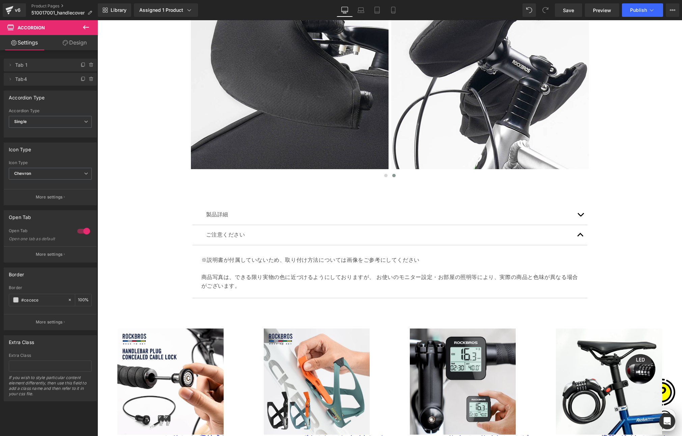
scroll to position [0, 131]
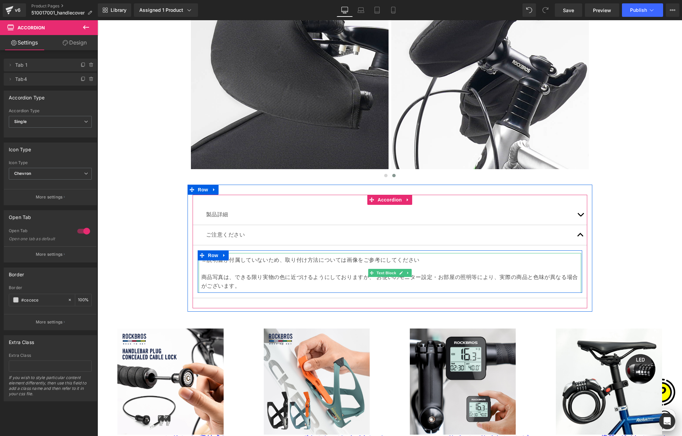
click at [210, 276] on p "※説明書が付属していないため、取り付け方法については画像をご参考にしてください 商品写真は、できる限り実物の色に近づけるようにしておりますが、 お使いのモニタ…" at bounding box center [389, 273] width 377 height 34
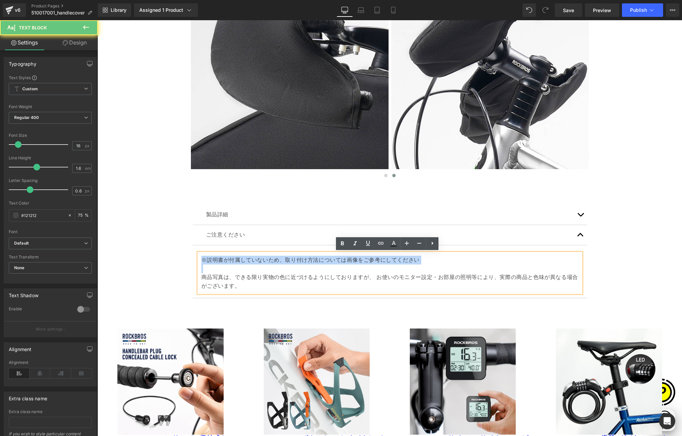
drag, startPoint x: 198, startPoint y: 276, endPoint x: 197, endPoint y: 259, distance: 16.9
click at [199, 259] on div "※説明書が付属していないため、取り付け方法については画像をご参考にしてください 商品写真は、できる限り実物の色に近づけるようにしておりますが、 お使いのモニタ…" at bounding box center [390, 273] width 382 height 40
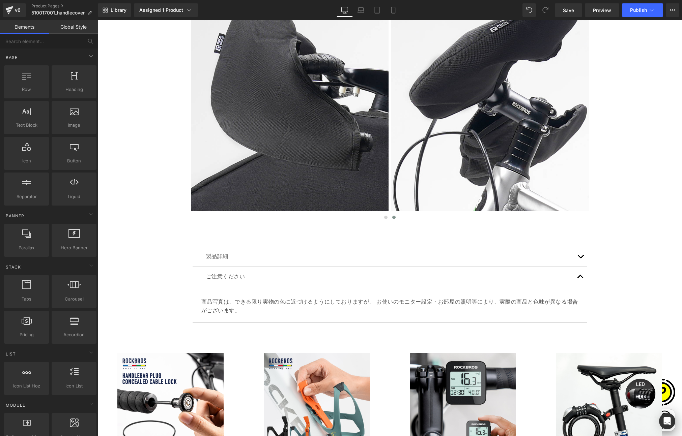
scroll to position [0, 0]
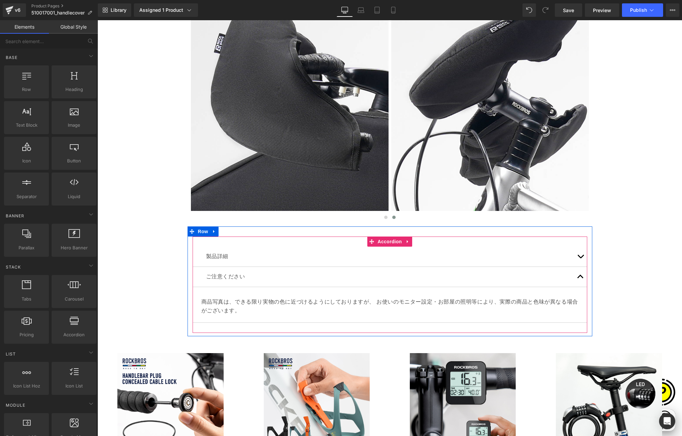
click at [580, 258] on span "button" at bounding box center [580, 258] width 0 height 0
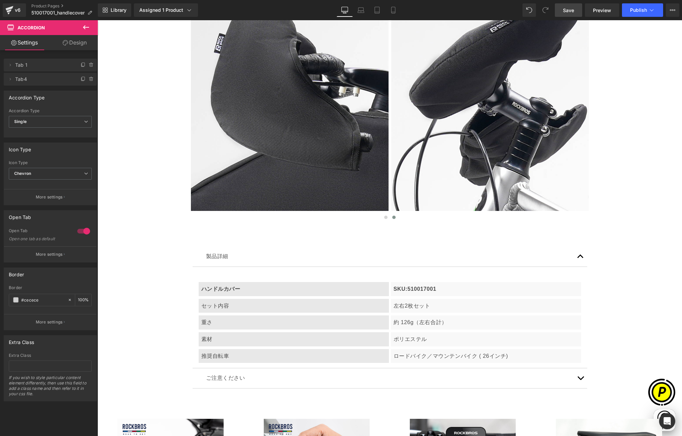
click at [565, 8] on span "Save" at bounding box center [568, 10] width 11 height 7
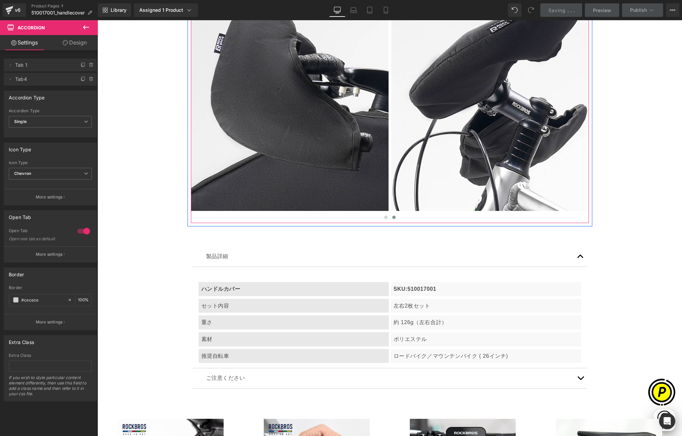
scroll to position [0, 131]
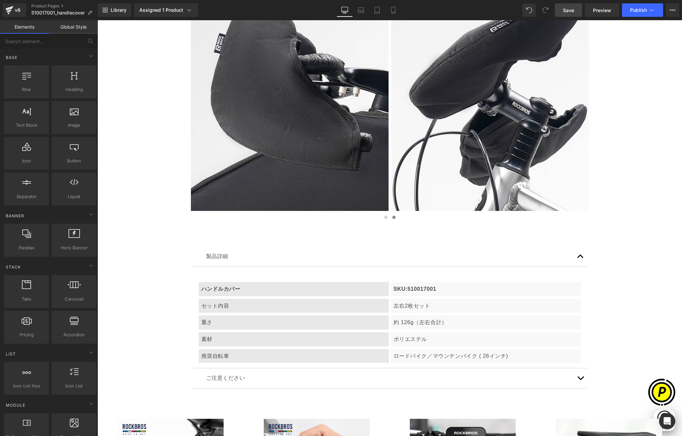
scroll to position [0, 263]
click at [361, 14] on link "Laptop" at bounding box center [361, 9] width 16 height 13
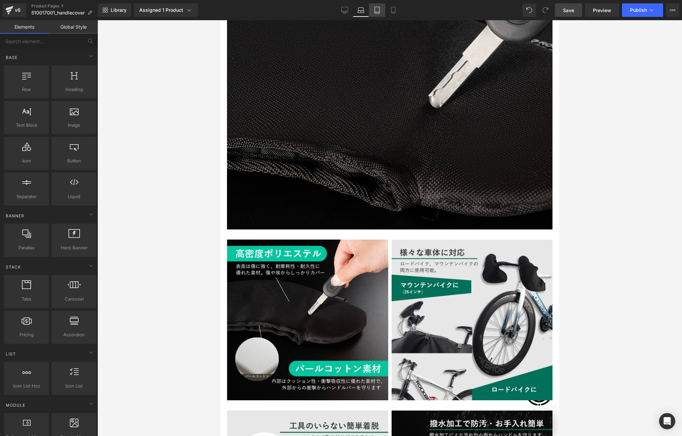
scroll to position [0, 103]
click at [376, 11] on icon at bounding box center [377, 10] width 7 height 7
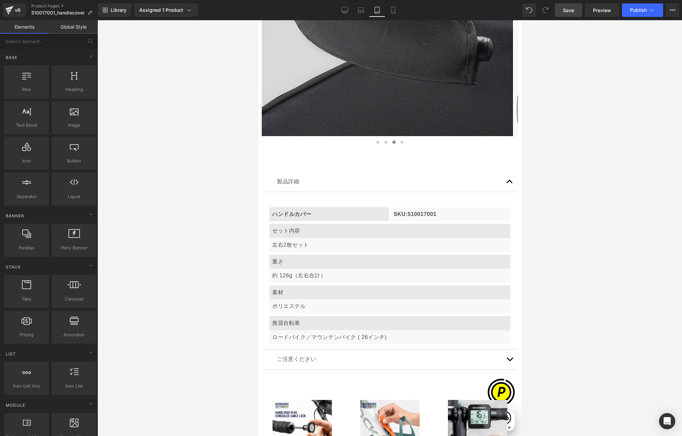
scroll to position [2898, 0]
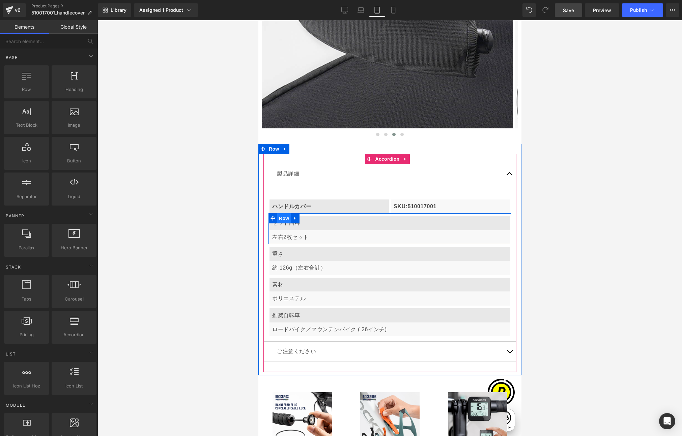
click at [284, 213] on span "Row" at bounding box center [283, 218] width 13 height 10
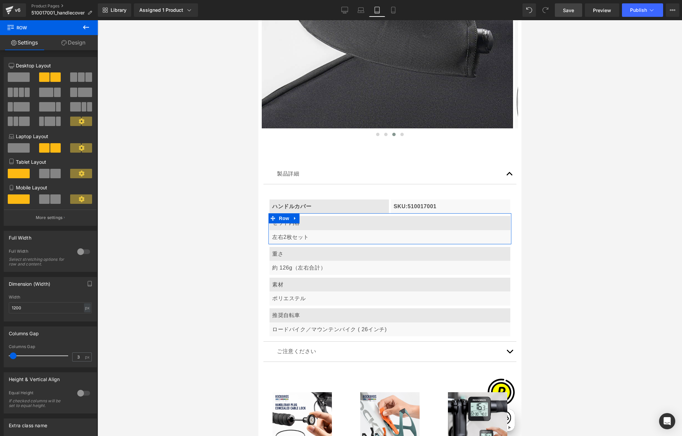
click at [40, 174] on span at bounding box center [44, 173] width 10 height 9
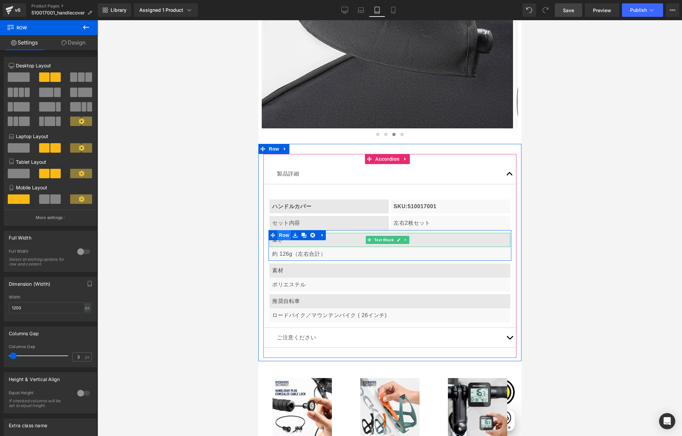
scroll to position [0, 219]
drag, startPoint x: 285, startPoint y: 205, endPoint x: 362, endPoint y: 213, distance: 76.9
click at [285, 231] on span "Row" at bounding box center [283, 236] width 13 height 10
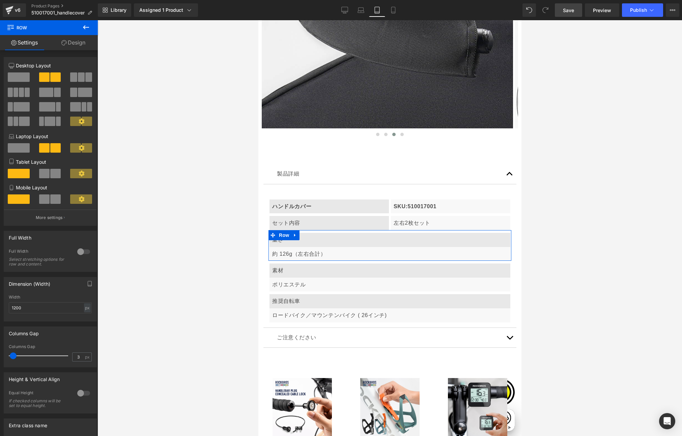
click at [43, 172] on span at bounding box center [44, 173] width 10 height 9
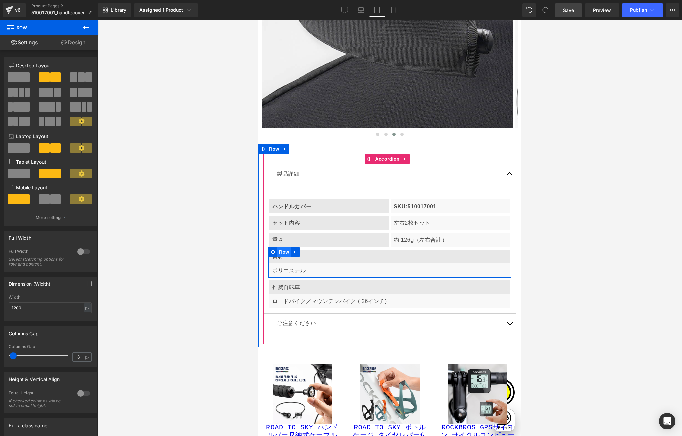
click at [282, 247] on span "Row" at bounding box center [283, 252] width 13 height 10
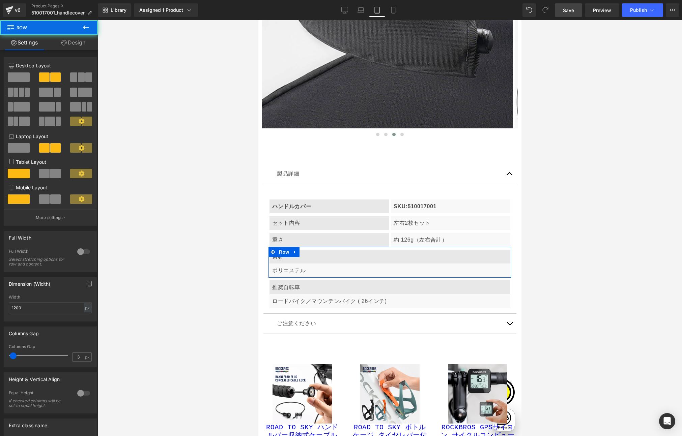
click at [43, 171] on span at bounding box center [44, 173] width 10 height 9
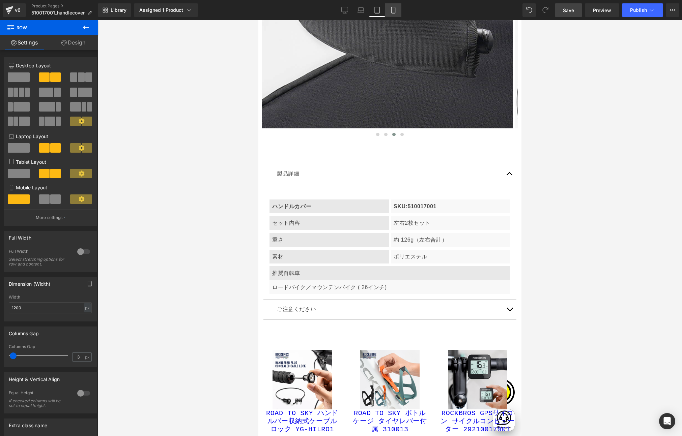
scroll to position [0, 439]
click at [392, 11] on icon at bounding box center [393, 10] width 7 height 7
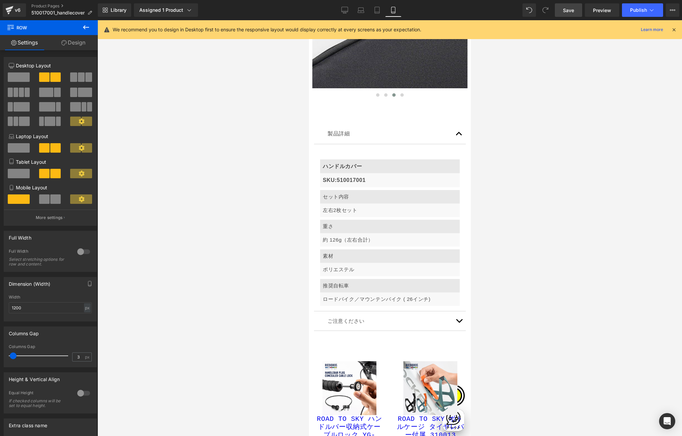
scroll to position [2100, 0]
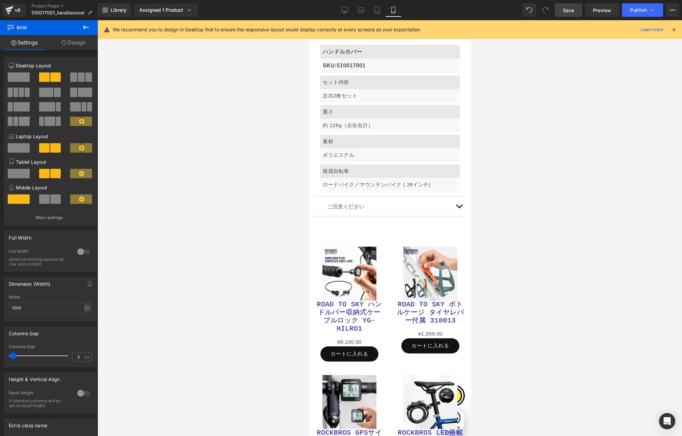
click at [668, 28] on icon at bounding box center [674, 30] width 6 height 6
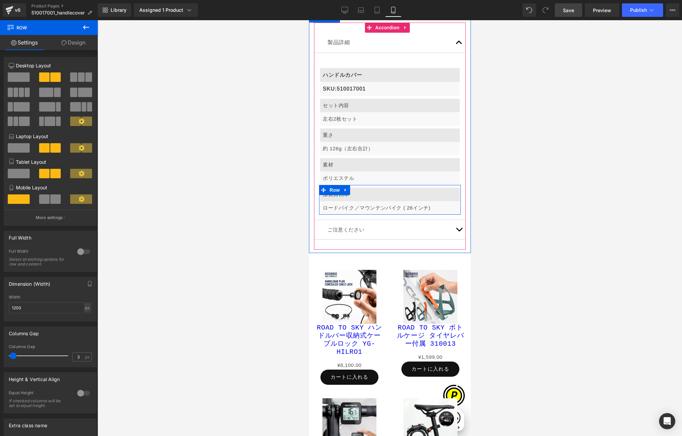
scroll to position [2076, 0]
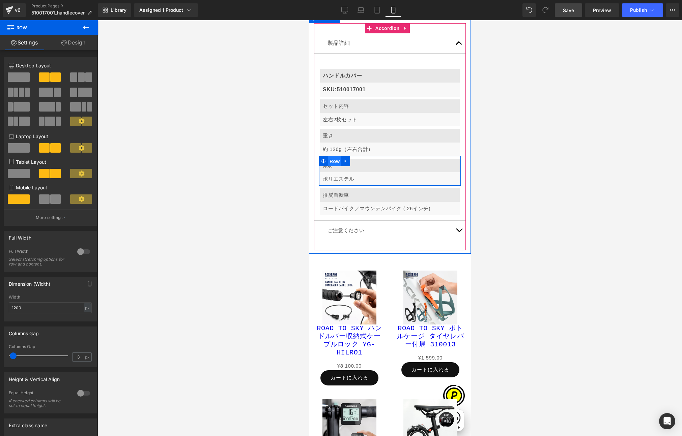
click at [331, 156] on span "Row" at bounding box center [333, 161] width 13 height 10
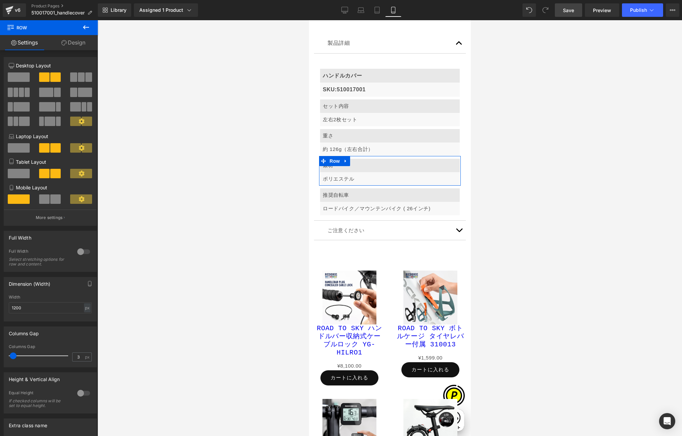
click at [43, 201] on span at bounding box center [44, 199] width 10 height 9
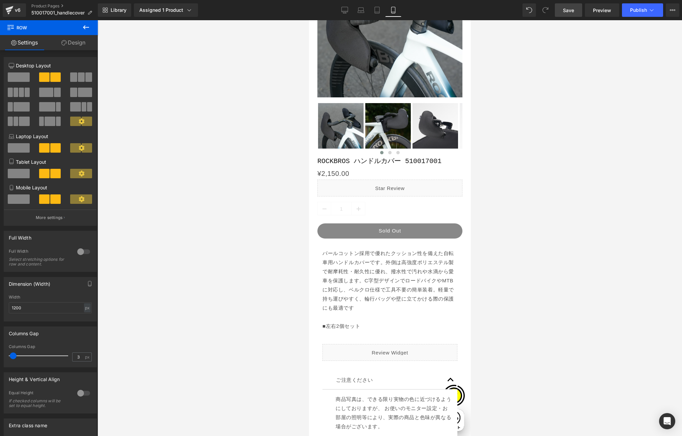
scroll to position [0, 0]
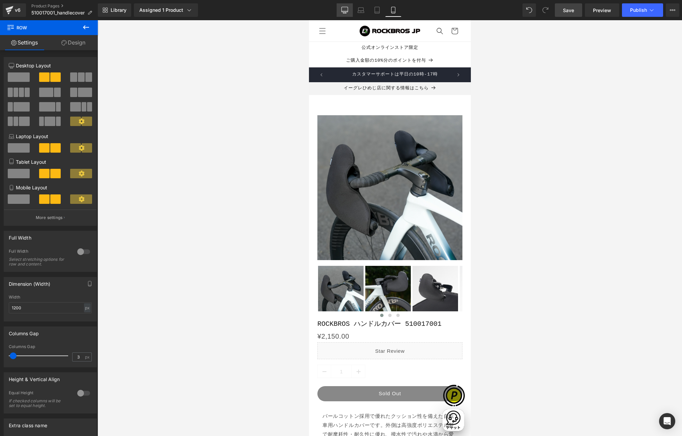
click at [342, 10] on icon at bounding box center [344, 10] width 7 height 7
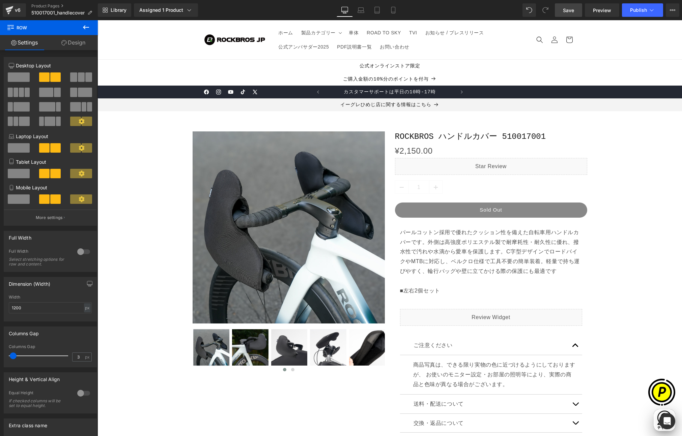
click at [571, 7] on span "Save" at bounding box center [568, 10] width 11 height 7
click at [648, 12] on icon at bounding box center [651, 10] width 7 height 7
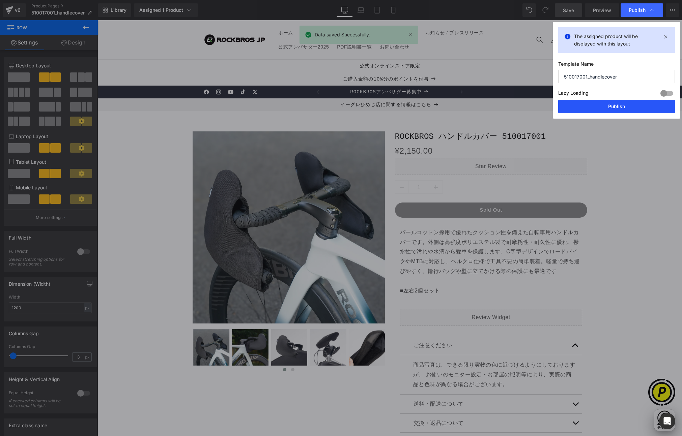
click at [618, 107] on button "Publish" at bounding box center [616, 106] width 117 height 13
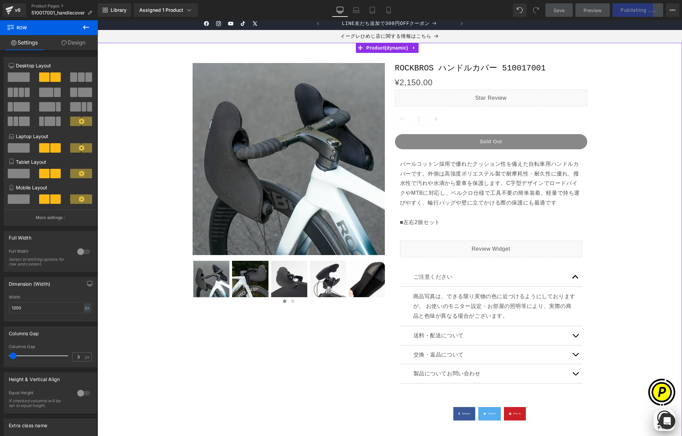
scroll to position [0, 0]
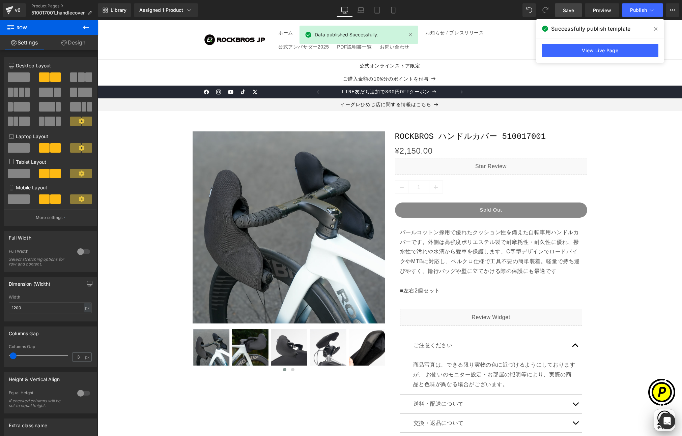
click at [657, 30] on icon at bounding box center [655, 28] width 3 height 3
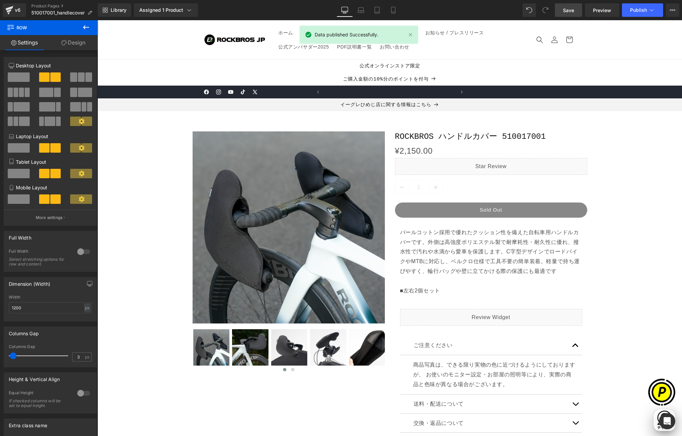
scroll to position [0, 131]
click at [38, 7] on link "Product Pages" at bounding box center [64, 5] width 66 height 5
